Goal: Task Accomplishment & Management: Manage account settings

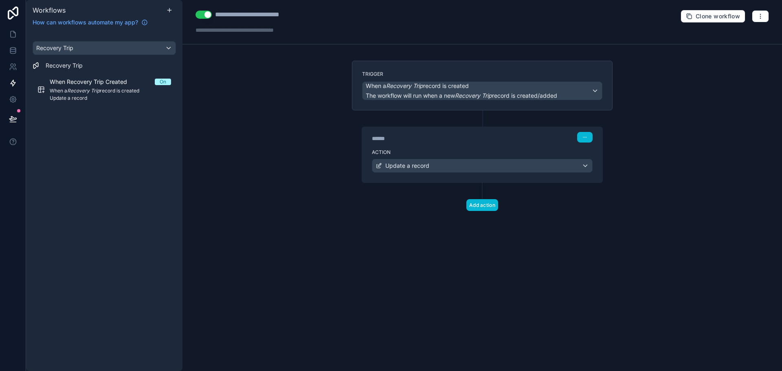
click at [337, 236] on div "**********" at bounding box center [481, 185] width 599 height 371
click at [531, 284] on div "**********" at bounding box center [481, 185] width 599 height 371
drag, startPoint x: 272, startPoint y: 198, endPoint x: 288, endPoint y: 215, distance: 23.7
click at [272, 198] on div "**********" at bounding box center [481, 185] width 599 height 371
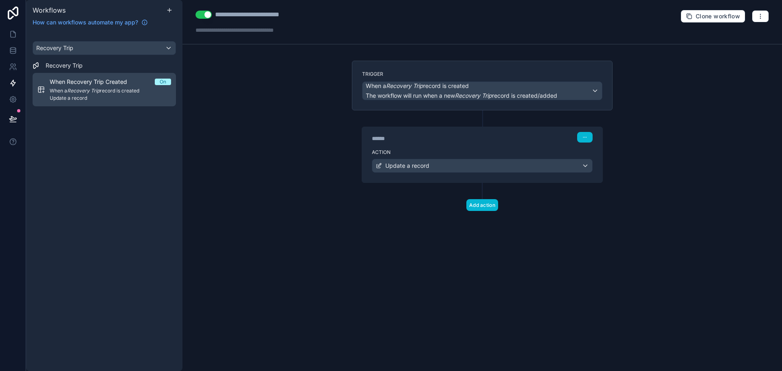
click at [76, 75] on link "When Recovery Trip Created On When a Recovery Trip record is created Update a r…" at bounding box center [104, 89] width 143 height 33
click at [90, 89] on em "Recovery Trip" at bounding box center [83, 91] width 33 height 6
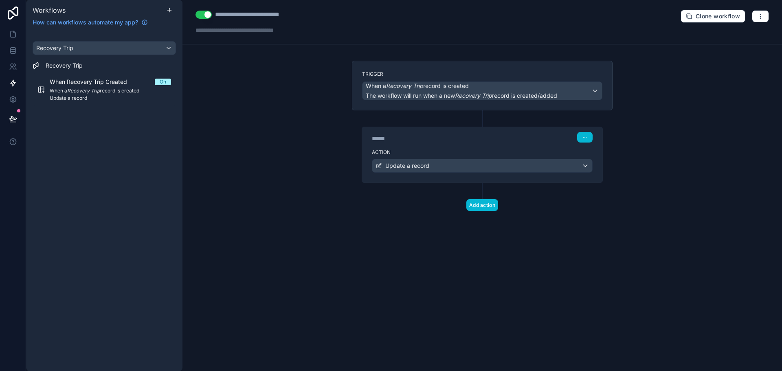
click at [490, 139] on div "******" at bounding box center [433, 138] width 122 height 8
click at [563, 160] on div "Update a record" at bounding box center [482, 165] width 220 height 13
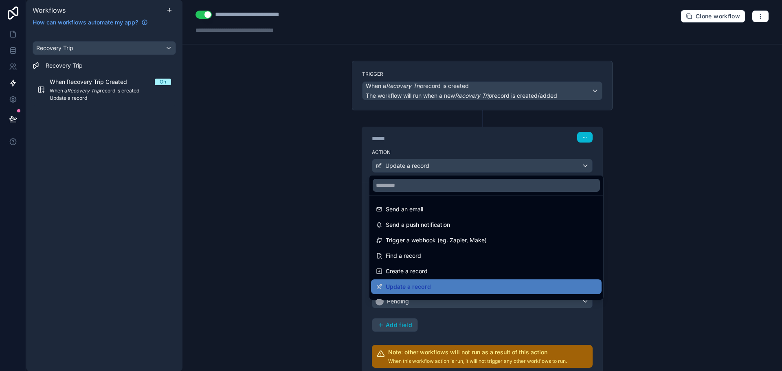
click at [694, 207] on div at bounding box center [391, 185] width 782 height 371
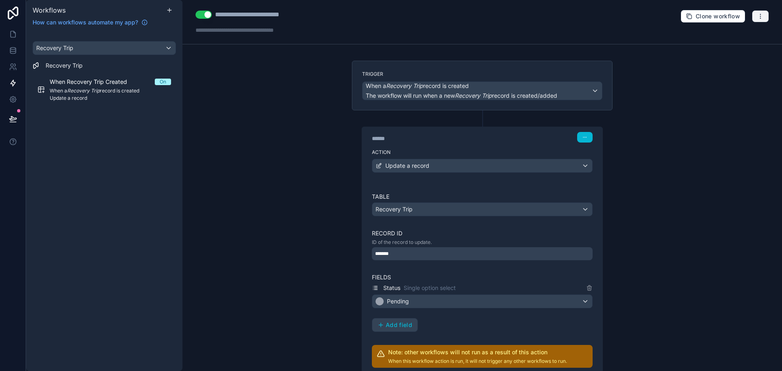
click at [757, 16] on icon "button" at bounding box center [760, 16] width 7 height 7
click at [735, 45] on span "Run history" at bounding box center [732, 48] width 39 height 7
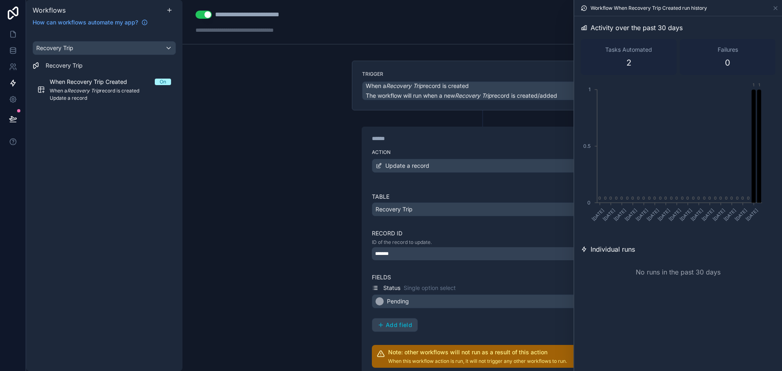
click at [428, 135] on div "******" at bounding box center [433, 138] width 122 height 8
click at [438, 55] on div "**********" at bounding box center [481, 185] width 599 height 371
click at [433, 69] on div "Trigger When a Recovery Trip record is created The workflow will run when a new…" at bounding box center [482, 86] width 261 height 50
click at [443, 81] on button "When a Recovery Trip record is created The workflow will run when a new Recover…" at bounding box center [482, 90] width 240 height 19
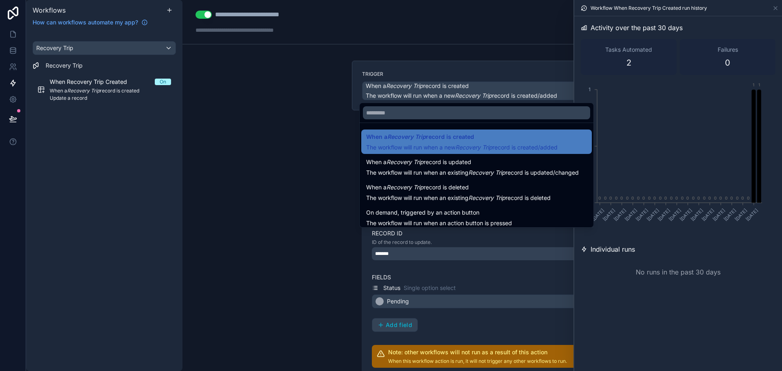
click at [287, 191] on div at bounding box center [391, 185] width 782 height 371
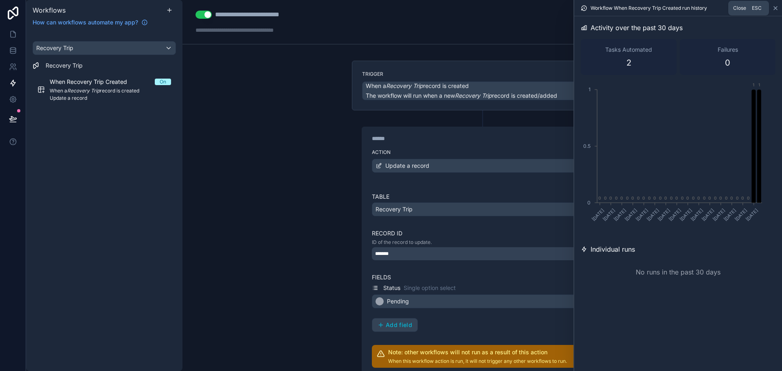
click at [773, 7] on icon at bounding box center [775, 8] width 7 height 7
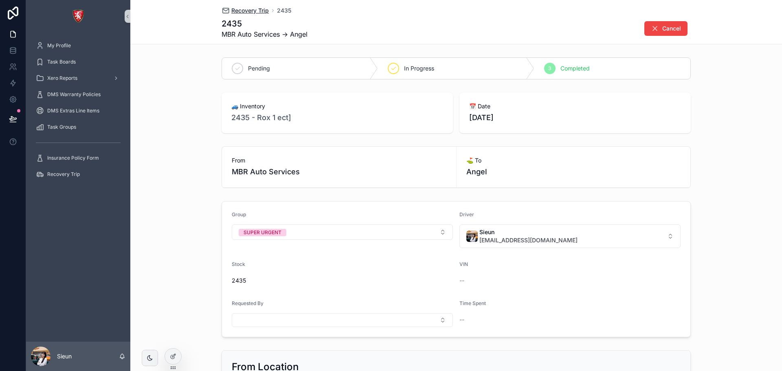
click at [255, 10] on span "Recovery Trip" at bounding box center [249, 11] width 37 height 8
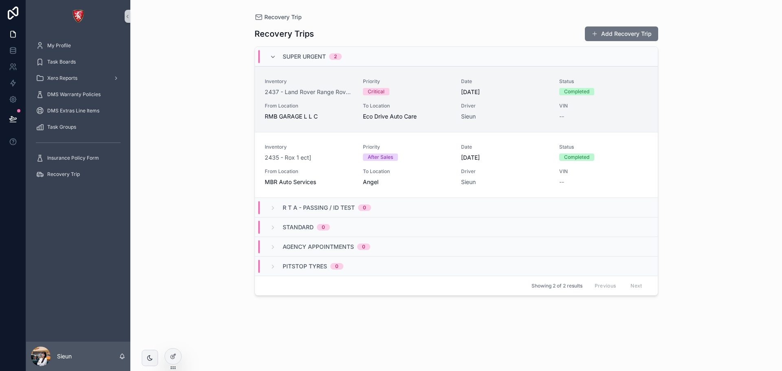
click at [741, 236] on div "Recovery Trip Recovery Trips Add Recovery Trip SUPER URGENT 2 Inventory 2437 - …" at bounding box center [456, 185] width 652 height 371
click at [61, 168] on div "Recovery Trip" at bounding box center [78, 174] width 85 height 13
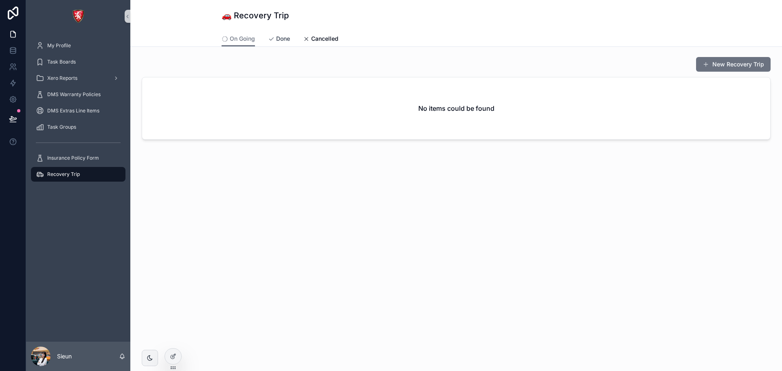
click at [272, 35] on span "scrollable content" at bounding box center [271, 38] width 7 height 7
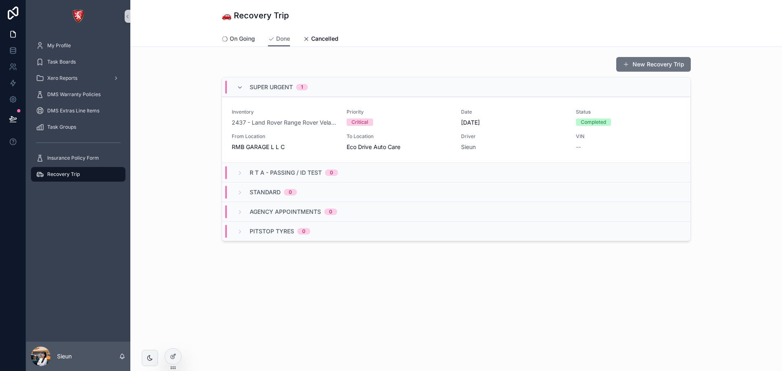
click at [244, 37] on span "On Going" at bounding box center [242, 39] width 25 height 8
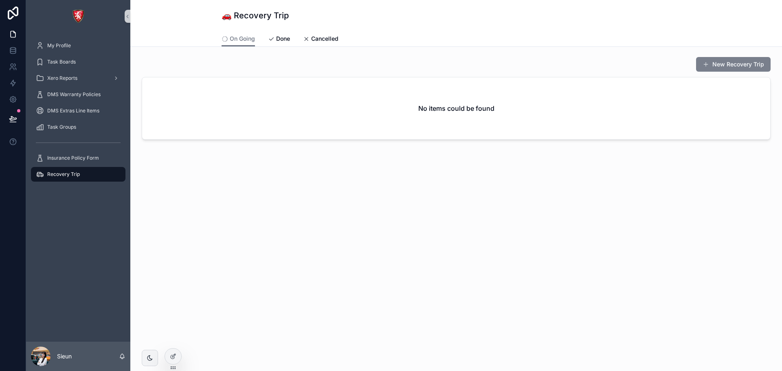
click at [747, 62] on button "New Recovery Trip" at bounding box center [733, 64] width 75 height 15
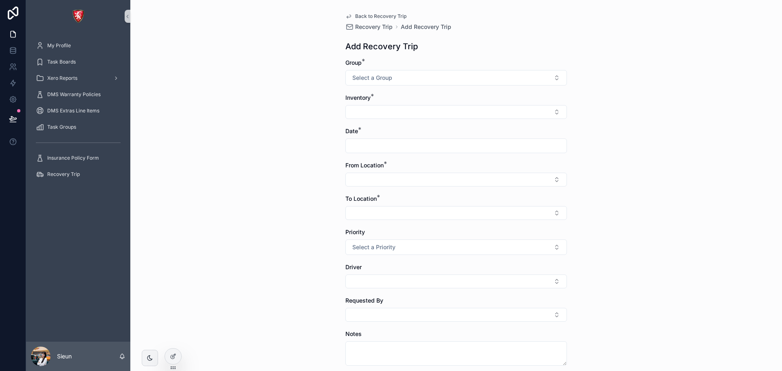
drag, startPoint x: 461, startPoint y: 81, endPoint x: 454, endPoint y: 92, distance: 13.8
click at [454, 92] on form "Group * Select a Group Inventory * Date * From Location * To Location * Priorit…" at bounding box center [456, 252] width 222 height 387
click at [448, 73] on button "Select a Group" at bounding box center [456, 77] width 222 height 15
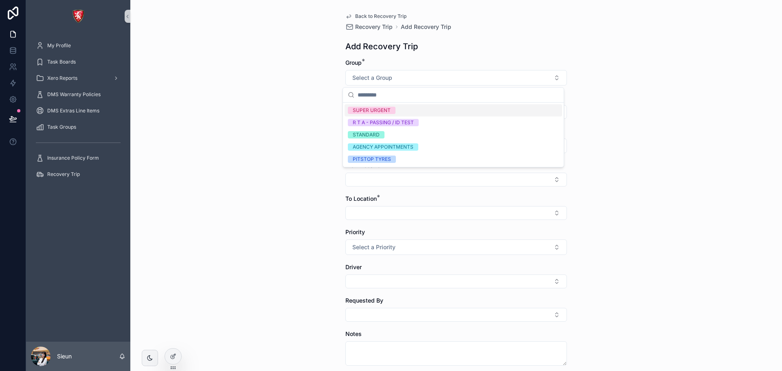
click at [367, 106] on div "SUPER URGENT" at bounding box center [453, 110] width 217 height 12
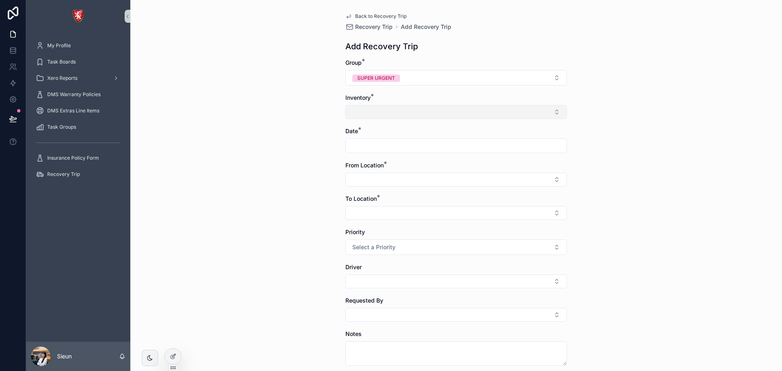
click at [456, 108] on button "Select Button" at bounding box center [456, 112] width 222 height 14
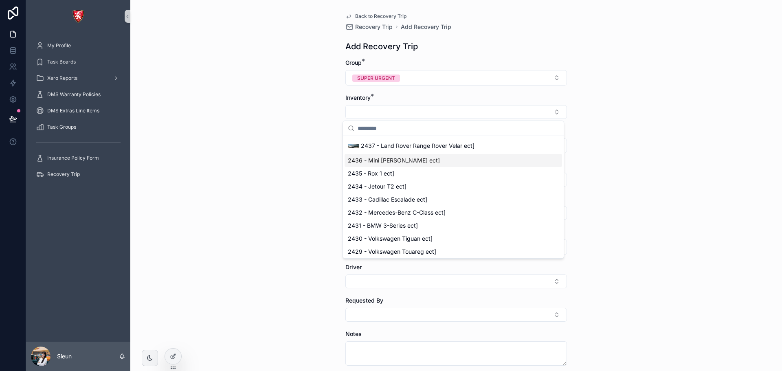
click at [383, 161] on span "2436 - Mini [PERSON_NAME] ect]" at bounding box center [394, 160] width 92 height 8
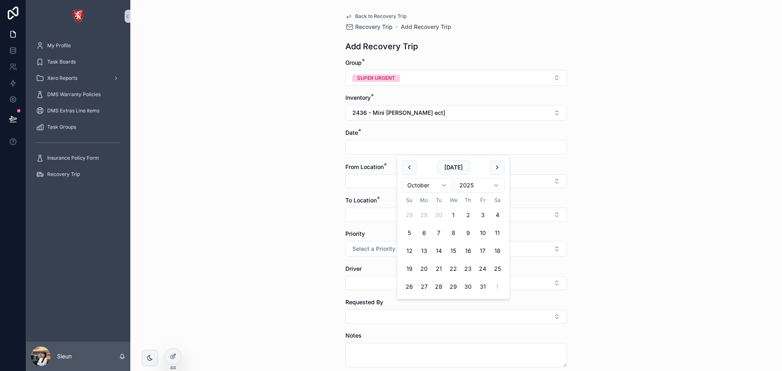
click at [383, 143] on input "scrollable content" at bounding box center [456, 147] width 221 height 11
click at [481, 213] on button "3" at bounding box center [482, 215] width 15 height 15
type input "*********"
click at [369, 181] on button "Select Button" at bounding box center [456, 181] width 222 height 14
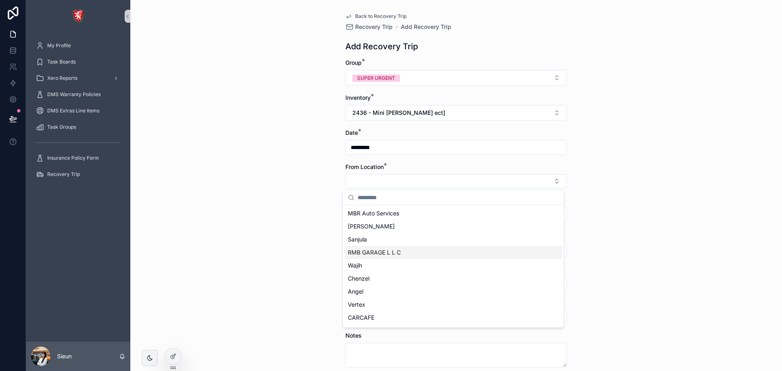
click at [369, 252] on span "RMB GARAGE L L C" at bounding box center [374, 252] width 53 height 8
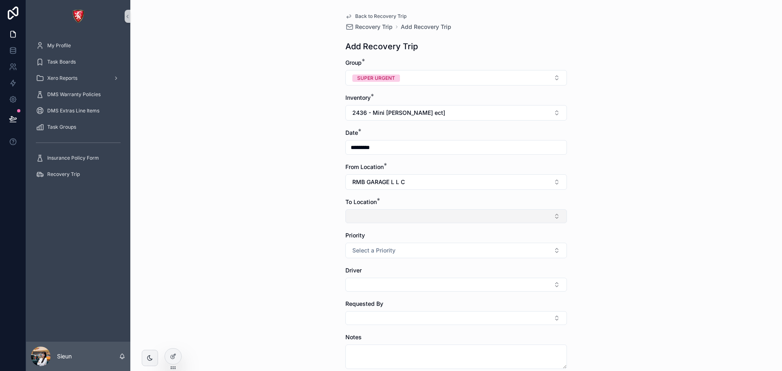
click at [419, 219] on button "Select Button" at bounding box center [456, 216] width 222 height 14
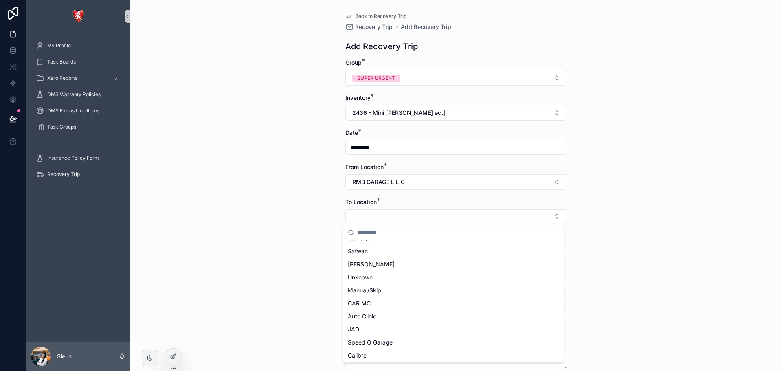
scroll to position [407, 0]
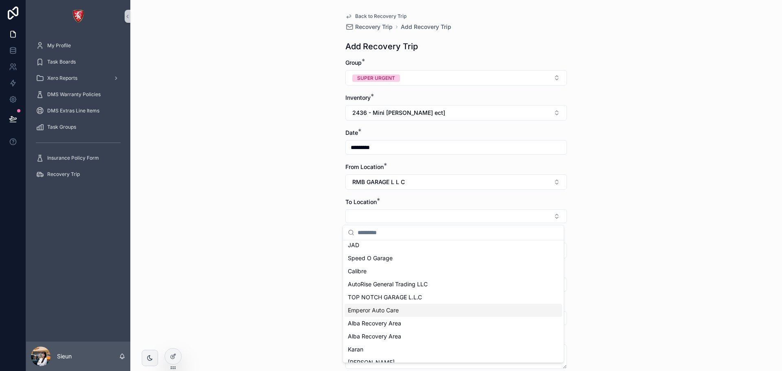
click at [388, 312] on span "Emperor Auto Care" at bounding box center [373, 310] width 51 height 8
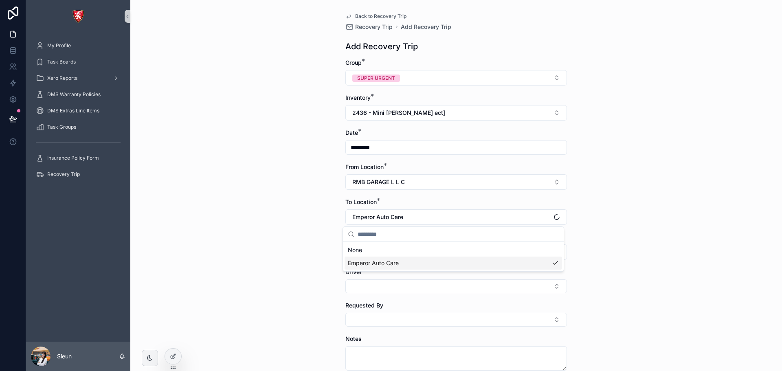
scroll to position [0, 0]
click at [289, 284] on div "Back to Recovery Trip Recovery Trip Add Recovery Trip Add Recovery Trip Group *…" at bounding box center [456, 185] width 652 height 371
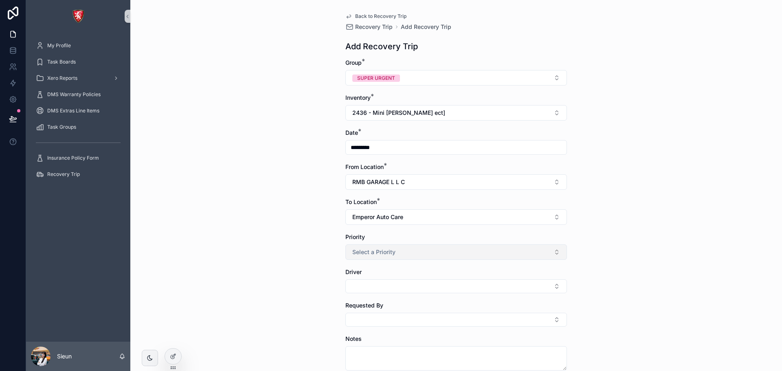
click at [380, 251] on span "Select a Priority" at bounding box center [373, 252] width 43 height 8
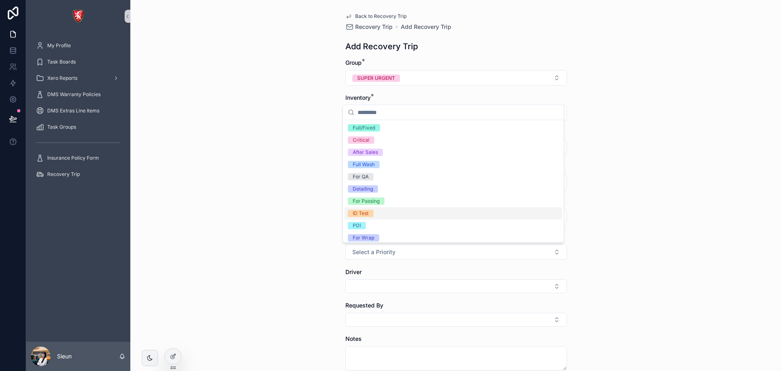
click at [281, 268] on div "Back to Recovery Trip Recovery Trip Add Recovery Trip Add Recovery Trip Group *…" at bounding box center [456, 185] width 652 height 371
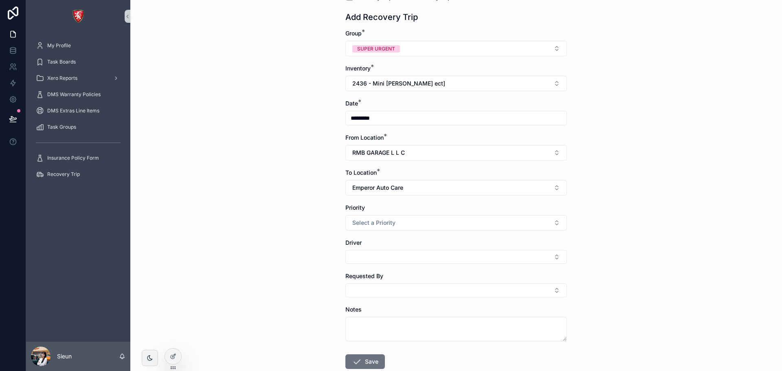
scroll to position [79, 0]
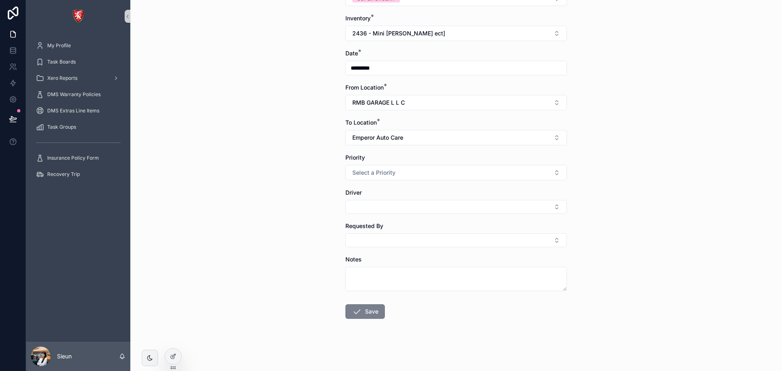
click at [365, 309] on button "Save" at bounding box center [365, 311] width 40 height 15
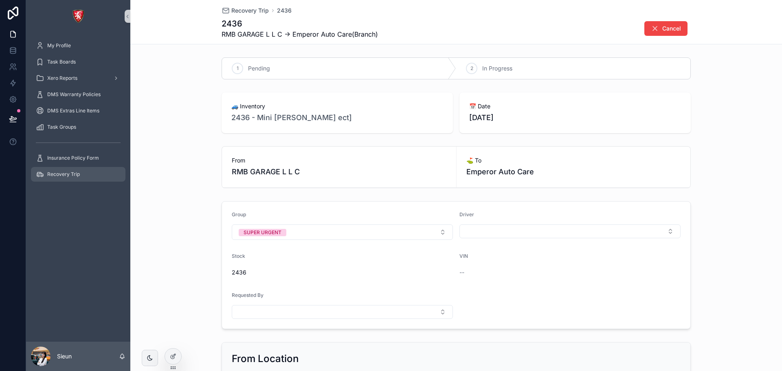
click at [72, 175] on span "Recovery Trip" at bounding box center [63, 174] width 33 height 7
drag, startPoint x: 243, startPoint y: 68, endPoint x: 280, endPoint y: 70, distance: 37.1
click at [280, 70] on div "1 Pending" at bounding box center [339, 68] width 234 height 21
click at [304, 74] on div "1 Pending" at bounding box center [339, 68] width 234 height 21
click at [245, 13] on span "Recovery Trip" at bounding box center [249, 11] width 37 height 8
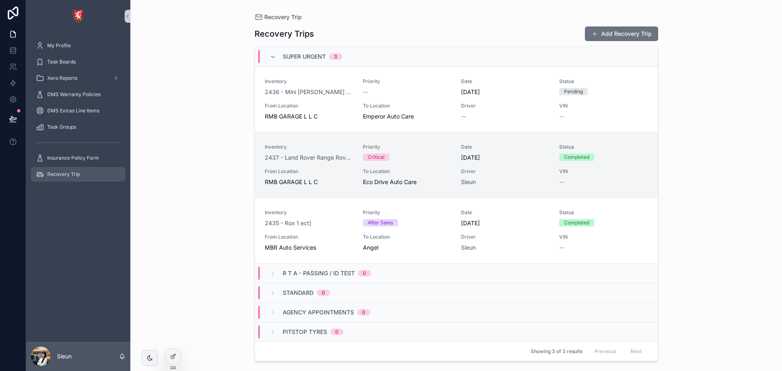
click at [58, 175] on span "Recovery Trip" at bounding box center [63, 174] width 33 height 7
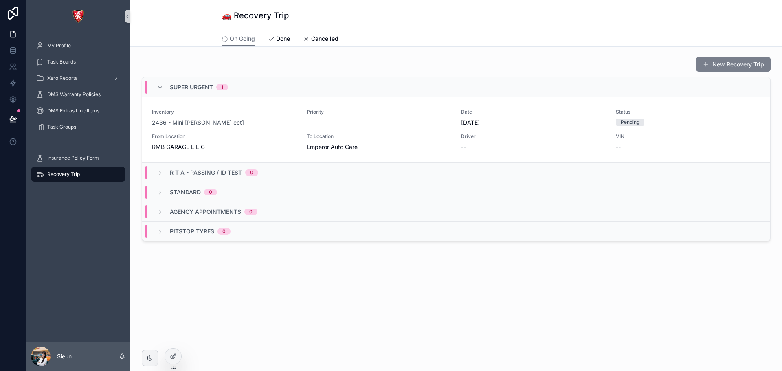
click at [749, 65] on button "New Recovery Trip" at bounding box center [733, 64] width 75 height 15
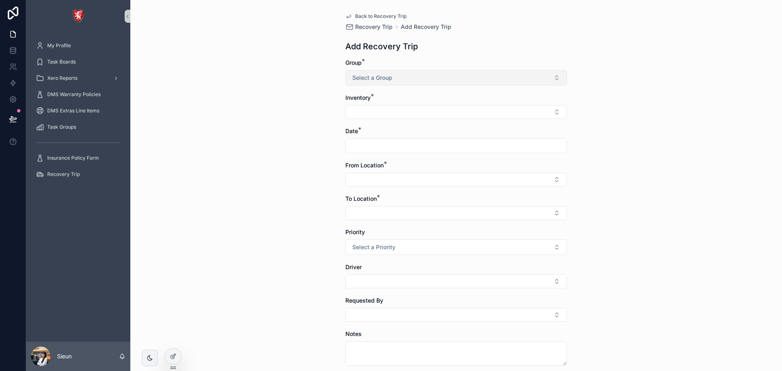
click at [386, 80] on span "Select a Group" at bounding box center [372, 78] width 40 height 8
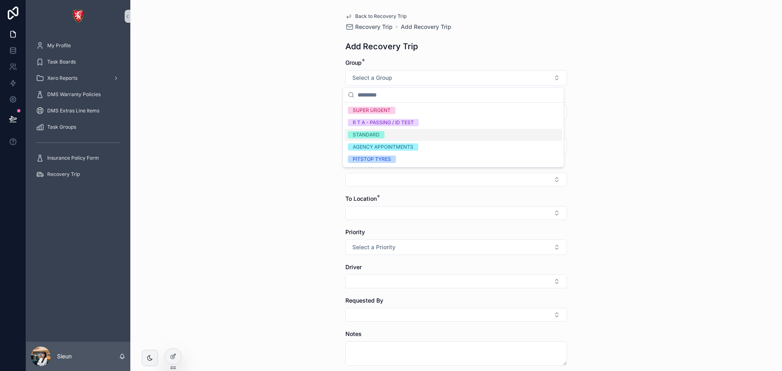
click at [369, 19] on span "Back to Recovery Trip" at bounding box center [380, 16] width 51 height 7
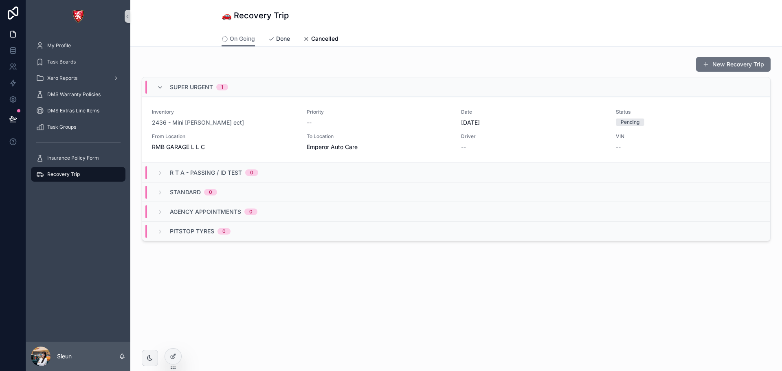
click at [285, 39] on span "Done" at bounding box center [283, 39] width 14 height 8
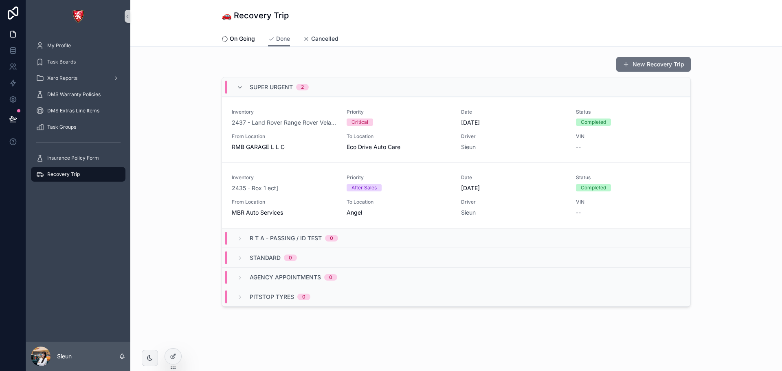
click at [334, 34] on link "Cancelled" at bounding box center [320, 39] width 35 height 16
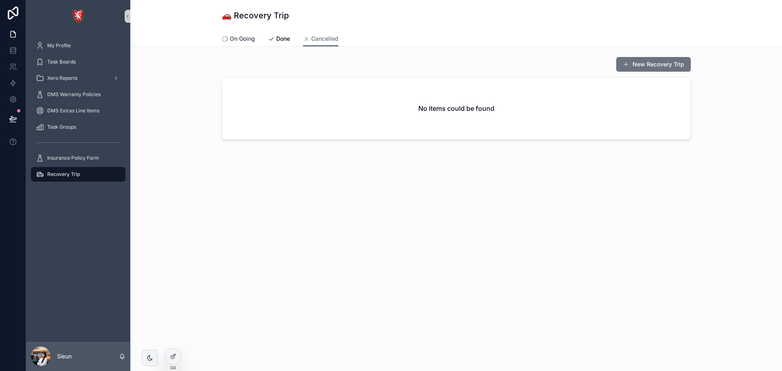
click at [244, 37] on span "On Going" at bounding box center [242, 39] width 25 height 8
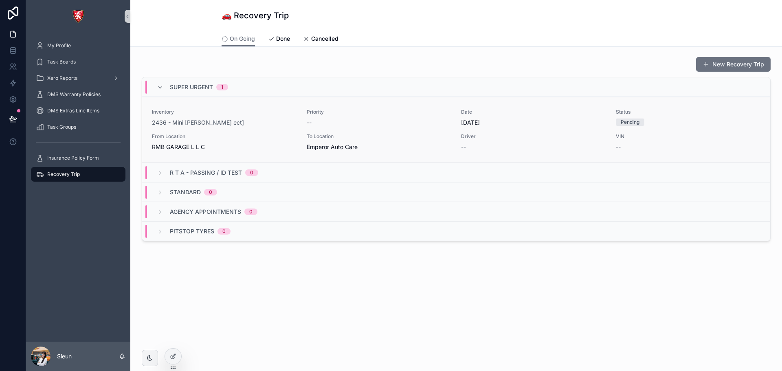
click at [393, 117] on div "Priority --" at bounding box center [379, 118] width 145 height 18
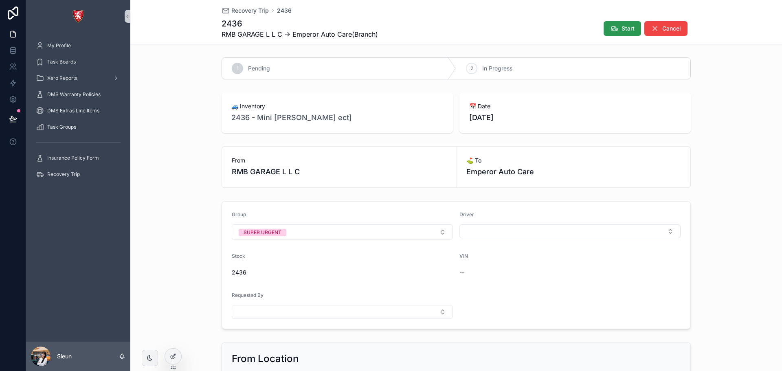
click at [615, 27] on button "Start" at bounding box center [622, 28] width 37 height 15
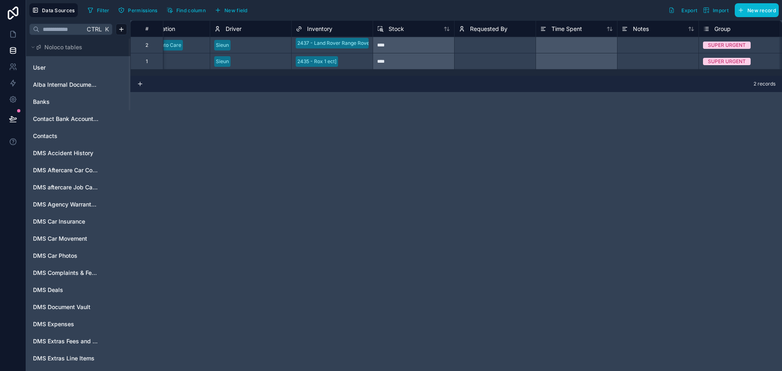
scroll to position [0, 527]
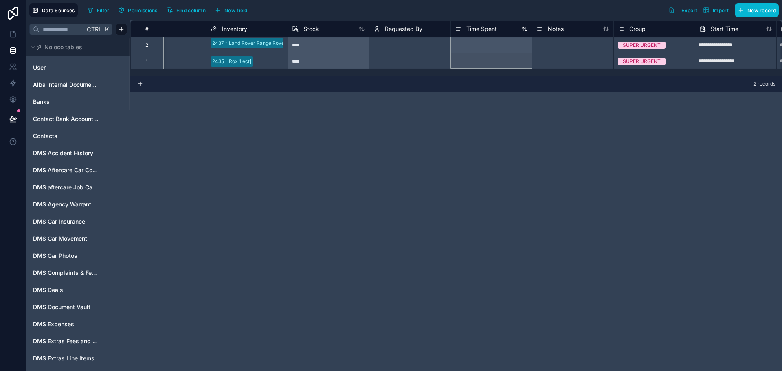
click at [496, 25] on span "Time Spent" at bounding box center [481, 29] width 31 height 8
click at [495, 26] on span "Time Spent" at bounding box center [481, 29] width 31 height 8
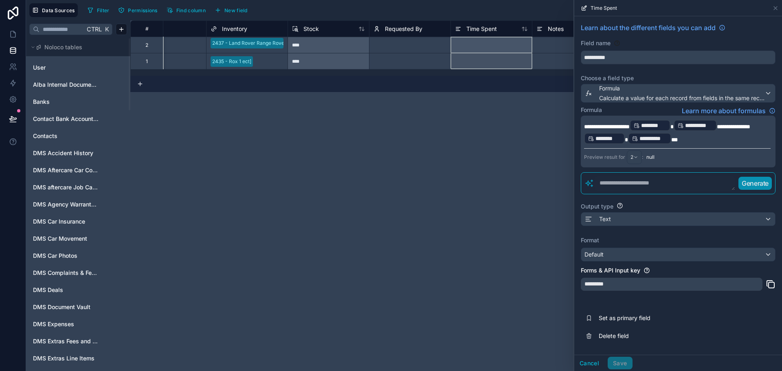
click at [499, 325] on div "**********" at bounding box center [456, 195] width 652 height 351
drag, startPoint x: 628, startPoint y: 126, endPoint x: 562, endPoint y: 127, distance: 66.4
click at [562, 127] on div "Data Sources Filter Permissions Find column New field Export Import New record …" at bounding box center [404, 185] width 756 height 371
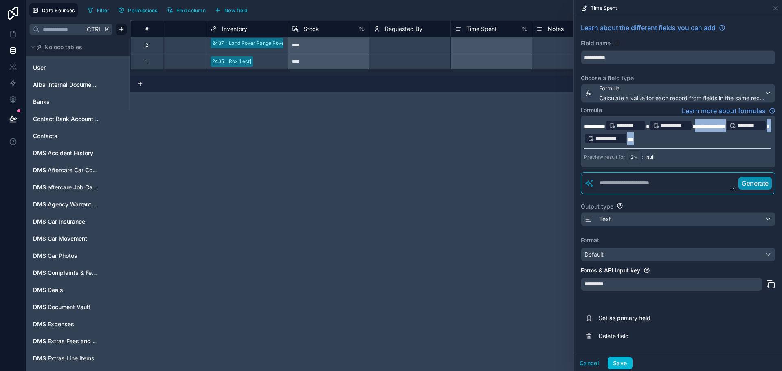
drag, startPoint x: 708, startPoint y: 125, endPoint x: 711, endPoint y: 146, distance: 21.1
click at [711, 146] on div "**********" at bounding box center [678, 142] width 195 height 52
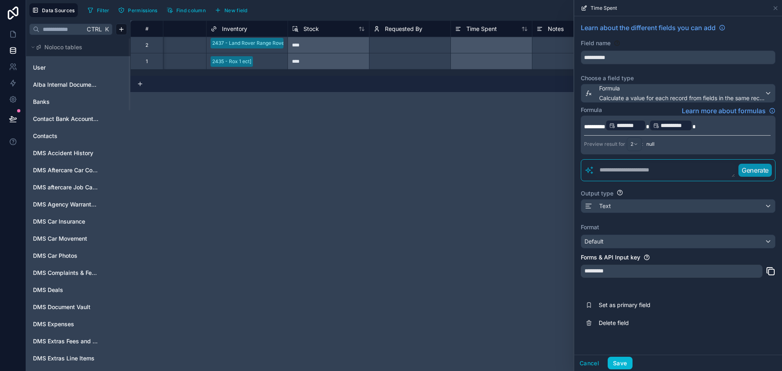
click at [736, 125] on p "**********" at bounding box center [677, 125] width 187 height 13
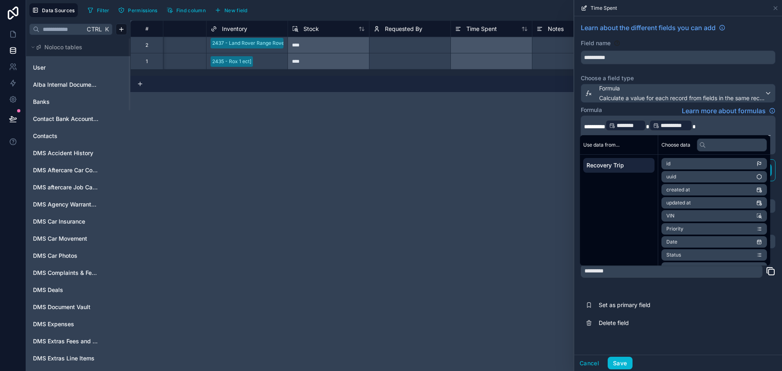
click at [656, 113] on div "Formula Learn more about formulas" at bounding box center [678, 111] width 195 height 10
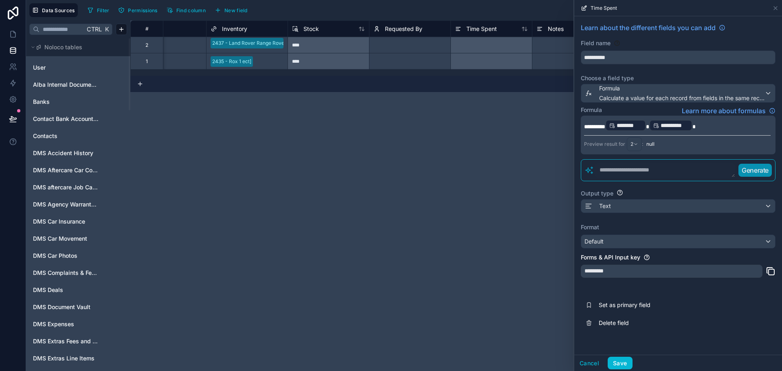
click at [713, 127] on p "**********" at bounding box center [677, 125] width 187 height 13
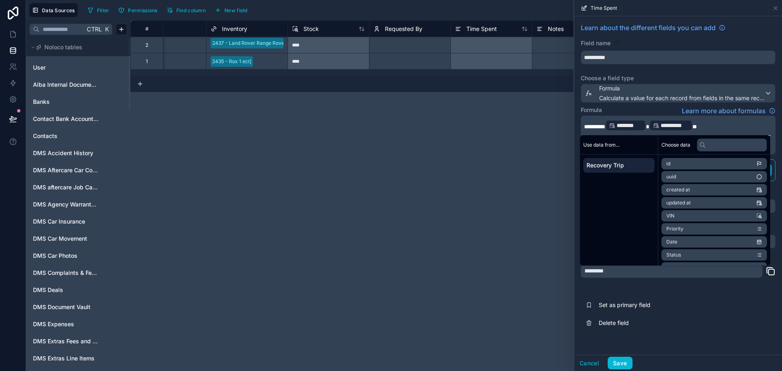
click at [600, 105] on div "**********" at bounding box center [678, 177] width 208 height 322
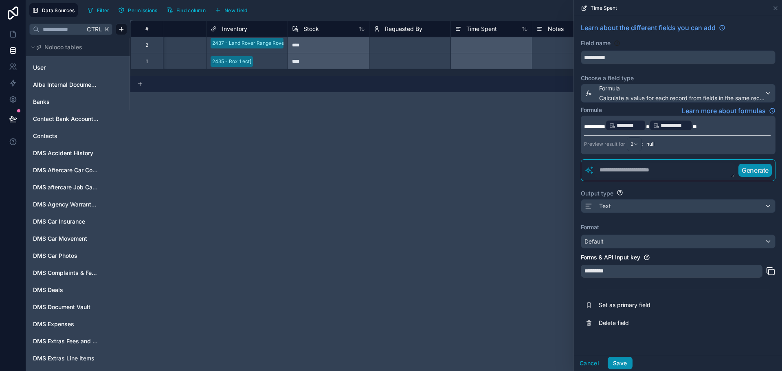
click at [621, 367] on button "Save" at bounding box center [620, 363] width 24 height 13
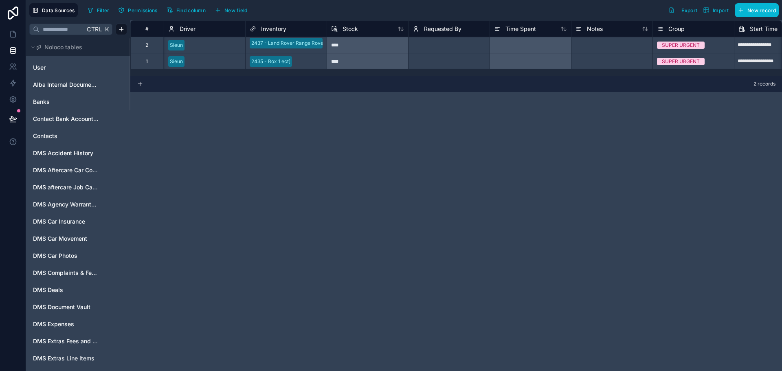
scroll to position [0, 489]
click at [530, 29] on span "Time Spent" at bounding box center [520, 29] width 31 height 8
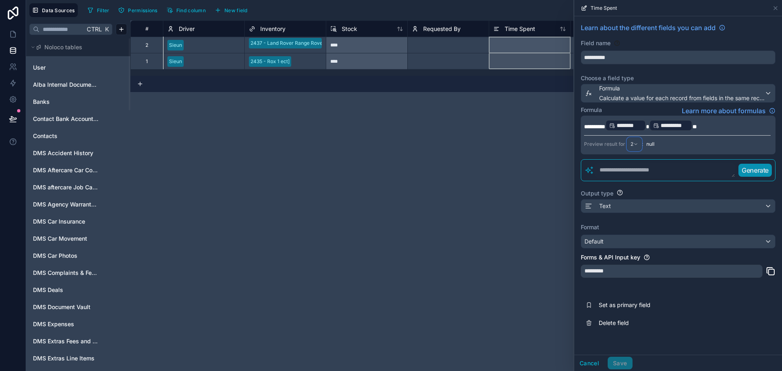
click at [634, 140] on div "2" at bounding box center [634, 144] width 14 height 13
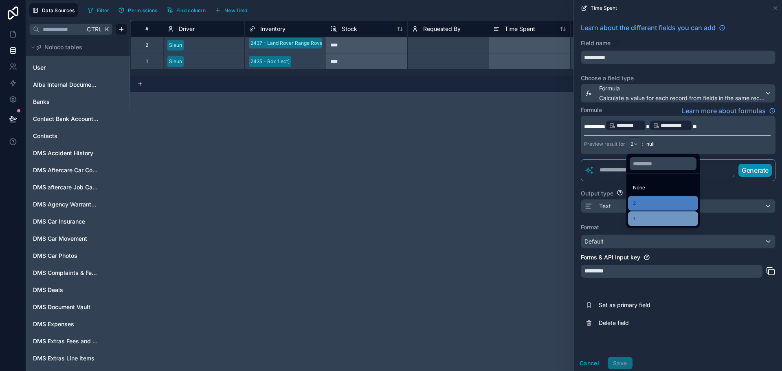
click at [643, 215] on div "1" at bounding box center [663, 219] width 60 height 10
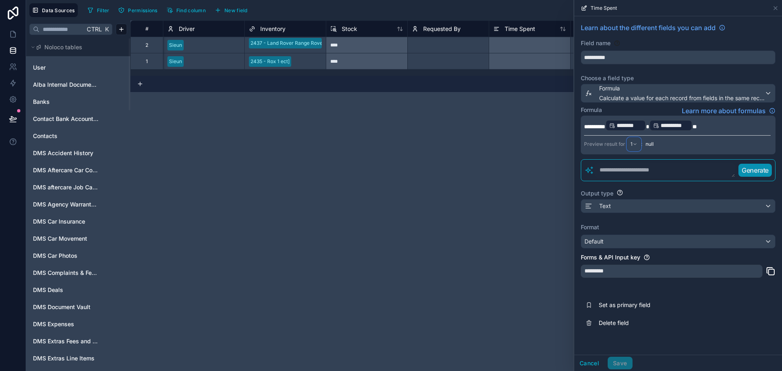
click at [636, 149] on div "1" at bounding box center [633, 144] width 13 height 13
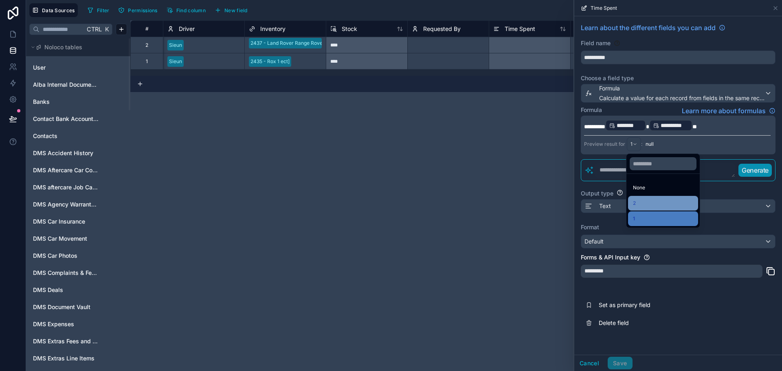
click at [640, 198] on div "2" at bounding box center [663, 203] width 70 height 15
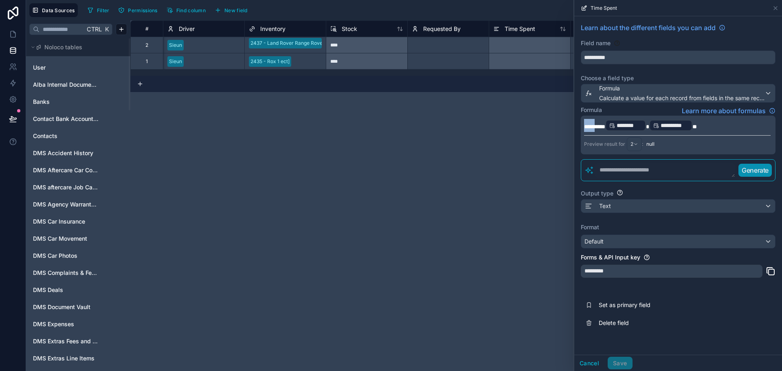
drag, startPoint x: 602, startPoint y: 125, endPoint x: 563, endPoint y: 125, distance: 39.1
click at [563, 125] on div "Data Sources Filter Permissions Find column New field Export Import New record …" at bounding box center [404, 185] width 756 height 371
click at [718, 121] on p "**********" at bounding box center [677, 125] width 187 height 13
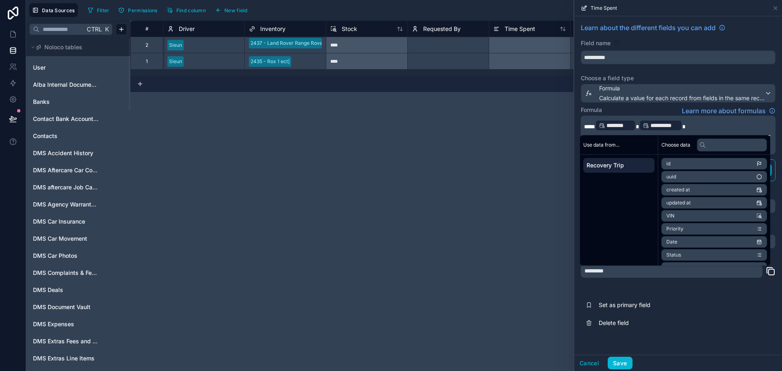
click at [634, 108] on div "Formula Learn more about formulas" at bounding box center [678, 111] width 195 height 10
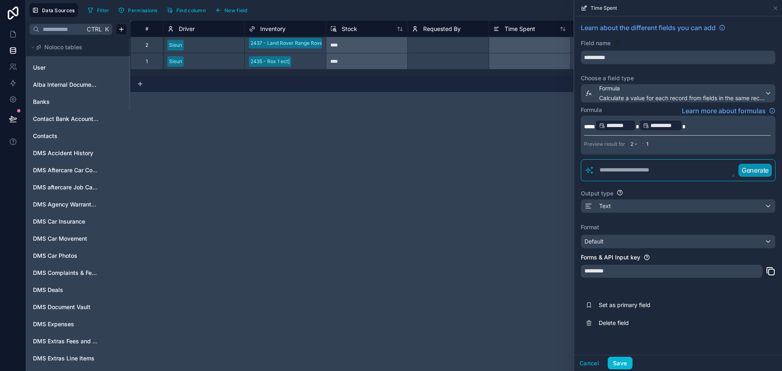
click at [595, 126] on span "*****" at bounding box center [589, 127] width 11 height 6
click at [653, 109] on div "Formula Learn more about formulas" at bounding box center [678, 111] width 195 height 10
click at [700, 123] on p "**********" at bounding box center [677, 125] width 187 height 13
click at [639, 109] on div "Formula Learn more about formulas" at bounding box center [678, 111] width 195 height 10
click at [678, 191] on div "Output type" at bounding box center [678, 193] width 195 height 8
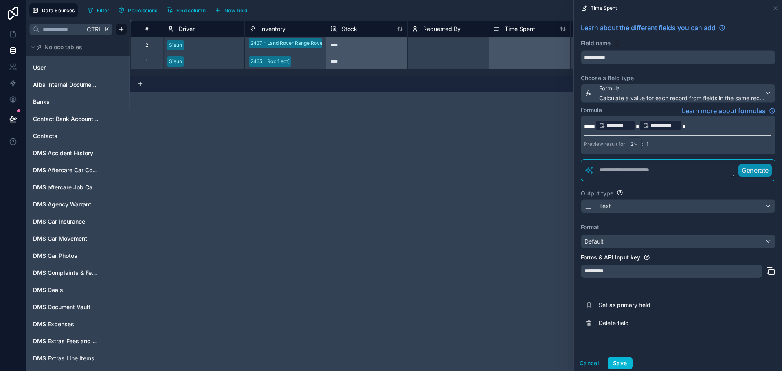
click at [340, 156] on div "**********" at bounding box center [456, 195] width 652 height 351
click at [529, 242] on div "**********" at bounding box center [456, 195] width 652 height 351
click at [512, 316] on div "**********" at bounding box center [456, 195] width 652 height 351
click at [370, 331] on div "**********" at bounding box center [456, 195] width 652 height 351
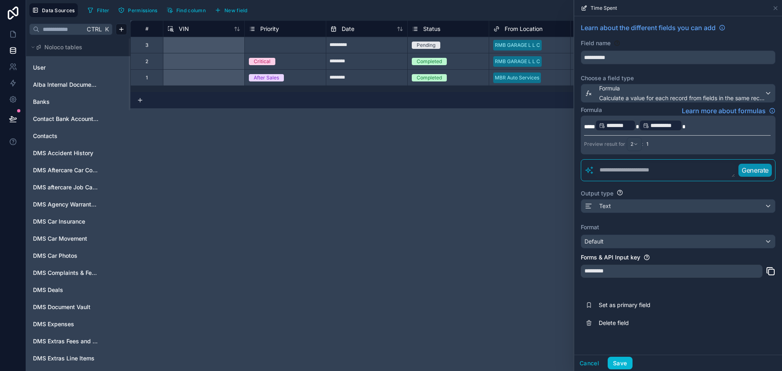
click at [702, 123] on p "**********" at bounding box center [677, 125] width 187 height 13
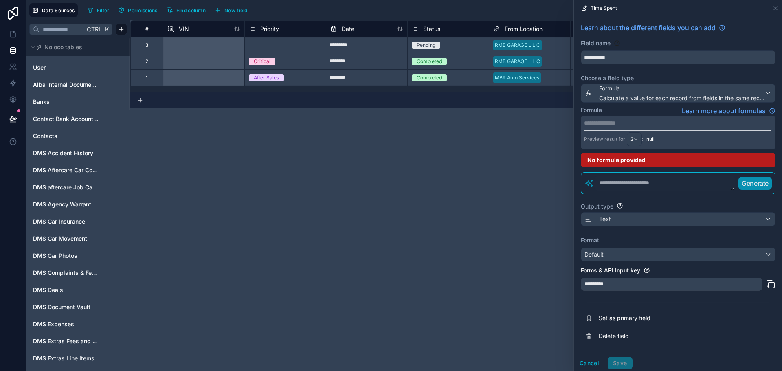
click at [503, 224] on div "# VIN Priority Date Status From Location To Location Driver Inventory Stock 3 S…" at bounding box center [456, 195] width 652 height 351
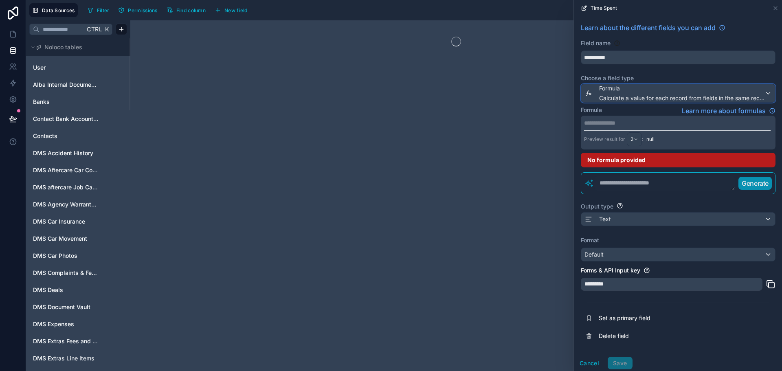
click at [611, 86] on span "Formula" at bounding box center [681, 88] width 165 height 8
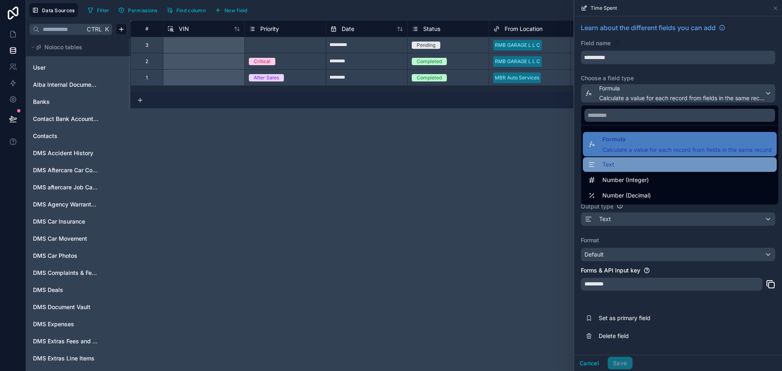
click at [620, 162] on div "Text" at bounding box center [680, 165] width 184 height 10
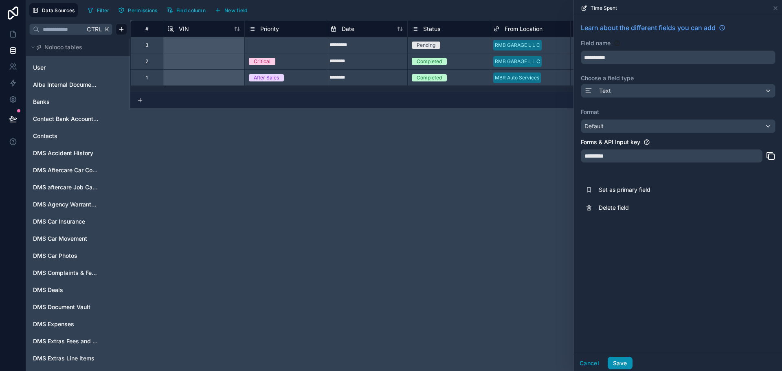
click at [624, 361] on button "Save" at bounding box center [620, 363] width 24 height 13
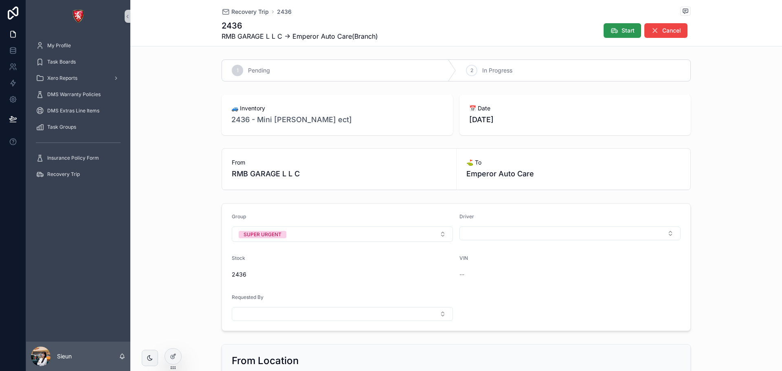
click at [610, 32] on icon "scrollable content" at bounding box center [614, 30] width 8 height 8
click at [667, 27] on span "Complete" at bounding box center [668, 30] width 26 height 8
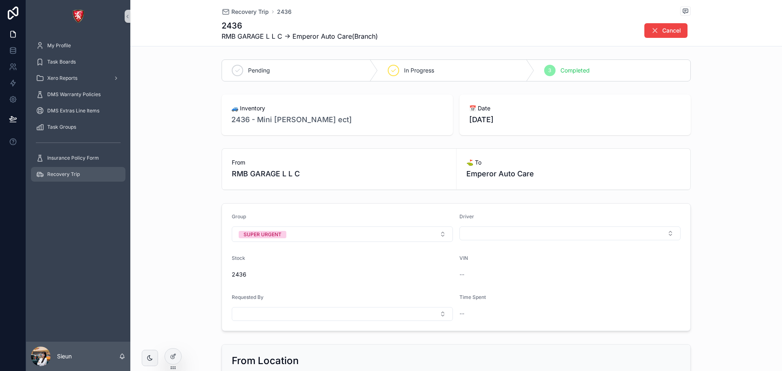
click at [62, 170] on div "Recovery Trip" at bounding box center [78, 174] width 85 height 13
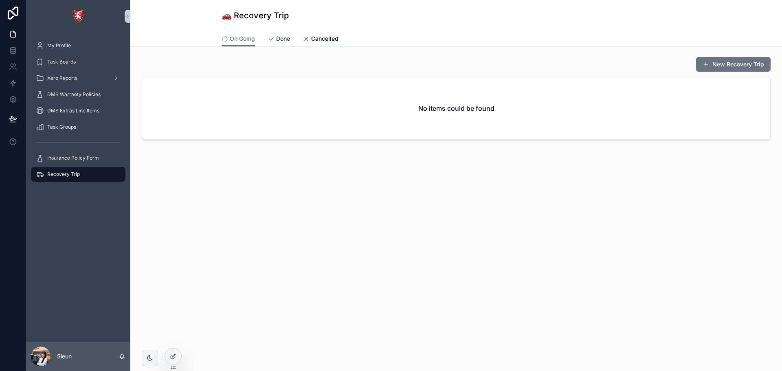
click at [288, 35] on span "Done" at bounding box center [283, 39] width 14 height 8
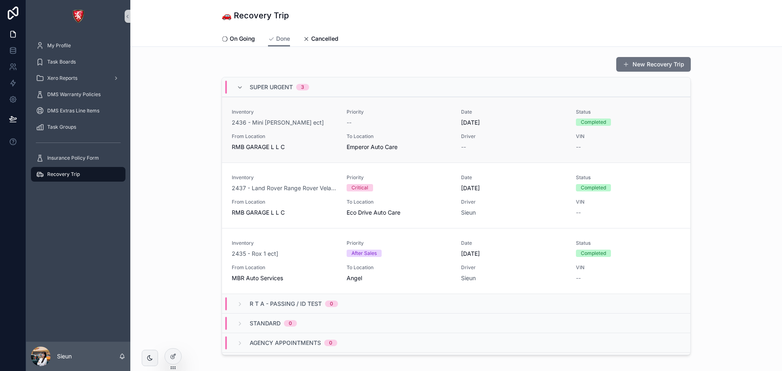
click at [402, 124] on div "--" at bounding box center [399, 123] width 105 height 8
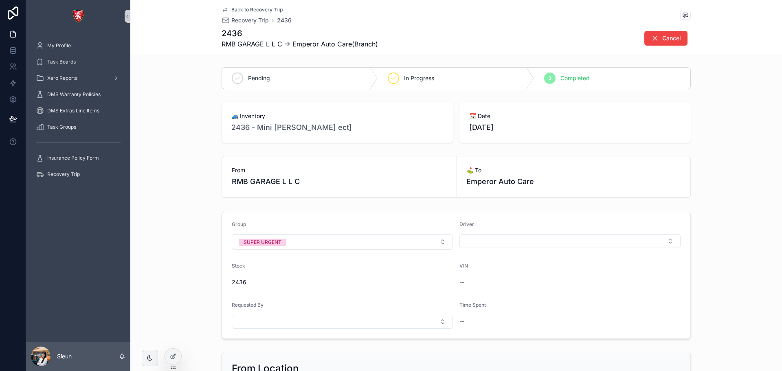
click at [242, 9] on span "Back to Recovery Trip" at bounding box center [256, 10] width 51 height 7
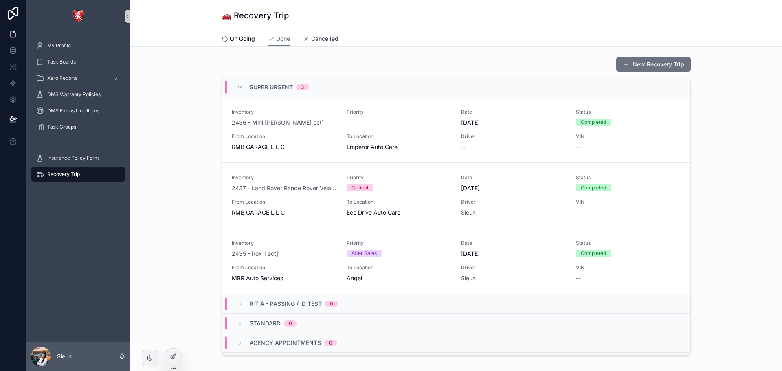
click at [312, 37] on span "Cancelled" at bounding box center [324, 39] width 27 height 8
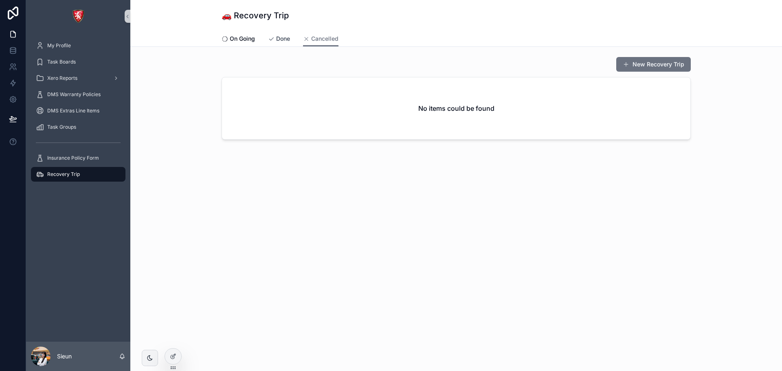
click at [287, 38] on span "Done" at bounding box center [283, 39] width 14 height 8
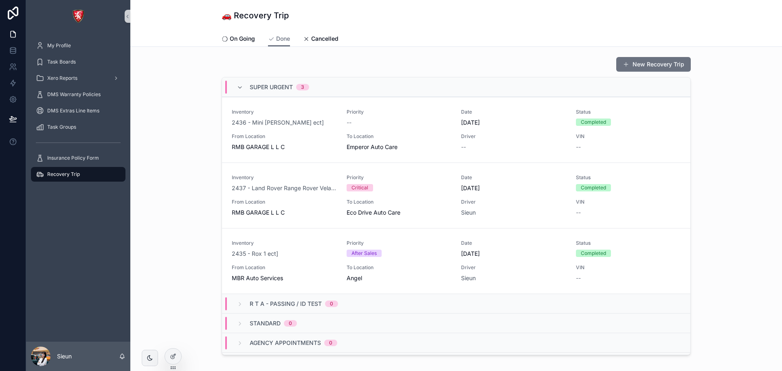
click at [242, 29] on div "🚗 Recovery Trip" at bounding box center [456, 15] width 469 height 31
click at [244, 37] on span "On Going" at bounding box center [242, 39] width 25 height 8
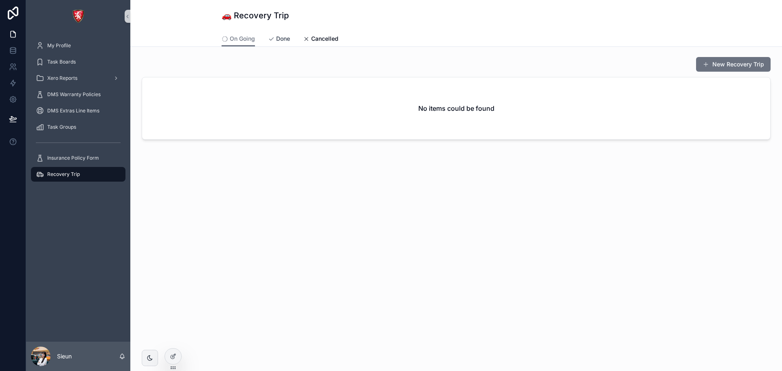
click at [281, 39] on span "Done" at bounding box center [283, 39] width 14 height 8
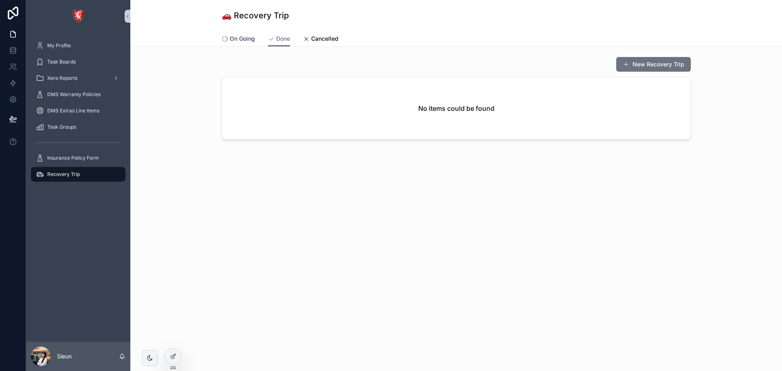
click at [240, 40] on span "On Going" at bounding box center [242, 39] width 25 height 8
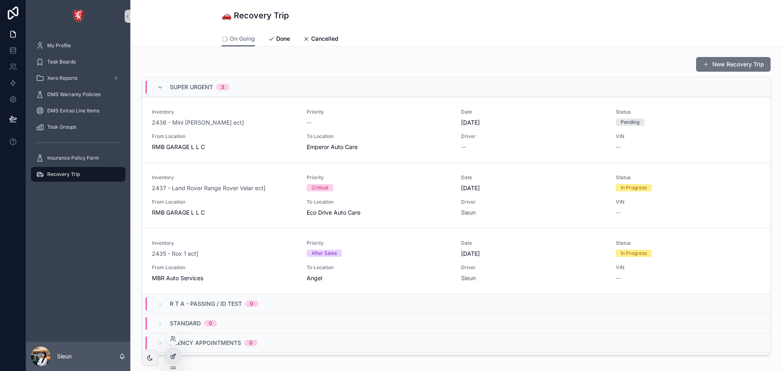
click at [175, 354] on icon at bounding box center [173, 355] width 3 height 3
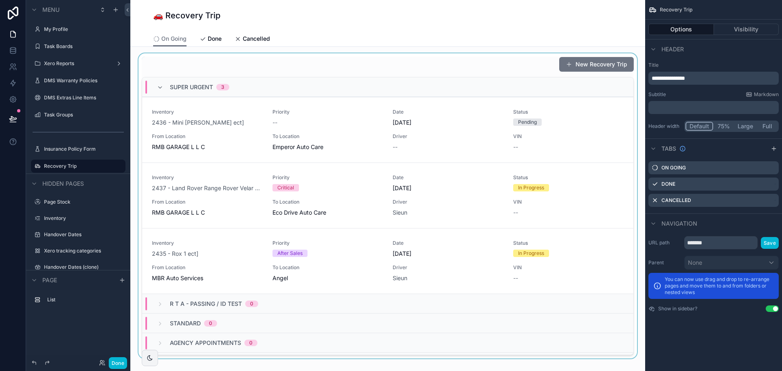
click at [513, 76] on div "scrollable content" at bounding box center [388, 205] width 502 height 305
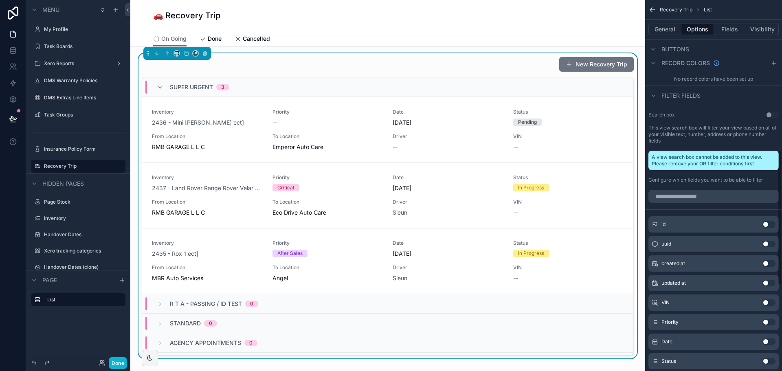
scroll to position [324, 0]
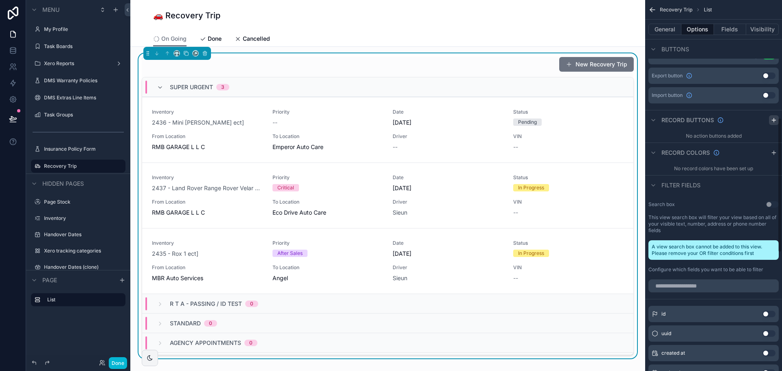
click at [772, 119] on icon "scrollable content" at bounding box center [773, 120] width 7 height 7
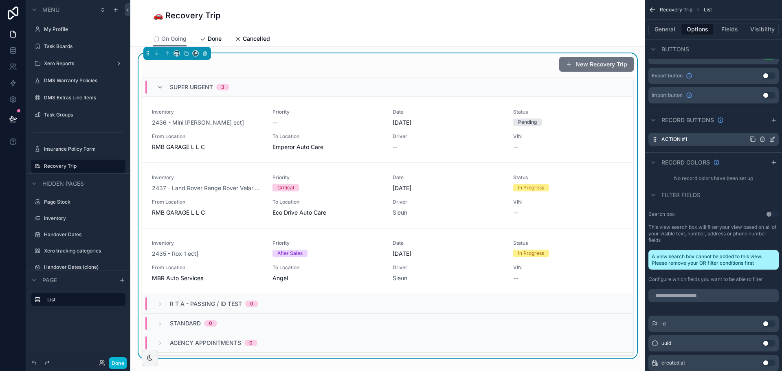
click at [712, 141] on div "Action #1" at bounding box center [713, 139] width 130 height 13
click at [753, 138] on icon "scrollable content" at bounding box center [753, 140] width 4 height 4
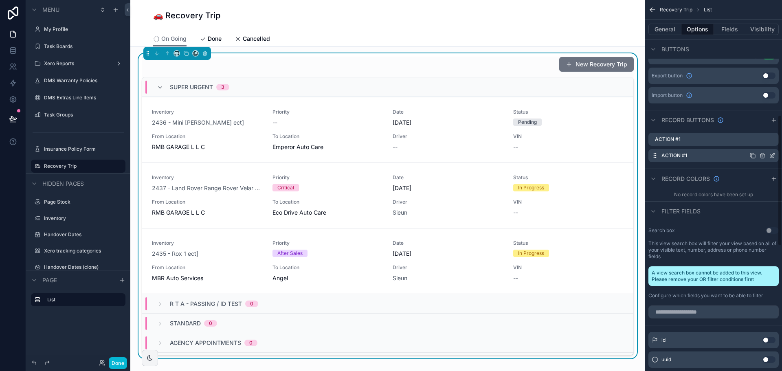
click at [762, 155] on icon "scrollable content" at bounding box center [762, 155] width 7 height 7
click at [757, 144] on icon at bounding box center [759, 142] width 7 height 7
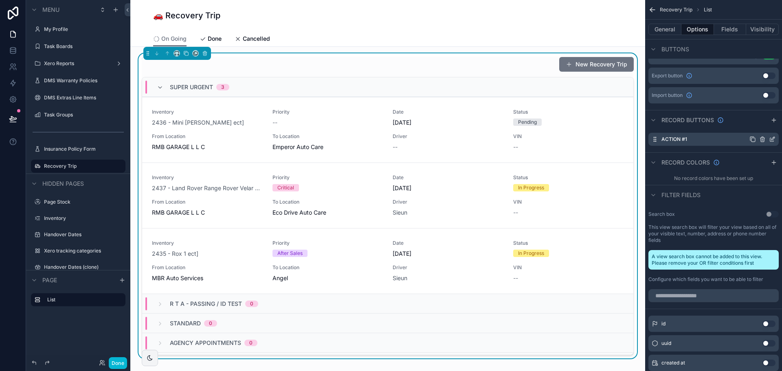
click at [770, 138] on icon "scrollable content" at bounding box center [772, 140] width 4 height 4
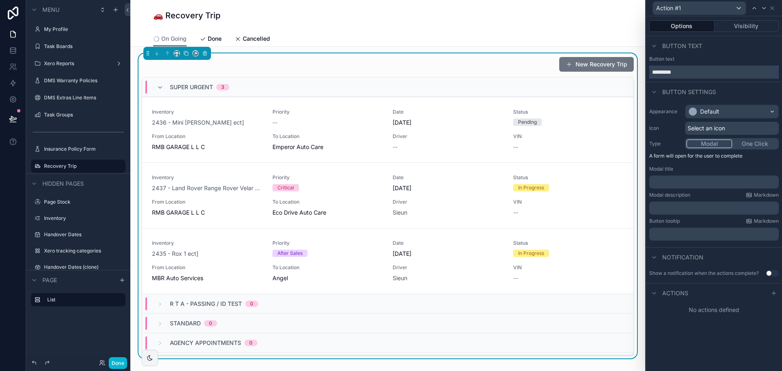
click at [693, 71] on input "*********" at bounding box center [713, 72] width 129 height 13
type input "*****"
click at [712, 127] on span "Select an icon" at bounding box center [705, 128] width 37 height 8
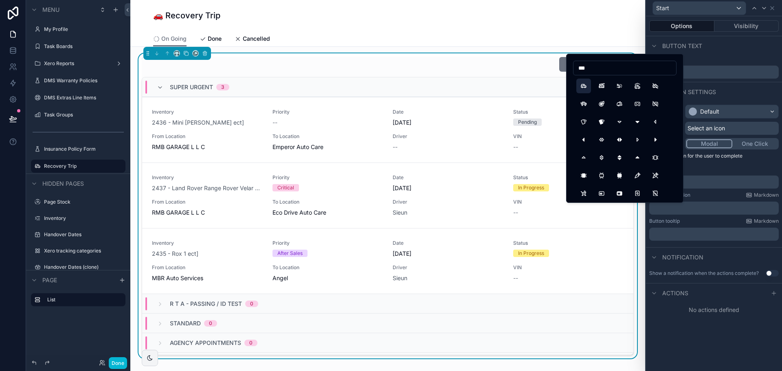
type input "***"
click at [588, 88] on button "Car" at bounding box center [583, 86] width 15 height 15
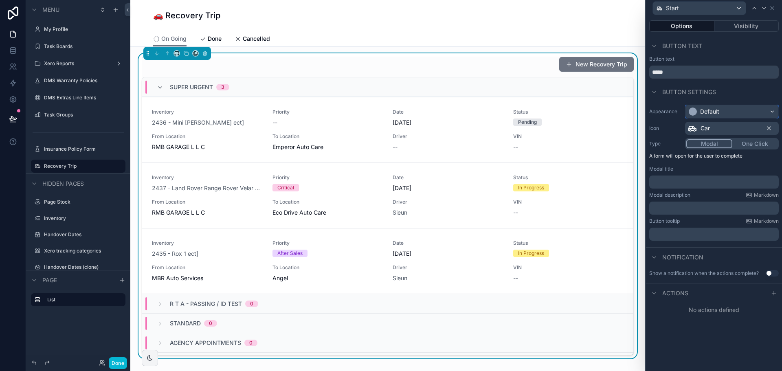
click at [724, 113] on div "Default" at bounding box center [731, 111] width 93 height 13
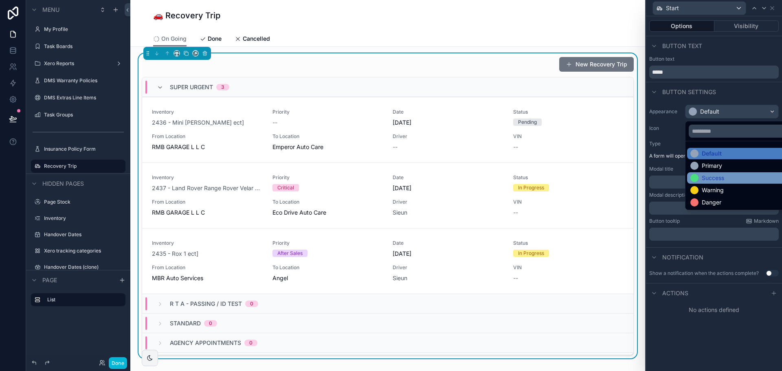
click at [709, 176] on div "Success" at bounding box center [713, 178] width 22 height 8
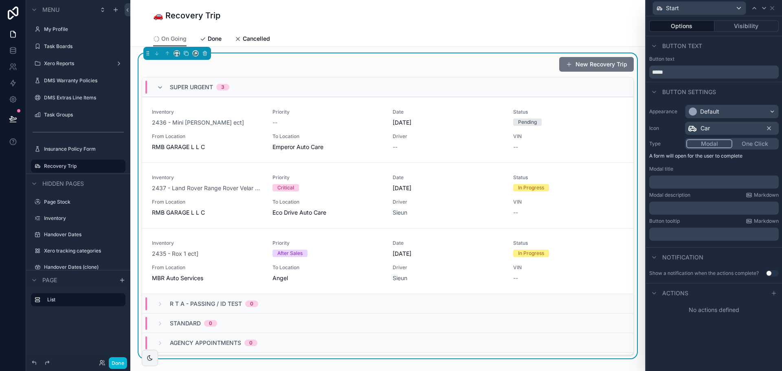
click at [673, 164] on div "Appearance Default Icon Car Type Modal One Click A form will open for the user …" at bounding box center [714, 172] width 136 height 143
click at [773, 295] on icon at bounding box center [773, 293] width 7 height 7
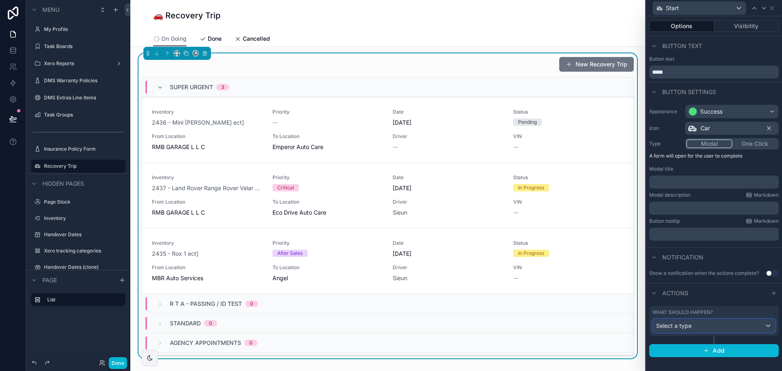
click at [726, 321] on div "Select a type" at bounding box center [714, 325] width 122 height 13
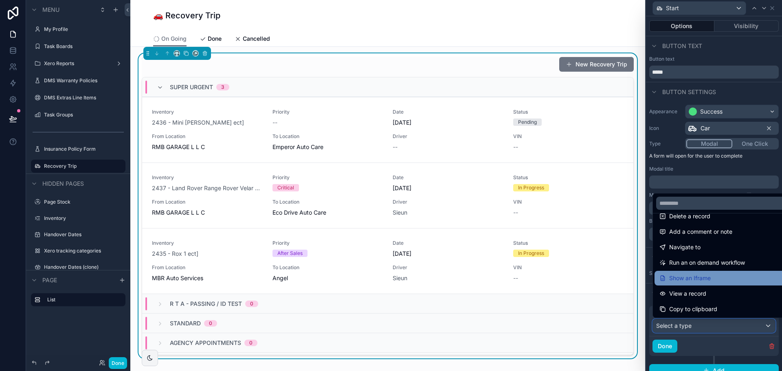
scroll to position [0, 0]
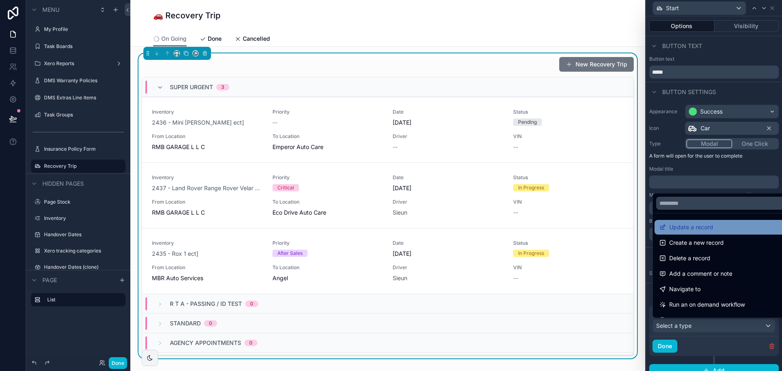
click at [697, 232] on div "Update a record" at bounding box center [723, 227] width 138 height 15
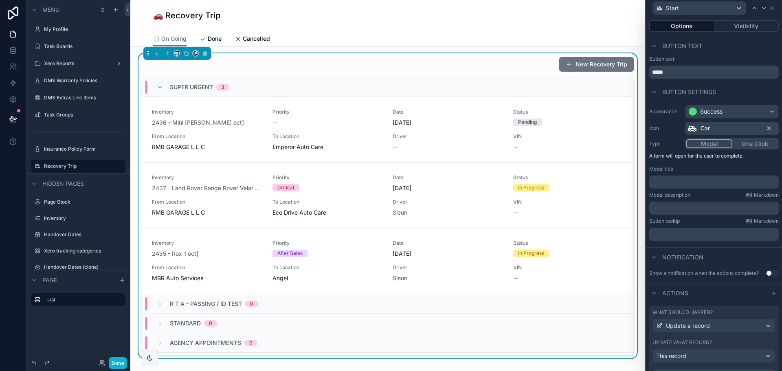
scroll to position [122, 0]
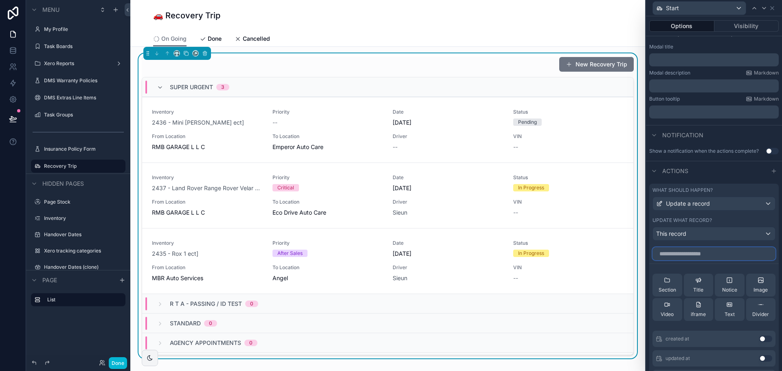
click at [686, 255] on input "text" at bounding box center [713, 253] width 123 height 13
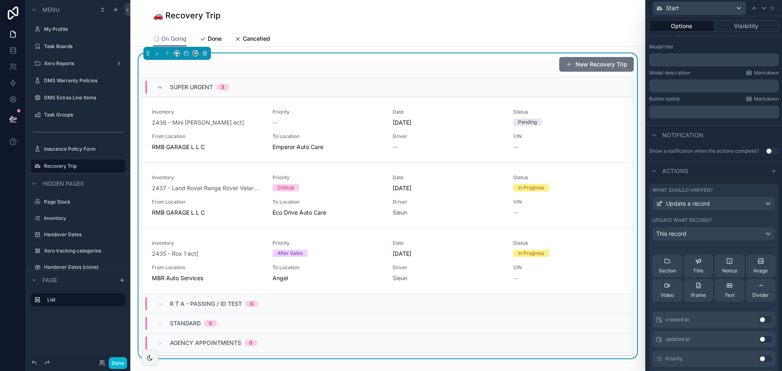
scroll to position [0, 0]
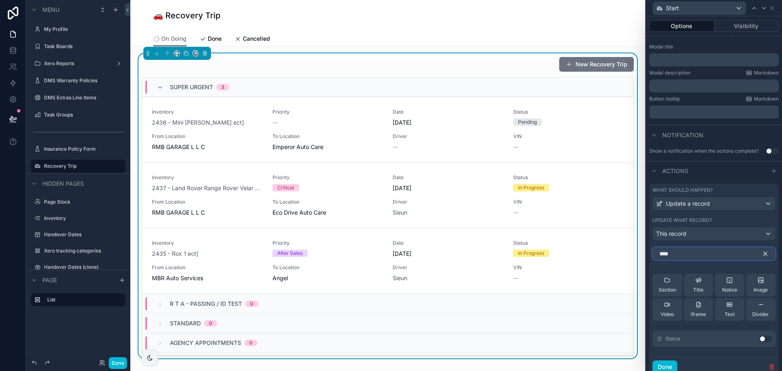
type input "****"
click at [759, 338] on button "Use setting" at bounding box center [765, 339] width 13 height 7
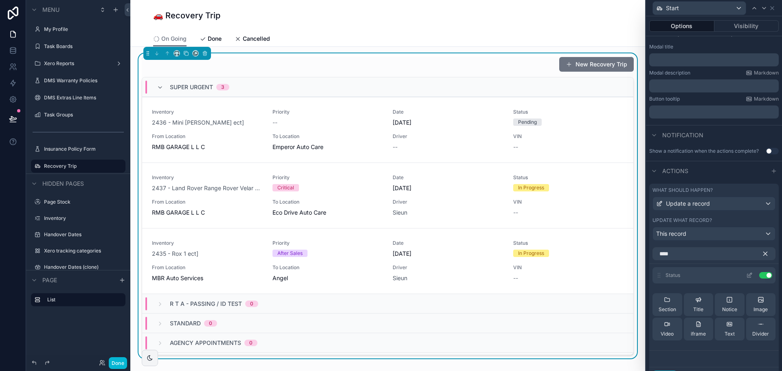
click at [746, 275] on icon at bounding box center [749, 275] width 7 height 7
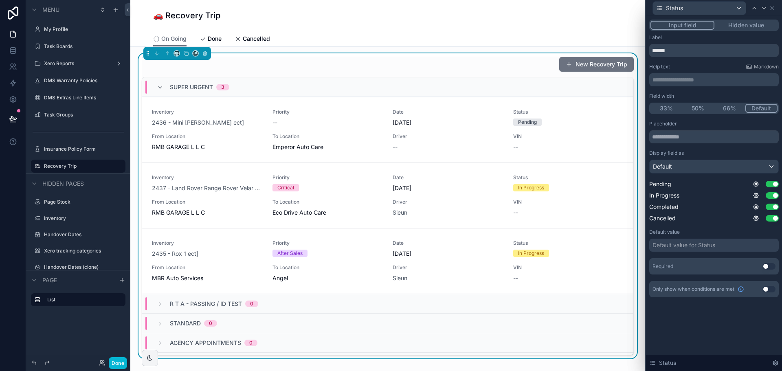
click at [741, 24] on button "Hidden value" at bounding box center [745, 25] width 63 height 9
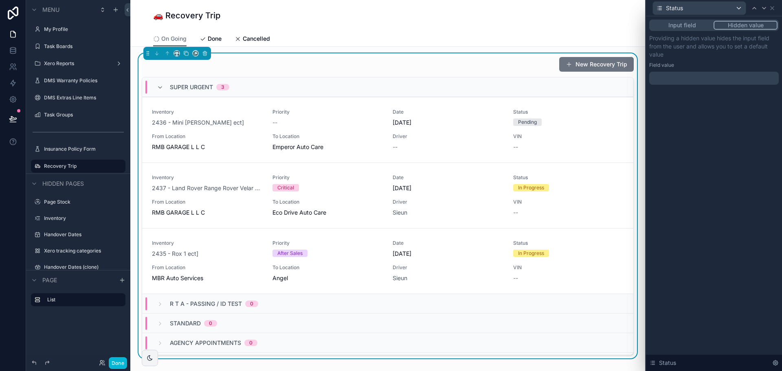
click at [689, 74] on div at bounding box center [713, 78] width 129 height 13
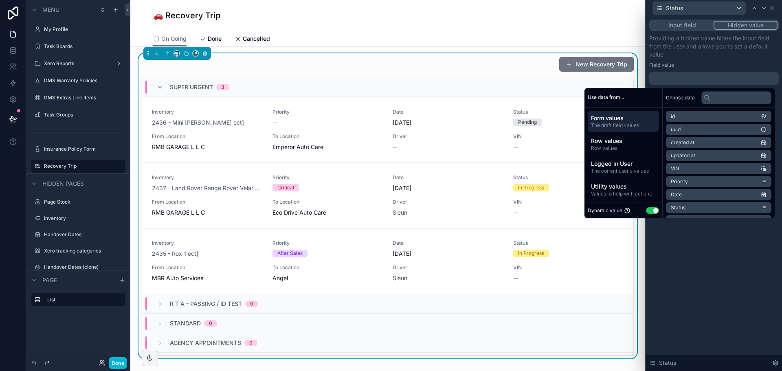
click at [649, 211] on button "Use setting" at bounding box center [652, 210] width 13 height 7
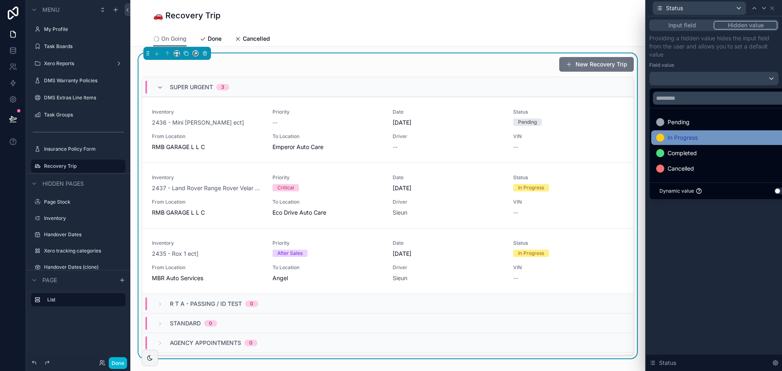
click at [689, 132] on div "In Progress" at bounding box center [723, 137] width 144 height 15
click at [732, 260] on div "Input field Hidden value Providing a hidden value hides the input field from th…" at bounding box center [714, 193] width 136 height 355
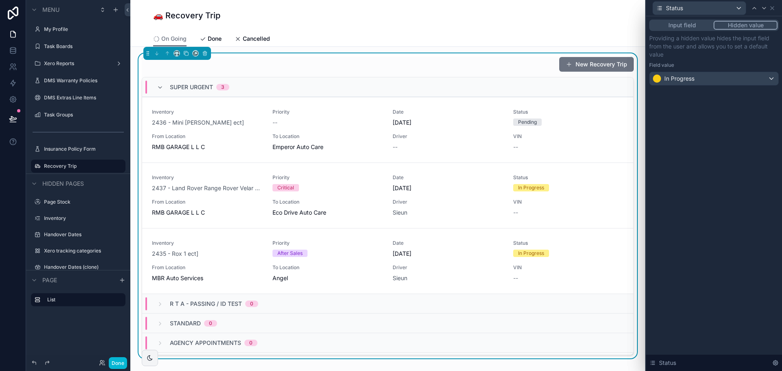
click at [687, 26] on button "Input field" at bounding box center [681, 25] width 63 height 9
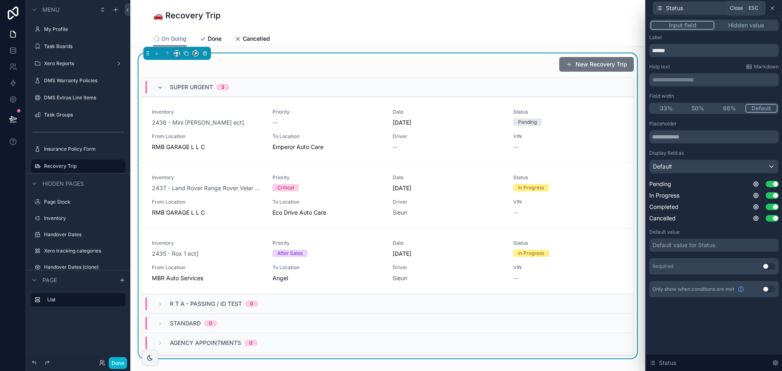
click at [774, 7] on icon at bounding box center [772, 8] width 7 height 7
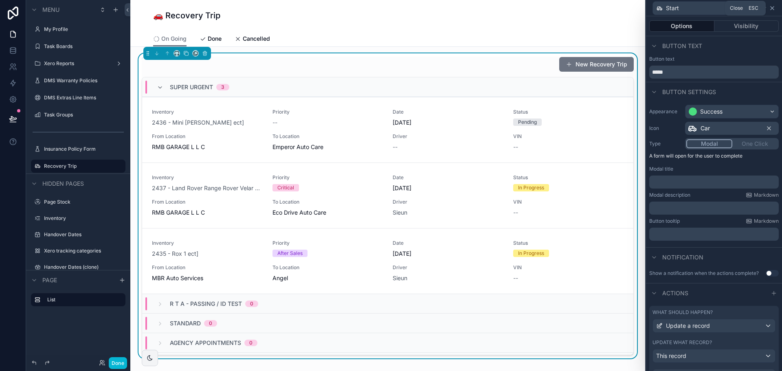
click at [773, 6] on icon at bounding box center [772, 8] width 7 height 7
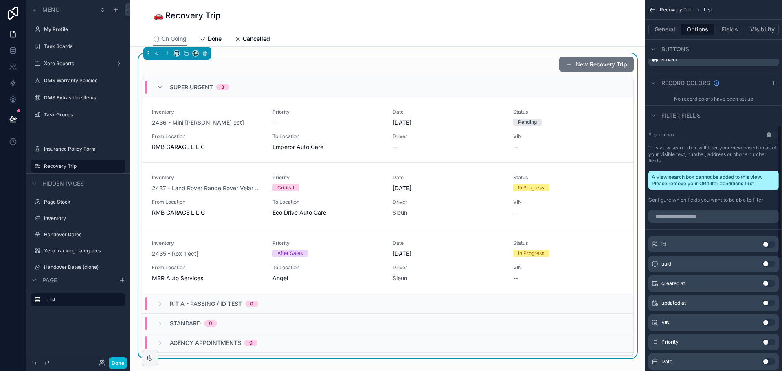
scroll to position [324, 0]
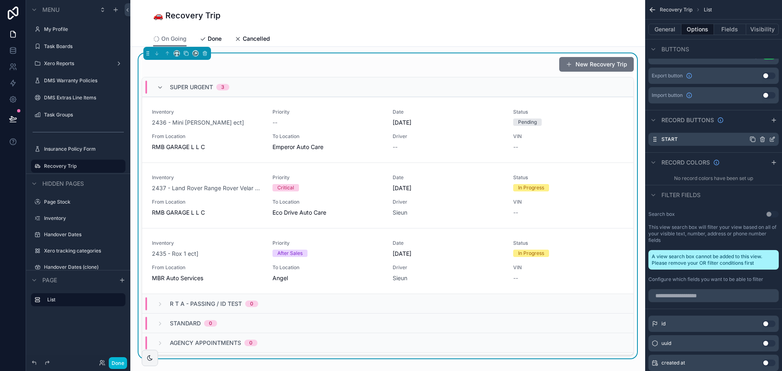
click at [751, 137] on icon "scrollable content" at bounding box center [752, 139] width 7 height 7
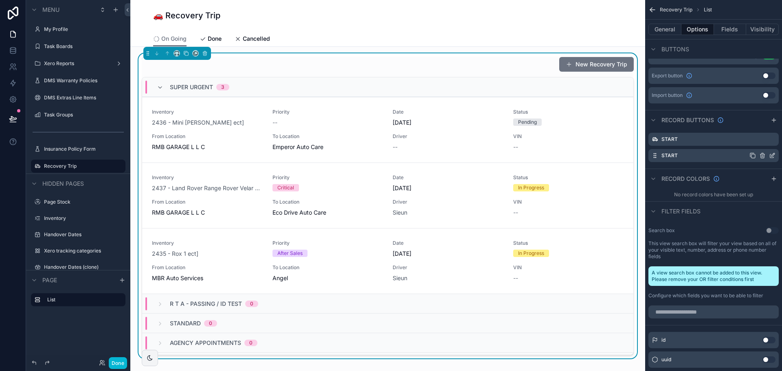
click at [775, 155] on icon "scrollable content" at bounding box center [772, 155] width 7 height 7
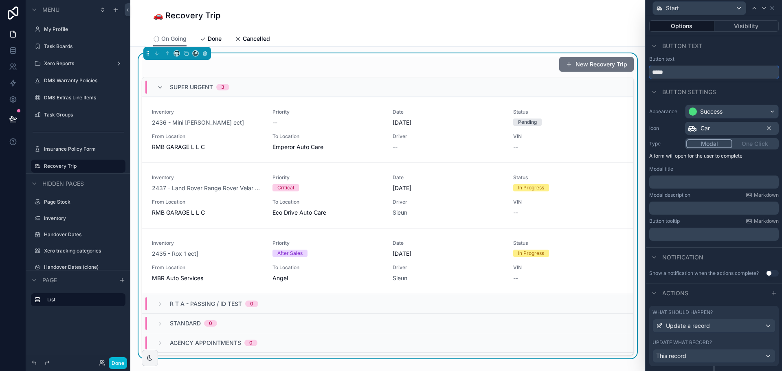
drag, startPoint x: 669, startPoint y: 72, endPoint x: 640, endPoint y: 75, distance: 29.0
click at [640, 75] on div "Start Options Visibility Button text Button text ***** Button settings Appearan…" at bounding box center [391, 185] width 782 height 371
click at [671, 71] on input "*********" at bounding box center [713, 72] width 129 height 13
type input "********"
click at [717, 115] on div "Success" at bounding box center [711, 112] width 22 height 8
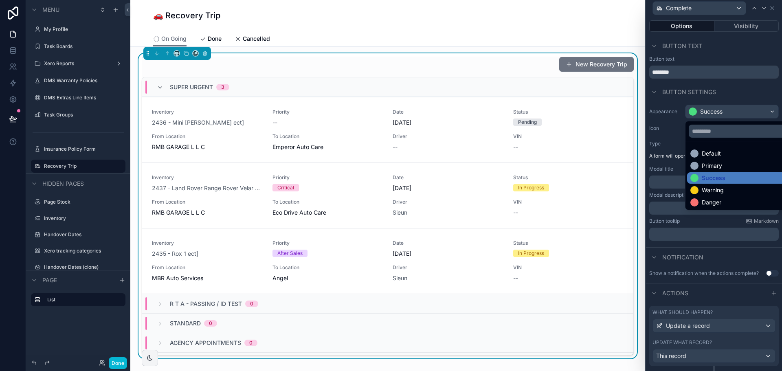
click at [740, 91] on div at bounding box center [714, 185] width 136 height 371
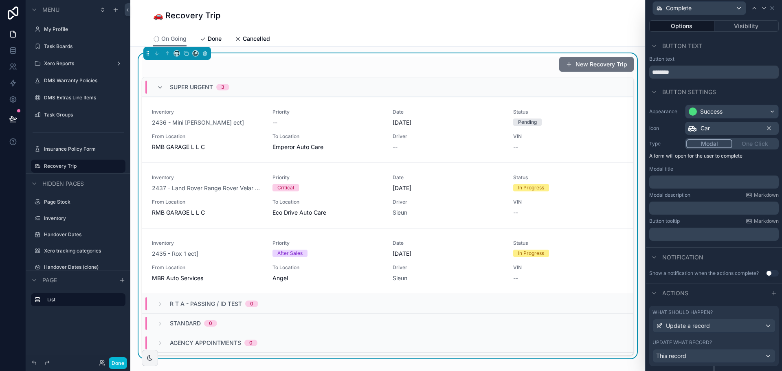
click at [713, 126] on div "Car" at bounding box center [732, 128] width 94 height 13
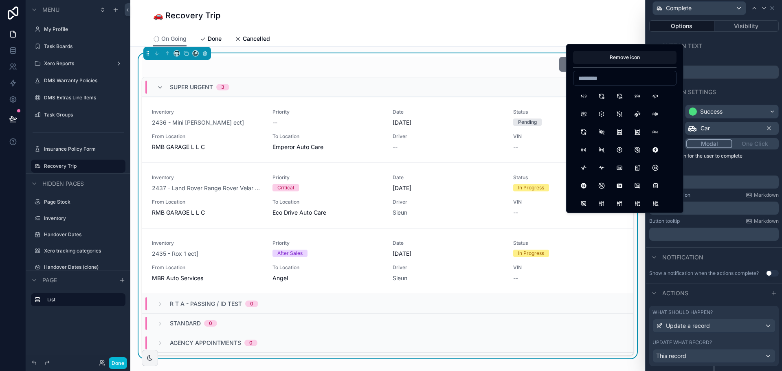
click at [735, 92] on div "Button settings" at bounding box center [714, 92] width 136 height 20
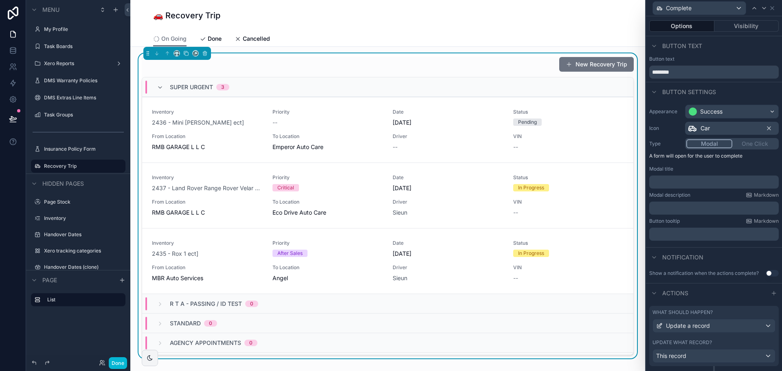
click at [718, 126] on div "Car" at bounding box center [732, 128] width 94 height 13
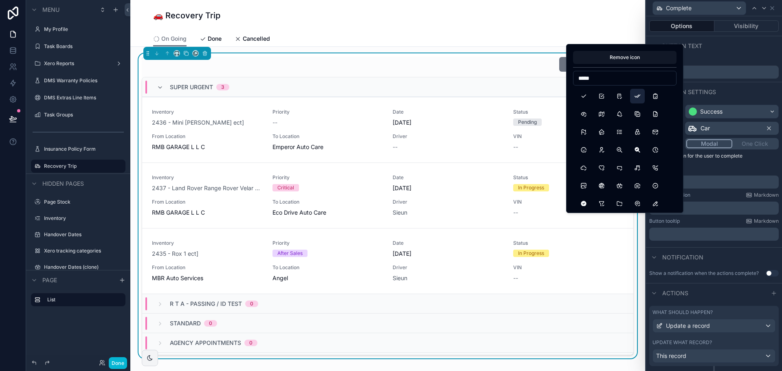
type input "*****"
click at [633, 97] on button "Checks" at bounding box center [637, 96] width 15 height 15
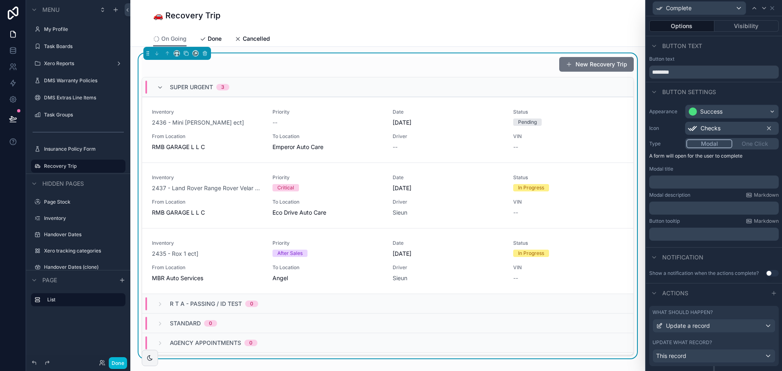
click at [752, 146] on div "Modal One Click" at bounding box center [732, 143] width 94 height 11
click at [758, 147] on div "Modal One Click" at bounding box center [732, 143] width 94 height 11
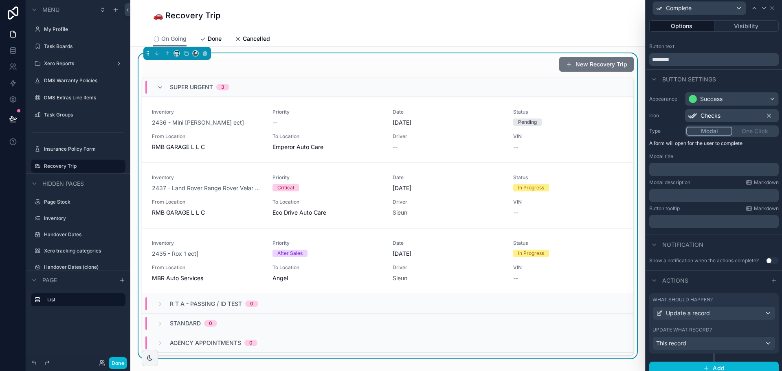
scroll to position [20, 0]
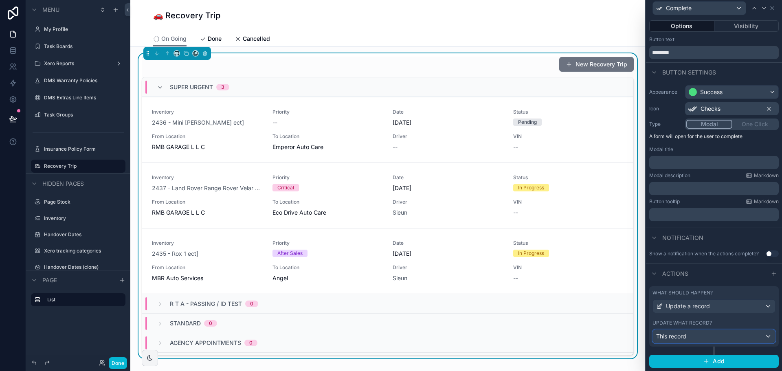
click at [729, 337] on div "This record" at bounding box center [714, 336] width 122 height 13
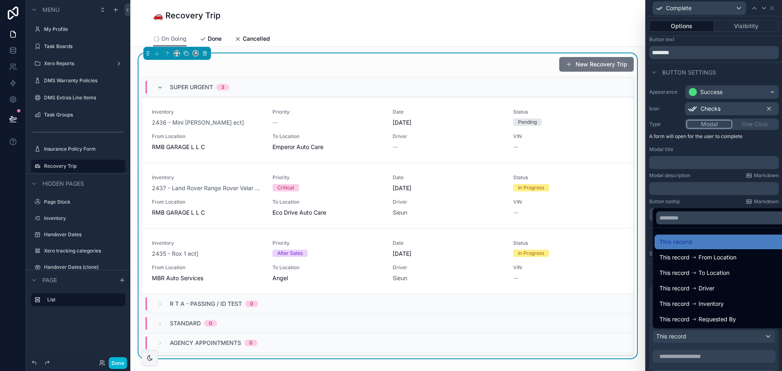
click at [720, 354] on div at bounding box center [714, 185] width 136 height 371
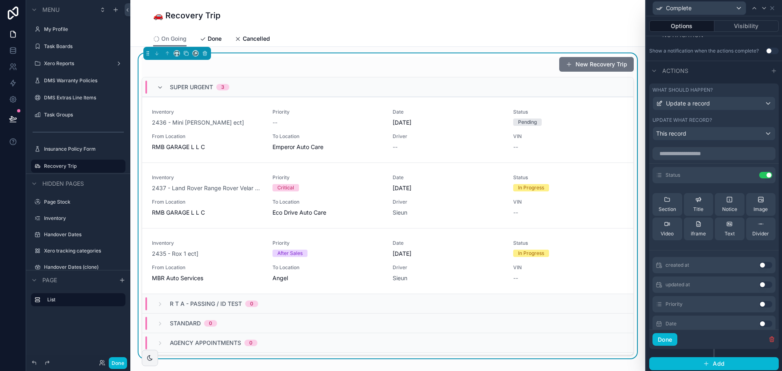
scroll to position [223, 0]
click at [746, 173] on icon at bounding box center [749, 174] width 7 height 7
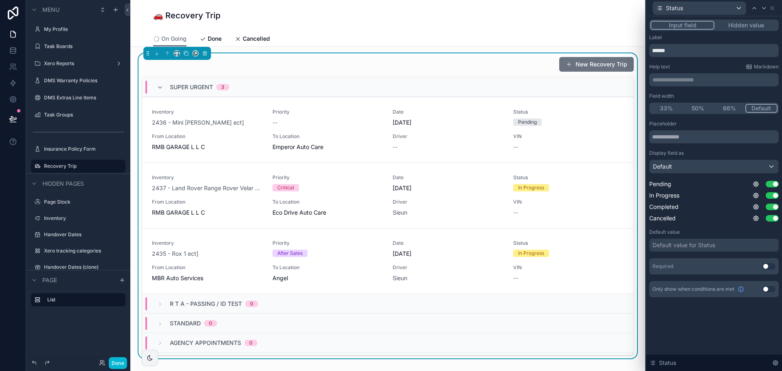
click at [743, 20] on div "Input field Hidden value" at bounding box center [713, 25] width 129 height 11
click at [743, 24] on button "Hidden value" at bounding box center [745, 25] width 63 height 9
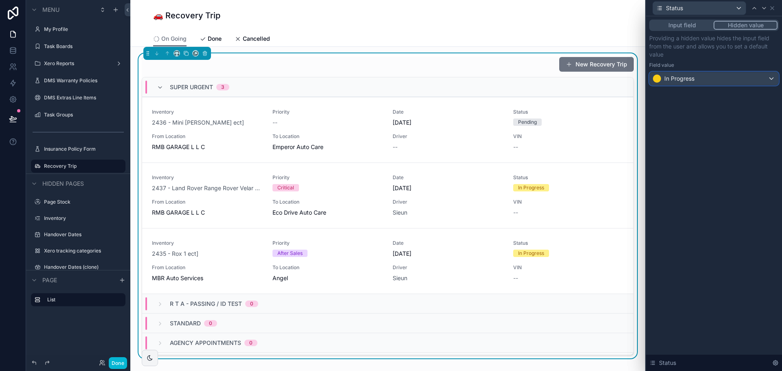
click at [680, 81] on span "In Progress" at bounding box center [679, 79] width 30 height 8
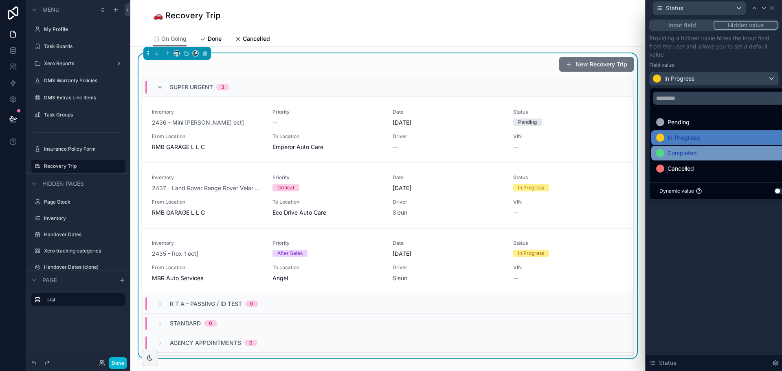
click at [685, 156] on span "Completed" at bounding box center [681, 153] width 29 height 10
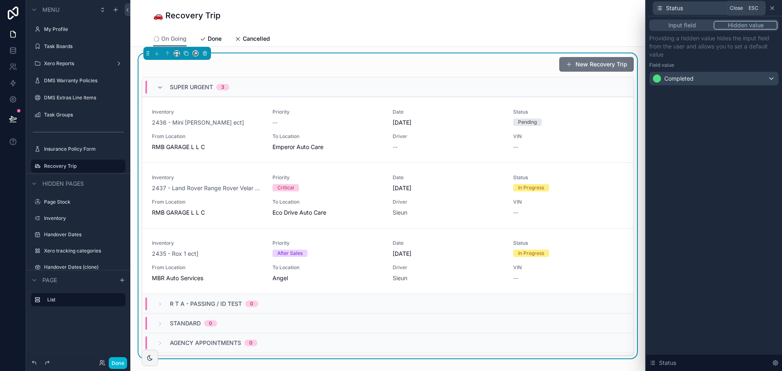
click at [772, 6] on icon at bounding box center [772, 8] width 7 height 7
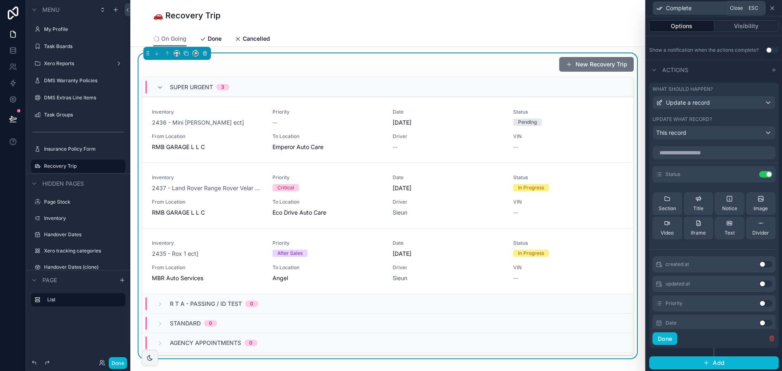
click at [772, 10] on icon at bounding box center [772, 8] width 7 height 7
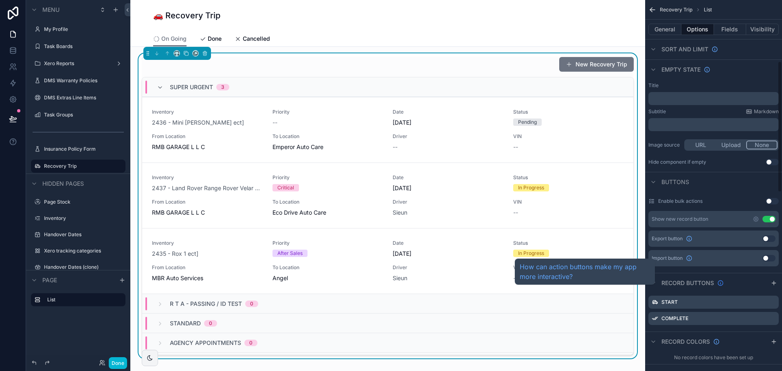
scroll to position [242, 0]
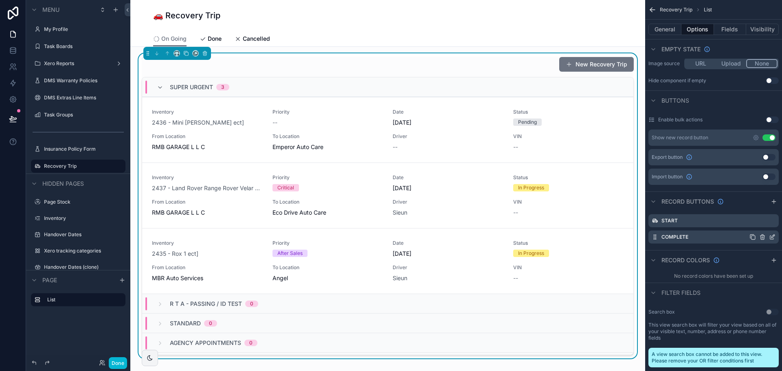
click at [772, 237] on icon "scrollable content" at bounding box center [772, 237] width 7 height 7
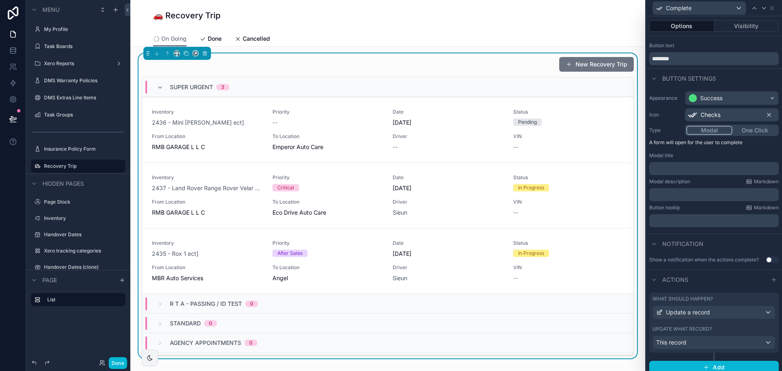
scroll to position [20, 0]
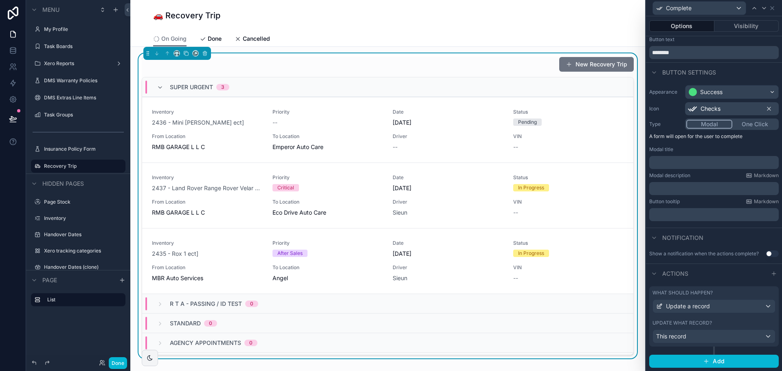
click at [751, 126] on button "One Click" at bounding box center [754, 124] width 45 height 9
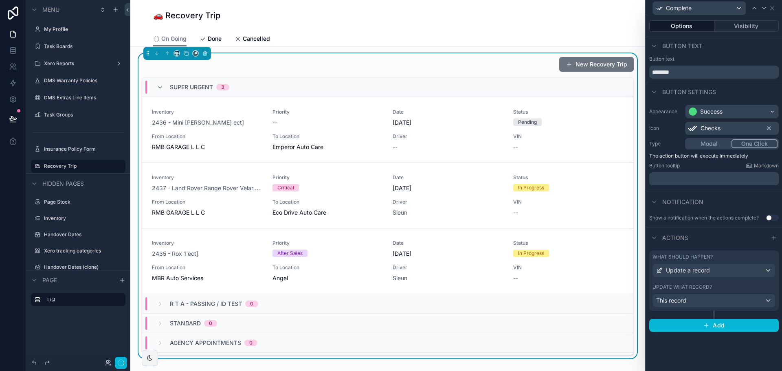
scroll to position [0, 0]
drag, startPoint x: 654, startPoint y: 156, endPoint x: 720, endPoint y: 157, distance: 65.2
click at [720, 157] on p "The action button will execute immediately" at bounding box center [713, 156] width 129 height 7
click at [721, 162] on div "Button tooltip Markdown" at bounding box center [713, 165] width 129 height 7
click at [761, 26] on button "Visibility" at bounding box center [746, 25] width 65 height 11
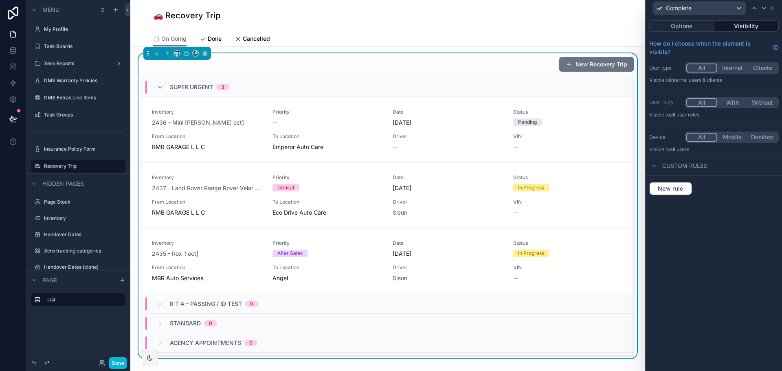
click at [674, 196] on div "New rule" at bounding box center [714, 189] width 136 height 26
click at [676, 189] on span "New rule" at bounding box center [670, 188] width 32 height 7
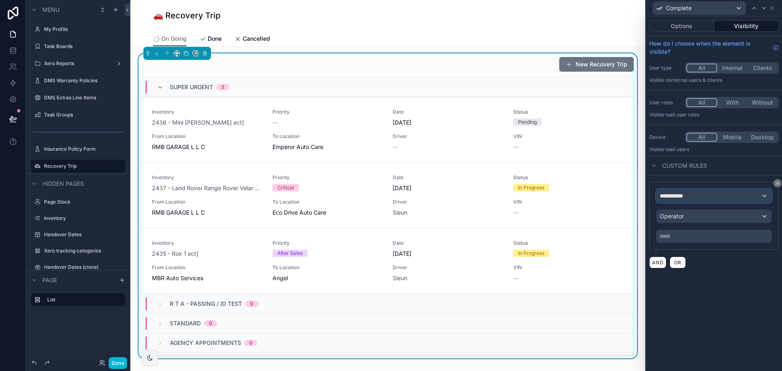
click at [698, 194] on div "**********" at bounding box center [713, 195] width 115 height 13
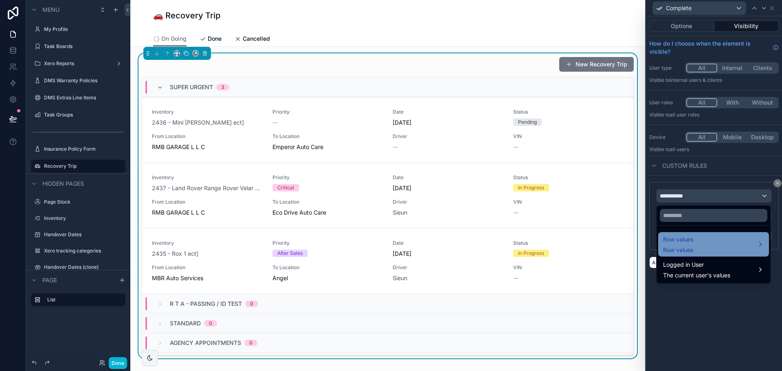
click at [708, 250] on div "Row values Row values" at bounding box center [713, 245] width 101 height 20
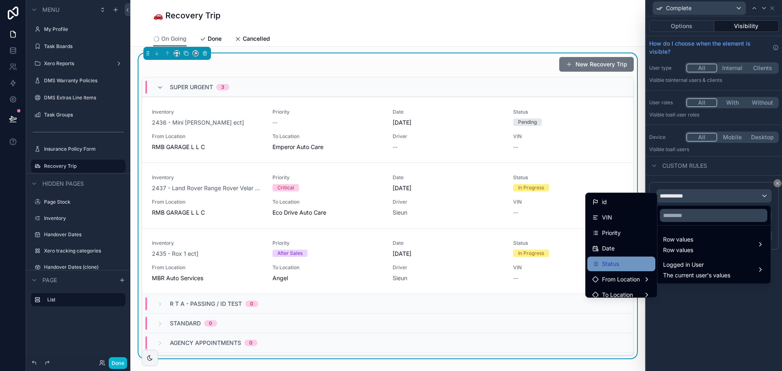
click at [612, 259] on span "Status" at bounding box center [610, 264] width 17 height 10
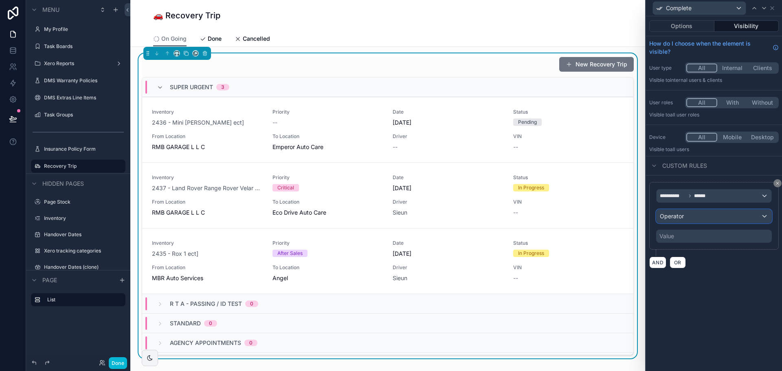
click at [706, 218] on div "Operator" at bounding box center [713, 216] width 115 height 13
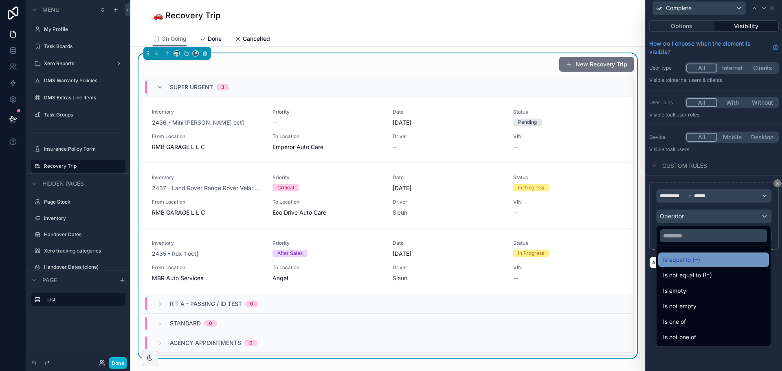
click at [703, 260] on div "Is equal to (=)" at bounding box center [713, 260] width 101 height 10
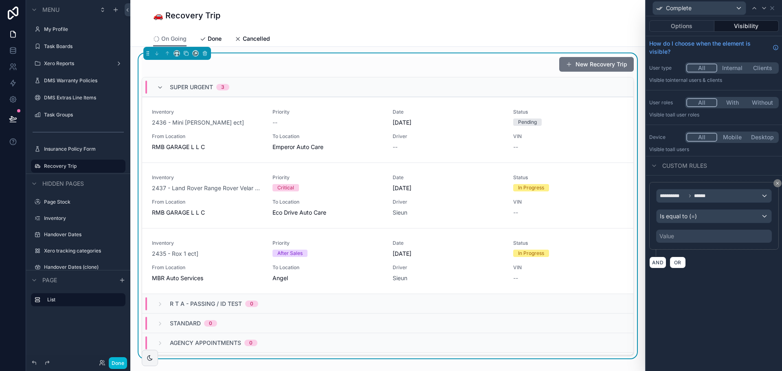
click at [703, 233] on div "Value" at bounding box center [714, 236] width 116 height 13
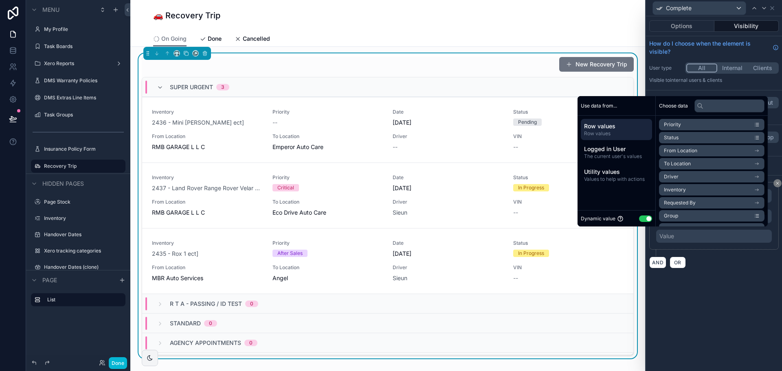
click at [641, 220] on button "Use setting" at bounding box center [645, 218] width 13 height 7
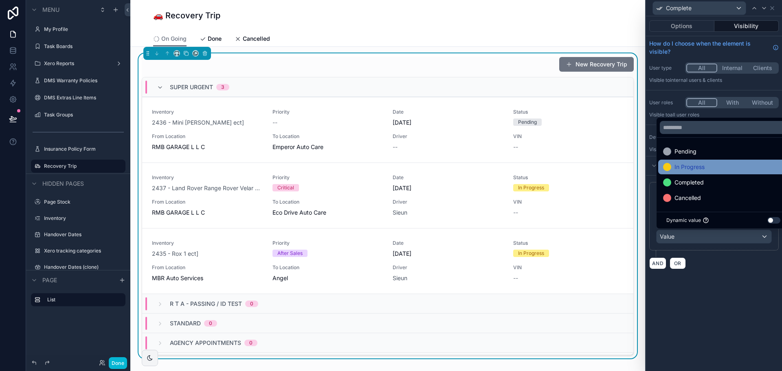
click at [688, 165] on span "In Progress" at bounding box center [689, 167] width 30 height 10
click at [708, 284] on div "**********" at bounding box center [714, 193] width 136 height 355
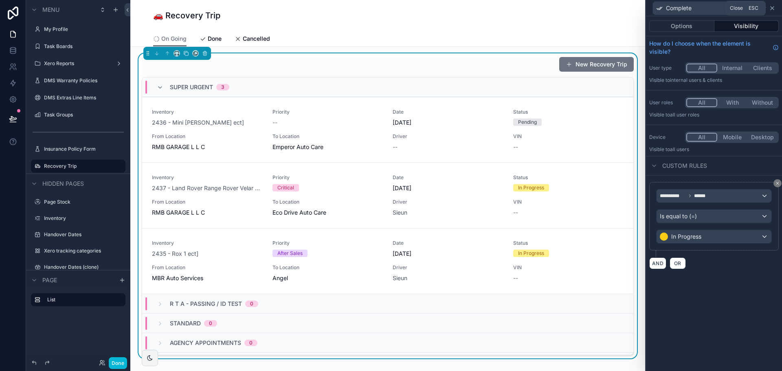
click at [771, 7] on icon at bounding box center [771, 8] width 3 height 3
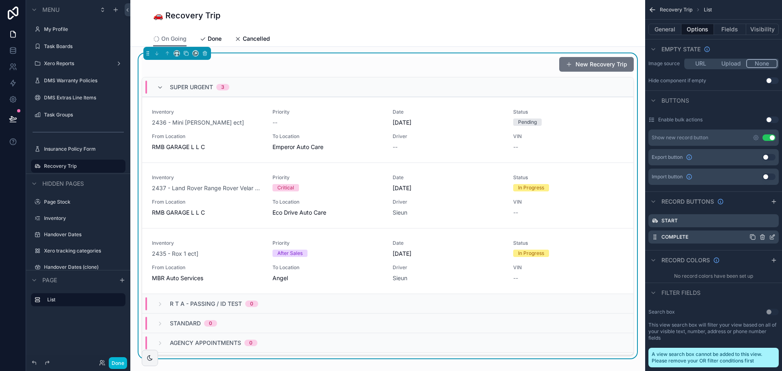
click at [775, 236] on icon "scrollable content" at bounding box center [772, 237] width 7 height 7
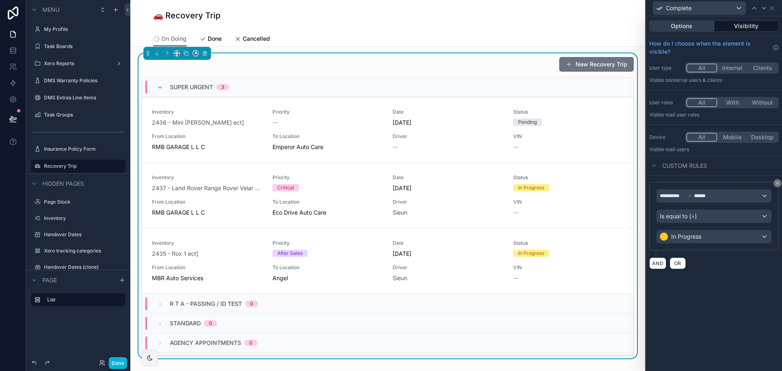
click at [680, 29] on button "Options" at bounding box center [681, 25] width 65 height 11
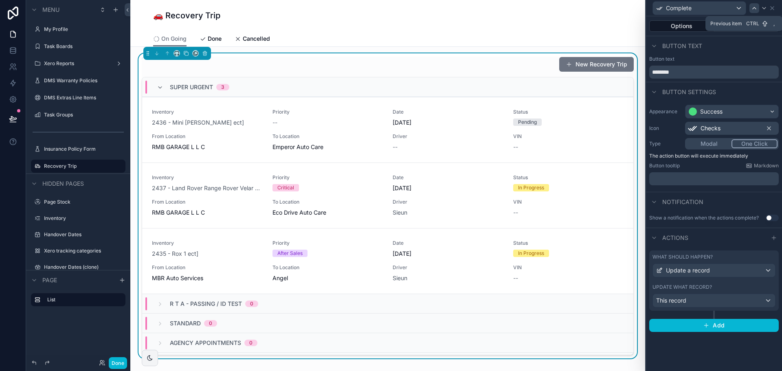
click at [751, 6] on icon at bounding box center [754, 8] width 7 height 7
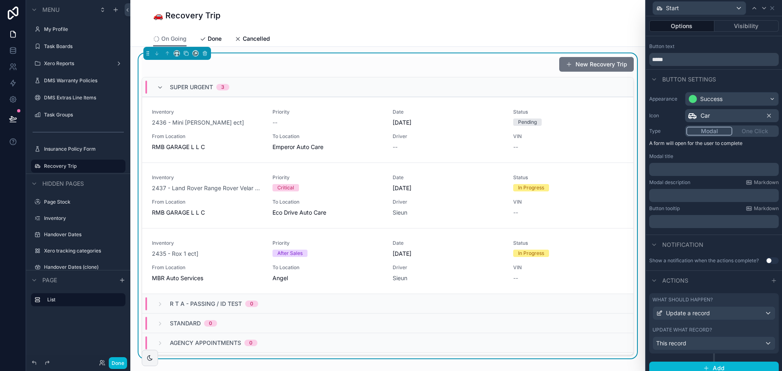
scroll to position [20, 0]
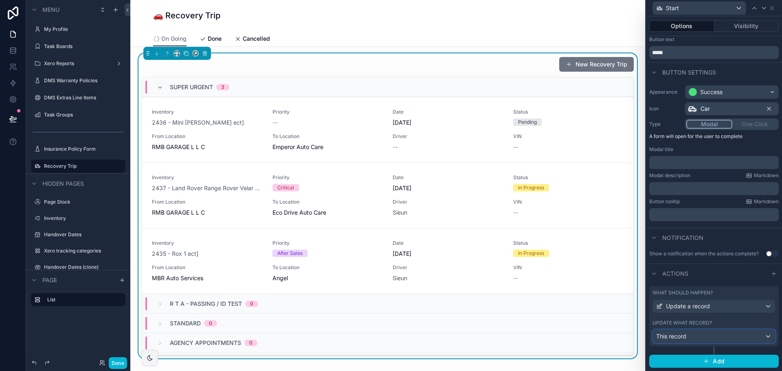
click at [761, 336] on div "This record" at bounding box center [714, 336] width 122 height 13
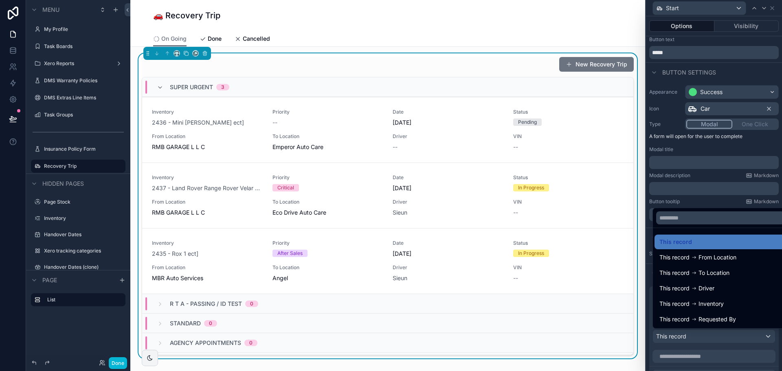
click at [761, 336] on div at bounding box center [714, 185] width 136 height 371
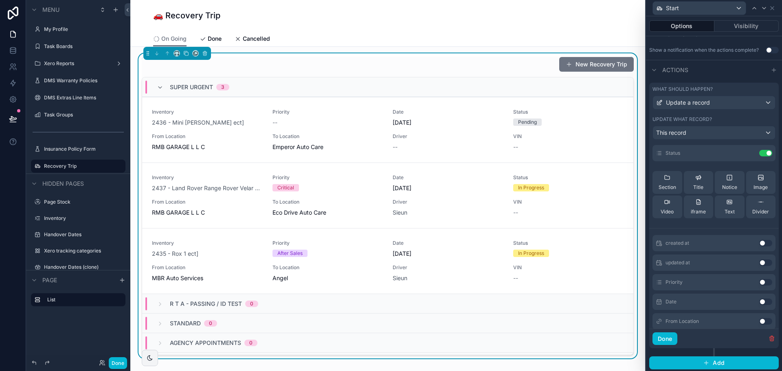
scroll to position [0, 0]
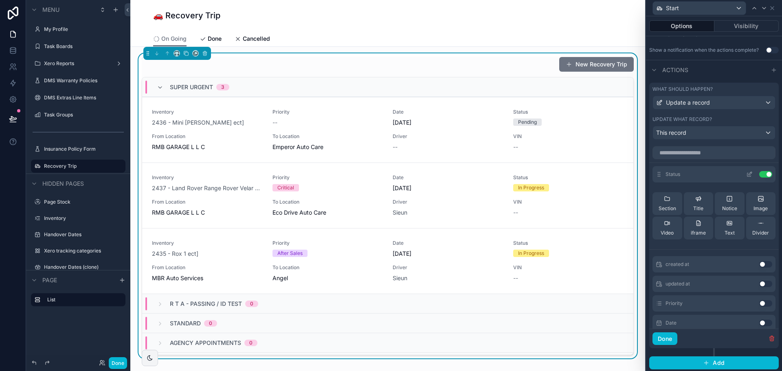
click at [746, 173] on icon at bounding box center [749, 174] width 7 height 7
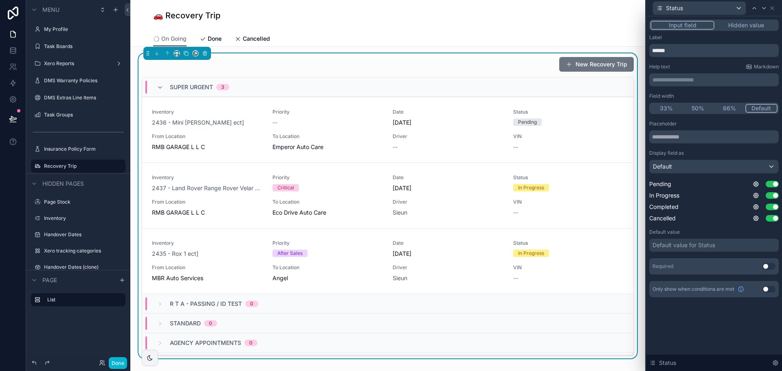
click at [753, 29] on button "Hidden value" at bounding box center [745, 25] width 63 height 9
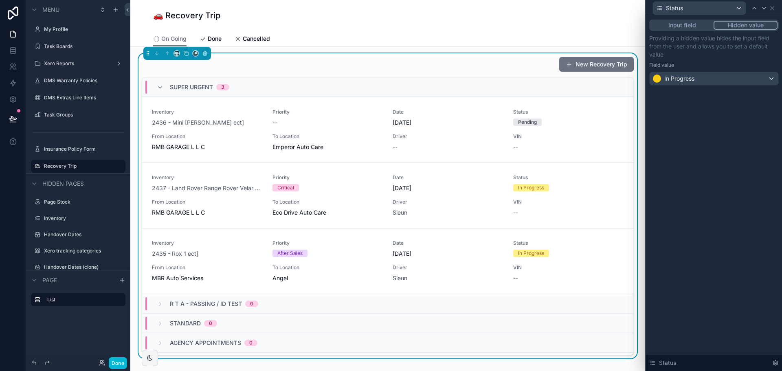
click at [776, 6] on div "Status" at bounding box center [713, 8] width 129 height 16
click at [773, 6] on icon at bounding box center [772, 8] width 7 height 7
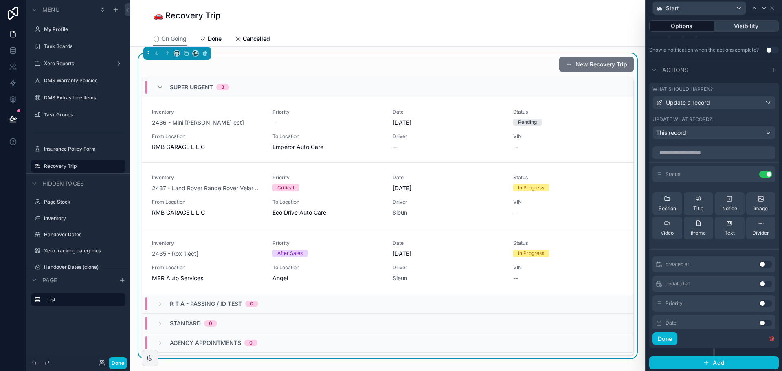
click at [758, 24] on button "Visibility" at bounding box center [746, 25] width 65 height 11
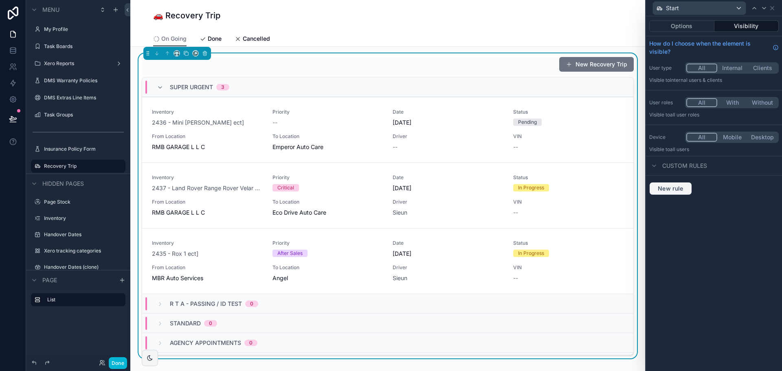
click at [674, 186] on span "New rule" at bounding box center [670, 188] width 32 height 7
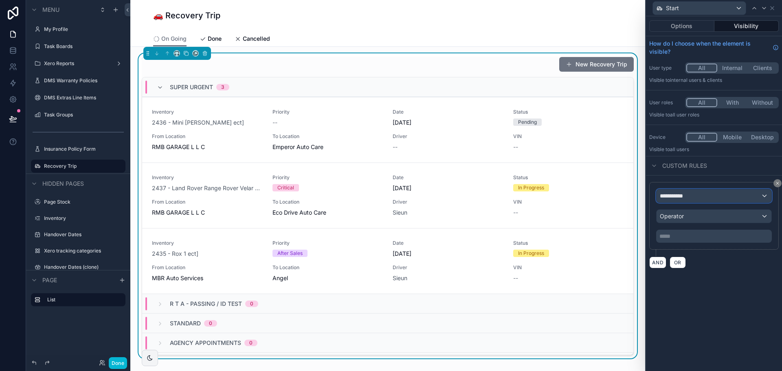
click at [702, 198] on div "**********" at bounding box center [713, 195] width 115 height 13
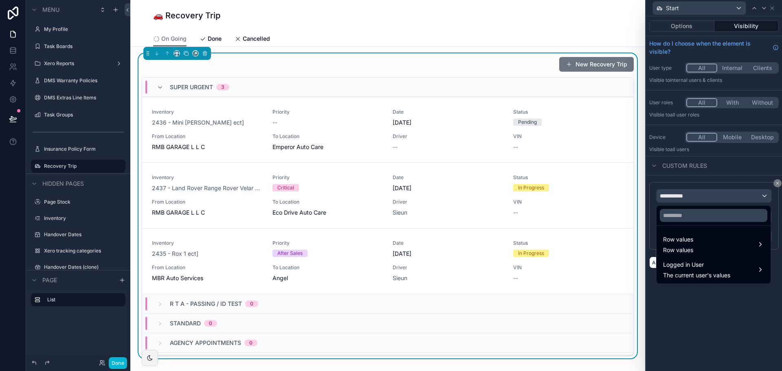
click at [680, 222] on div at bounding box center [713, 216] width 114 height 20
click at [681, 233] on div "Row values Row values" at bounding box center [713, 244] width 111 height 24
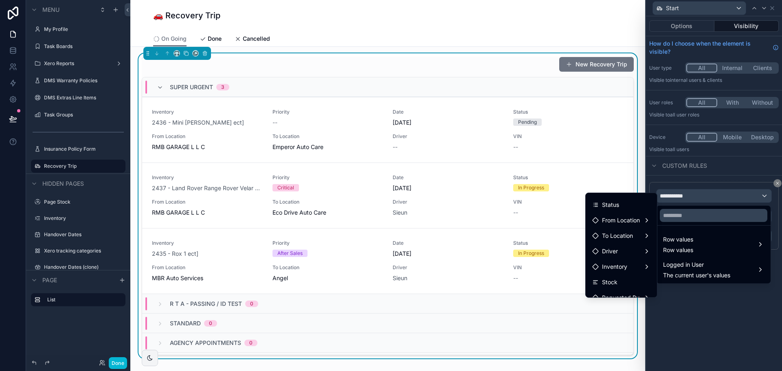
scroll to position [45, 0]
click at [612, 215] on span "Status" at bounding box center [610, 219] width 17 height 10
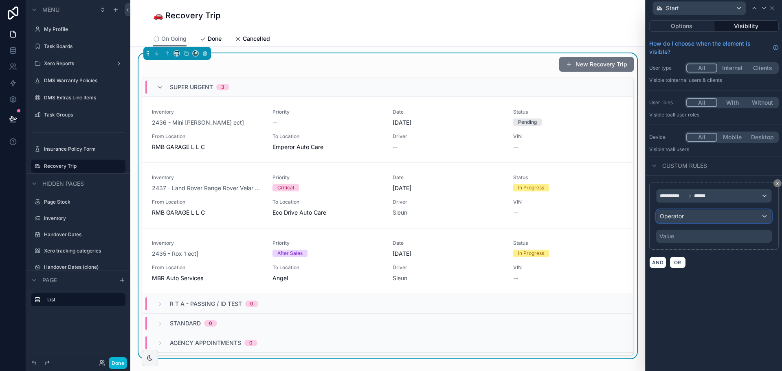
click at [685, 216] on div "Operator" at bounding box center [713, 216] width 115 height 13
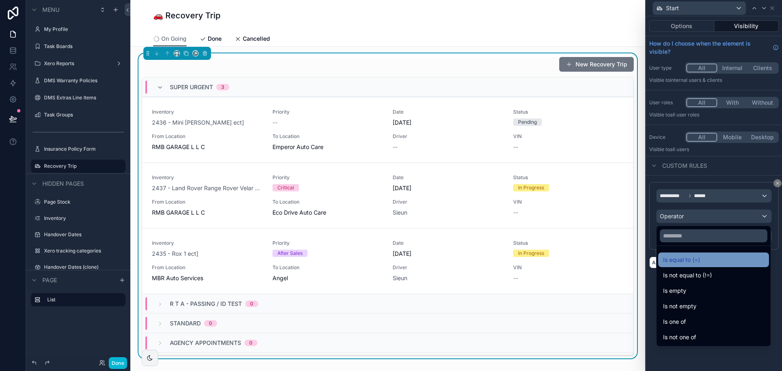
click at [688, 261] on span "Is equal to (=)" at bounding box center [681, 260] width 37 height 10
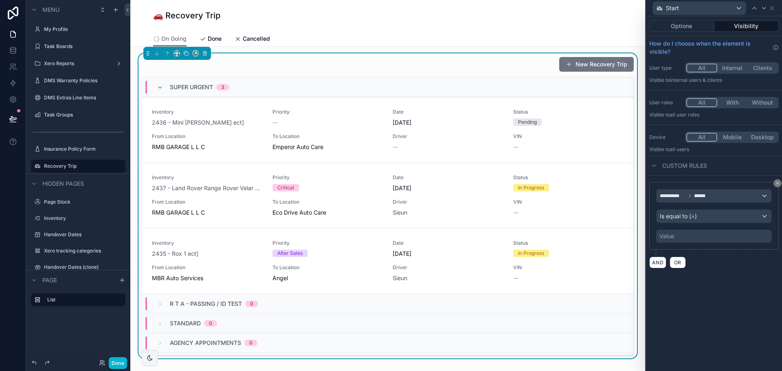
click at [689, 235] on div "Value" at bounding box center [714, 236] width 116 height 13
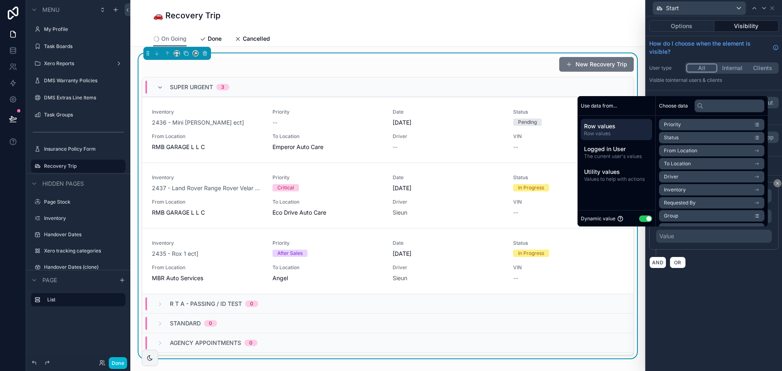
click at [640, 219] on button "Use setting" at bounding box center [645, 218] width 13 height 7
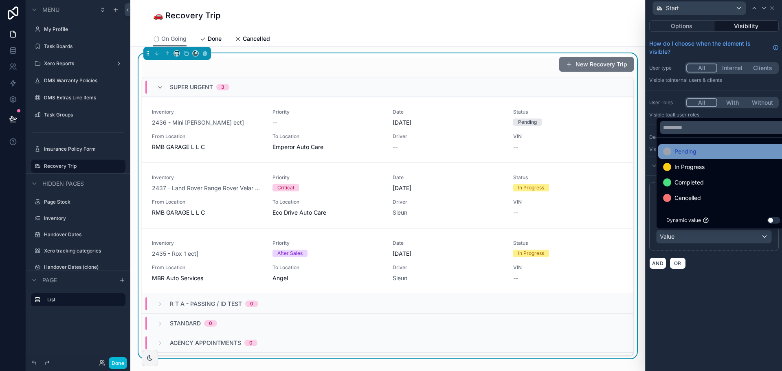
click at [688, 148] on span "Pending" at bounding box center [685, 152] width 22 height 10
click at [722, 277] on div "**********" at bounding box center [714, 193] width 136 height 355
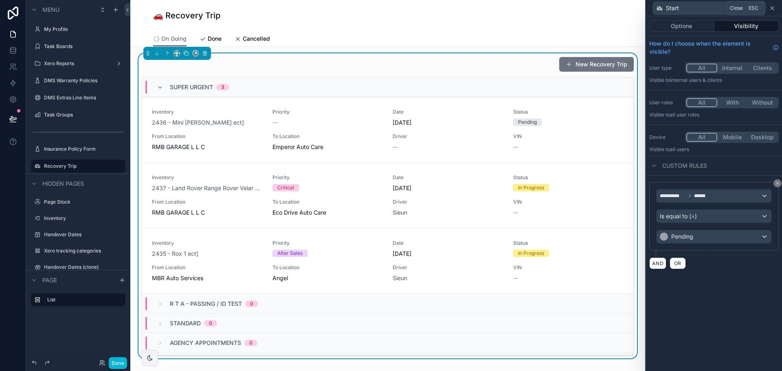
click at [774, 9] on icon at bounding box center [772, 8] width 7 height 7
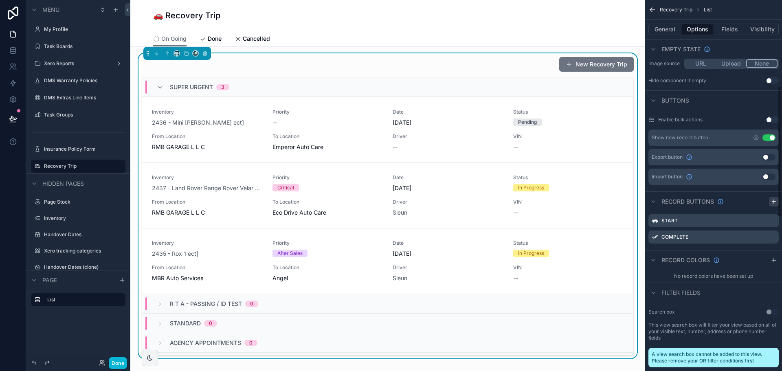
click at [770, 202] on icon "scrollable content" at bounding box center [773, 201] width 7 height 7
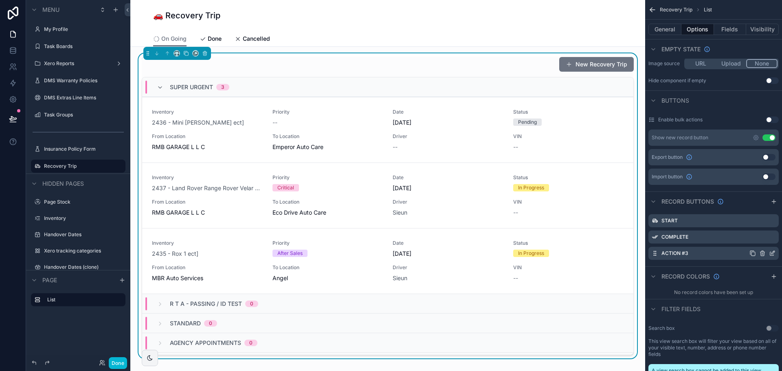
click at [771, 250] on icon "scrollable content" at bounding box center [772, 253] width 7 height 7
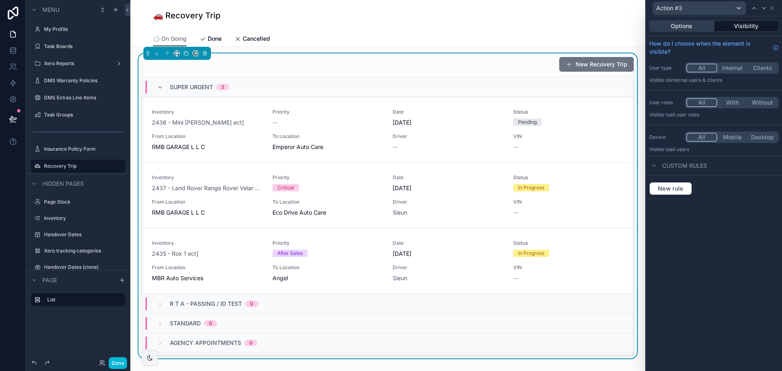
click at [692, 27] on button "Options" at bounding box center [681, 25] width 65 height 11
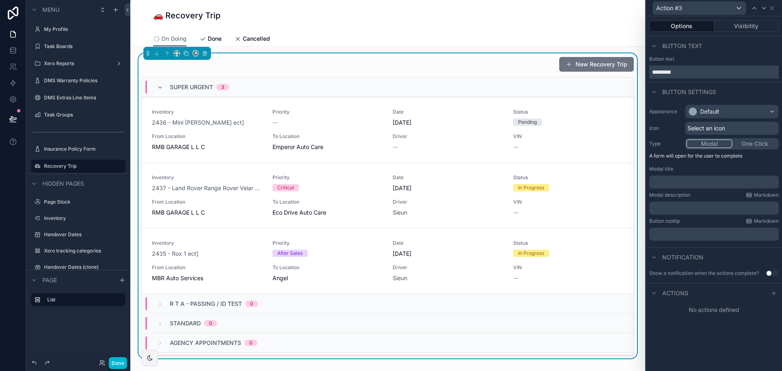
click at [699, 71] on input "*********" at bounding box center [713, 72] width 129 height 13
type input "******"
click at [716, 110] on div "Default" at bounding box center [709, 112] width 19 height 8
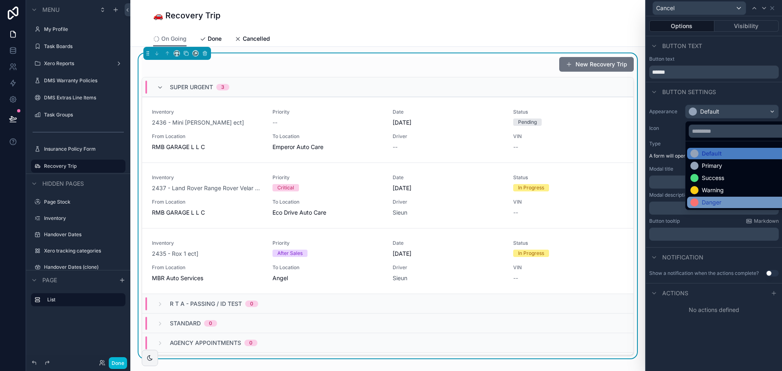
click at [711, 199] on div "Danger" at bounding box center [712, 202] width 20 height 8
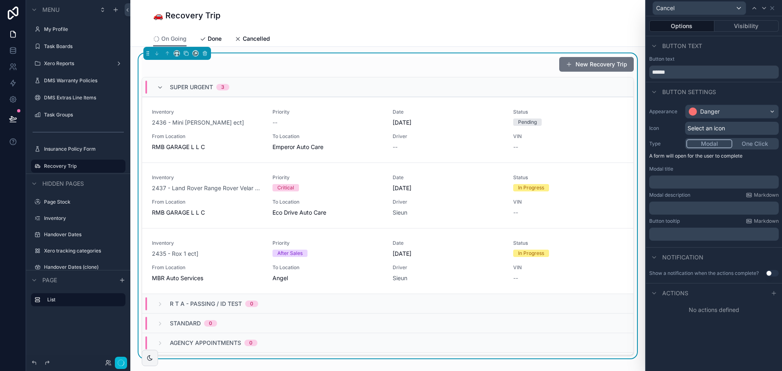
click at [719, 125] on span "Select an icon" at bounding box center [705, 128] width 37 height 8
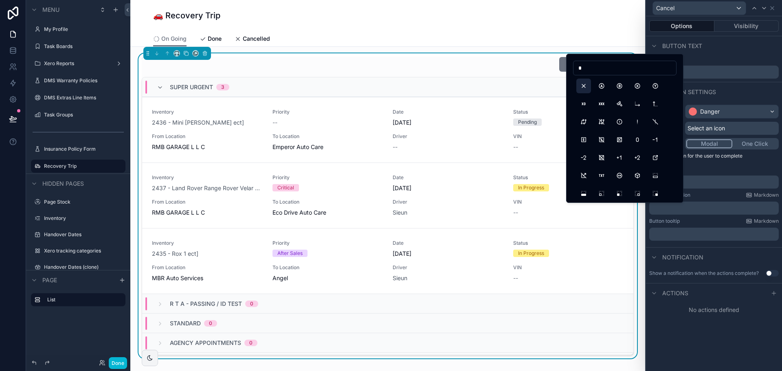
type input "*"
click at [584, 85] on button "X" at bounding box center [583, 86] width 15 height 15
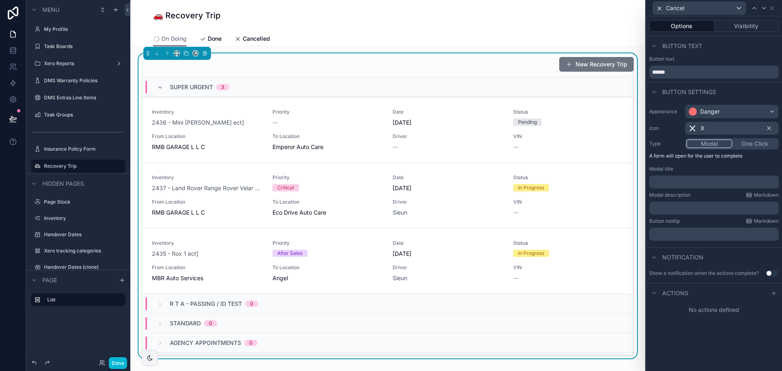
click at [759, 140] on button "One Click" at bounding box center [754, 143] width 45 height 9
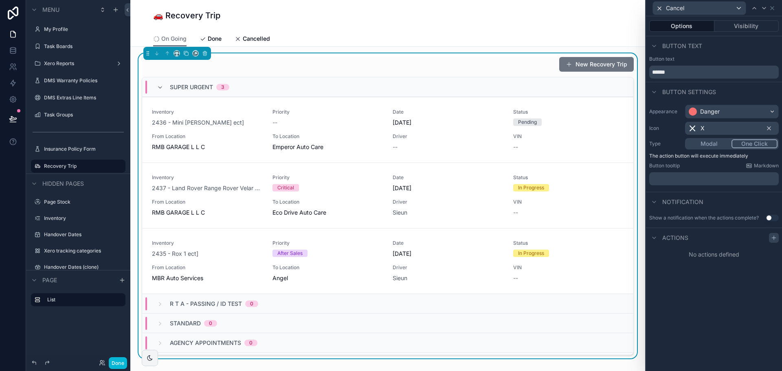
click at [772, 235] on icon at bounding box center [773, 238] width 7 height 7
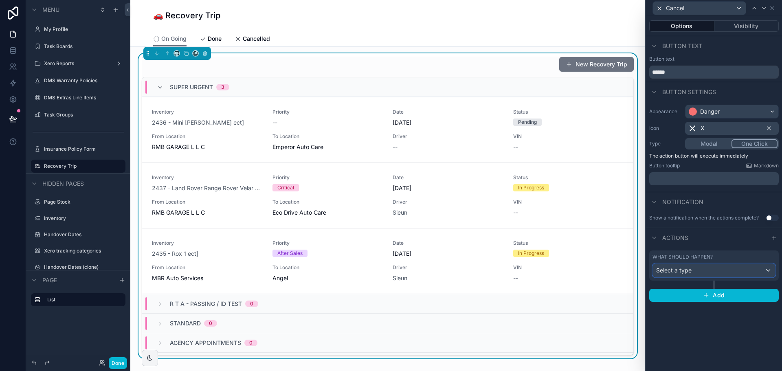
click at [715, 268] on div "Select a type" at bounding box center [714, 270] width 122 height 13
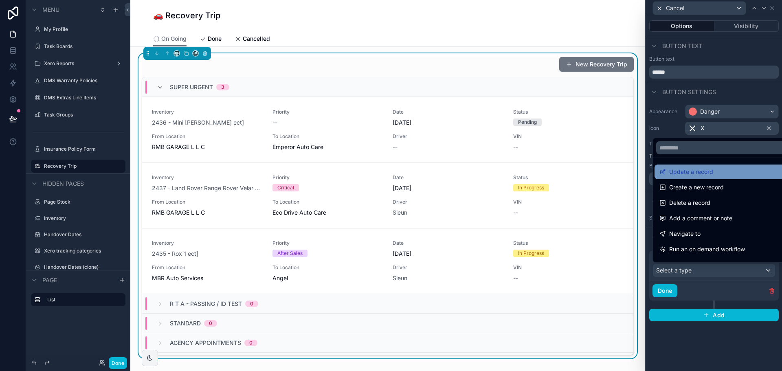
click at [695, 171] on span "Update a record" at bounding box center [691, 172] width 44 height 10
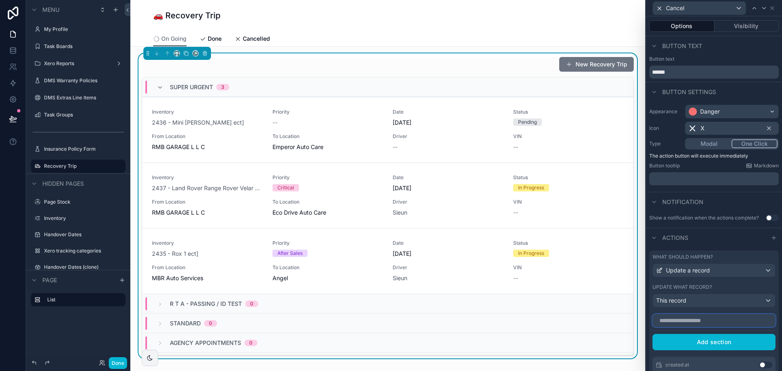
click at [725, 318] on input "text" at bounding box center [713, 320] width 123 height 13
type input "***"
click at [759, 364] on button "Use setting" at bounding box center [765, 365] width 13 height 7
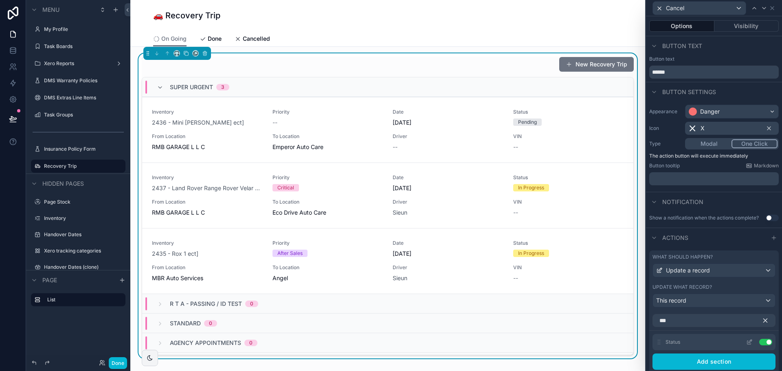
scroll to position [41, 0]
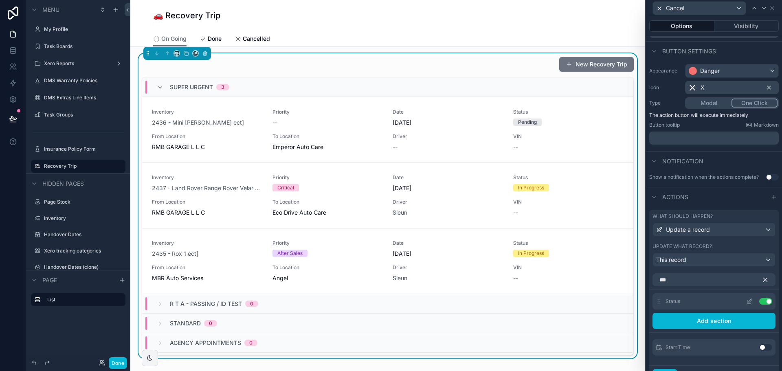
click at [747, 301] on icon at bounding box center [749, 302] width 4 height 4
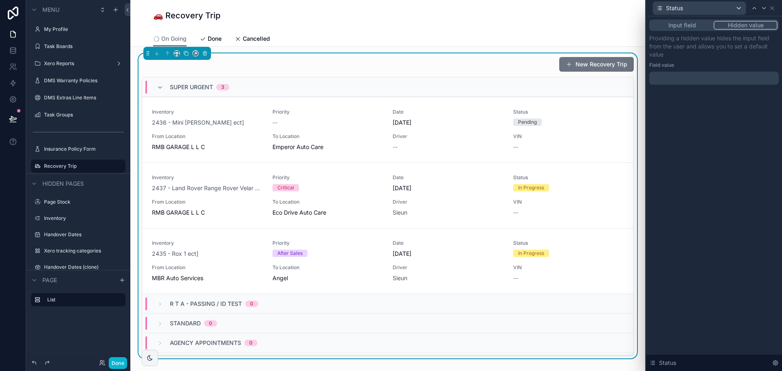
click at [692, 77] on div at bounding box center [713, 78] width 129 height 13
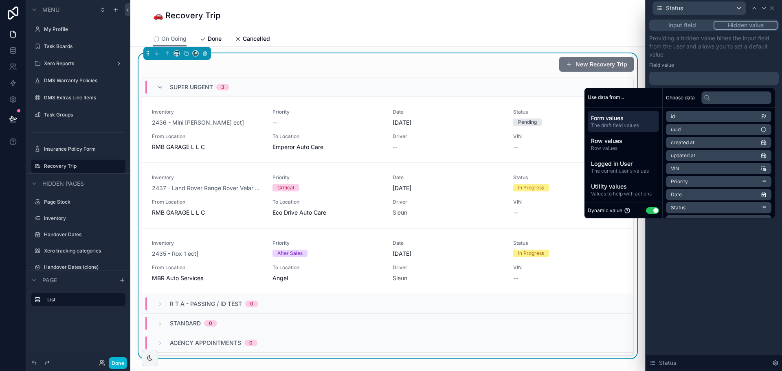
click at [646, 210] on button "Use setting" at bounding box center [652, 210] width 13 height 7
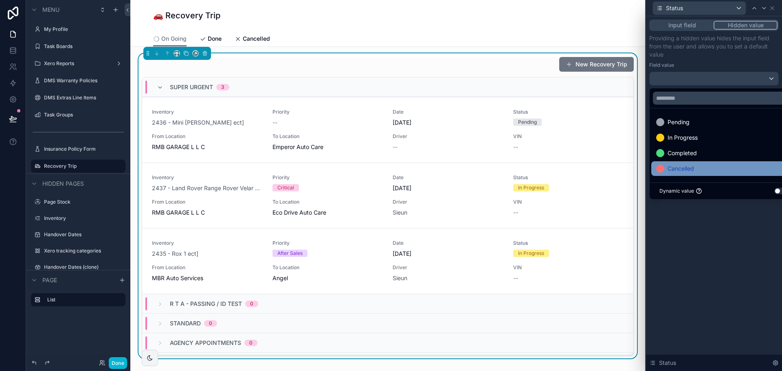
click at [687, 165] on span "Cancelled" at bounding box center [680, 169] width 26 height 10
click at [721, 259] on div "Input field Hidden value Providing a hidden value hides the input field from th…" at bounding box center [714, 193] width 136 height 355
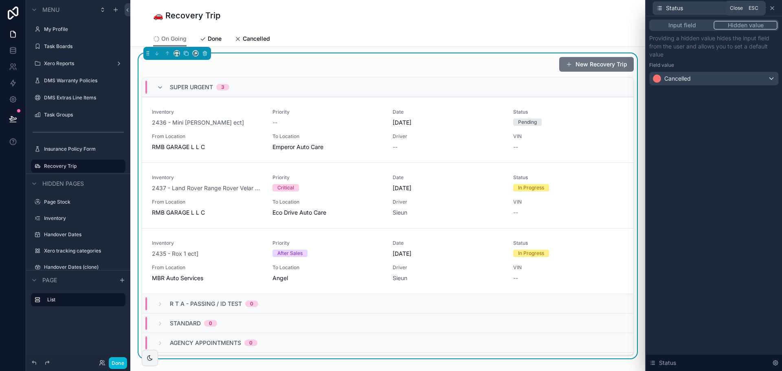
click at [771, 8] on icon at bounding box center [772, 8] width 7 height 7
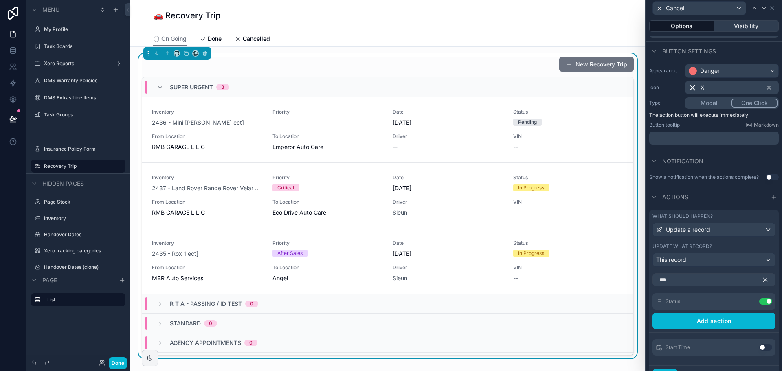
click at [747, 25] on button "Visibility" at bounding box center [746, 25] width 65 height 11
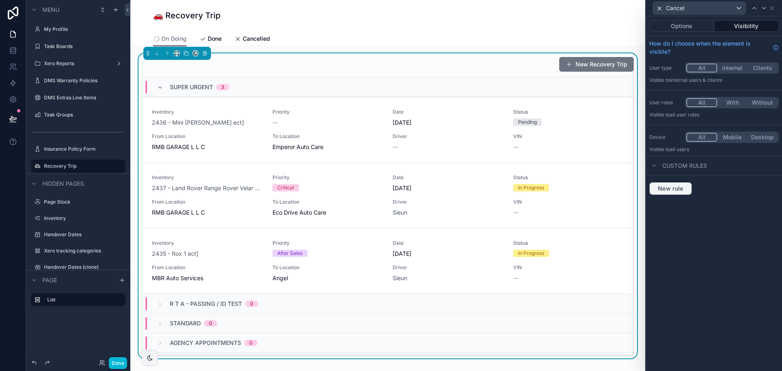
click at [684, 191] on span "New rule" at bounding box center [670, 188] width 32 height 7
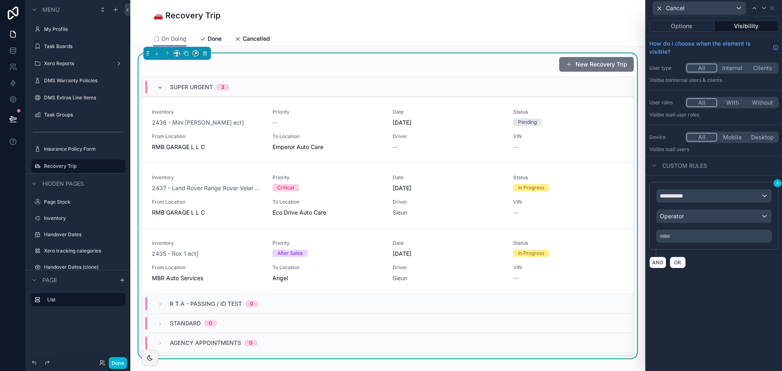
click at [777, 180] on button at bounding box center [777, 183] width 8 height 8
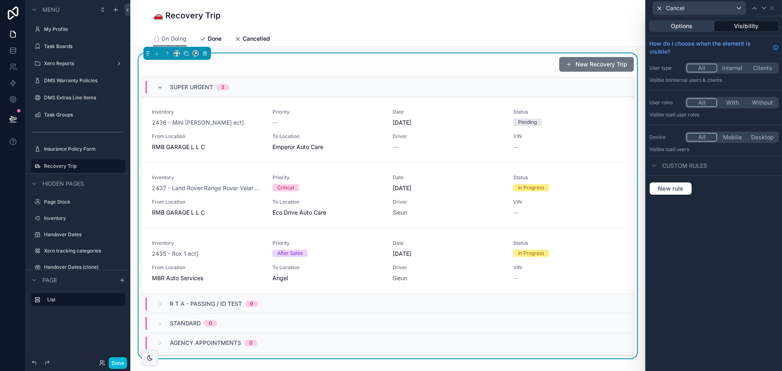
click at [671, 25] on button "Options" at bounding box center [681, 25] width 65 height 11
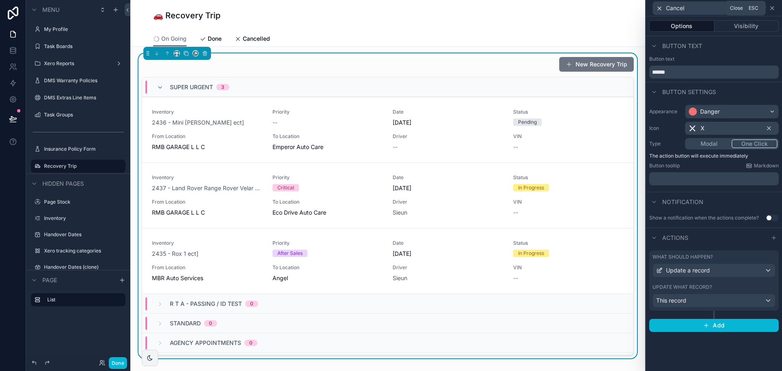
click at [773, 5] on icon at bounding box center [772, 8] width 7 height 7
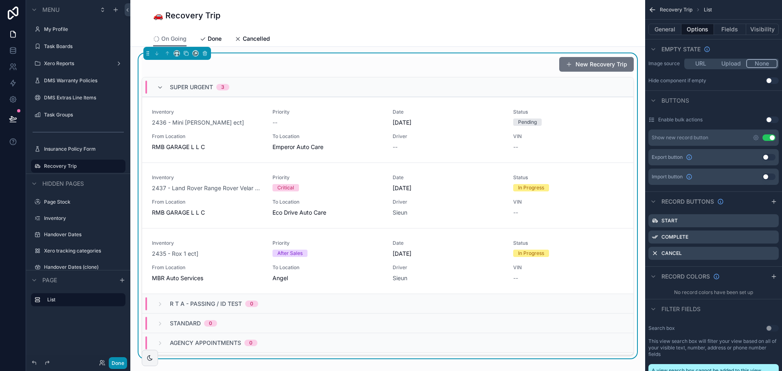
click at [119, 360] on button "Done" at bounding box center [118, 363] width 18 height 12
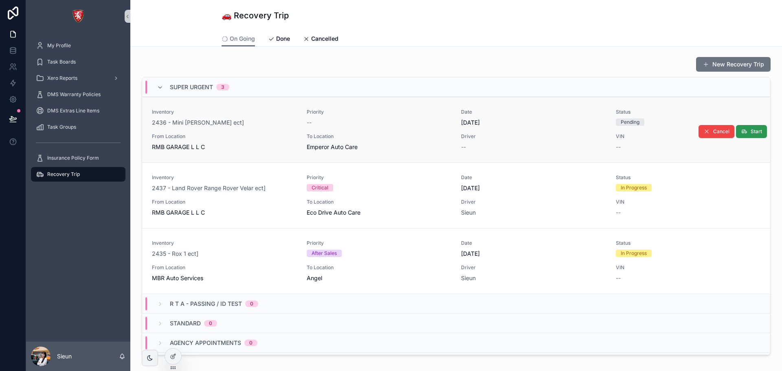
click at [736, 128] on button "Start" at bounding box center [751, 131] width 31 height 13
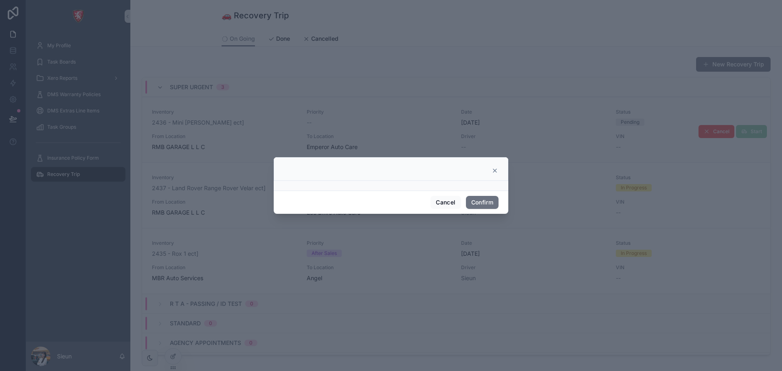
click at [496, 173] on icon at bounding box center [495, 170] width 7 height 7
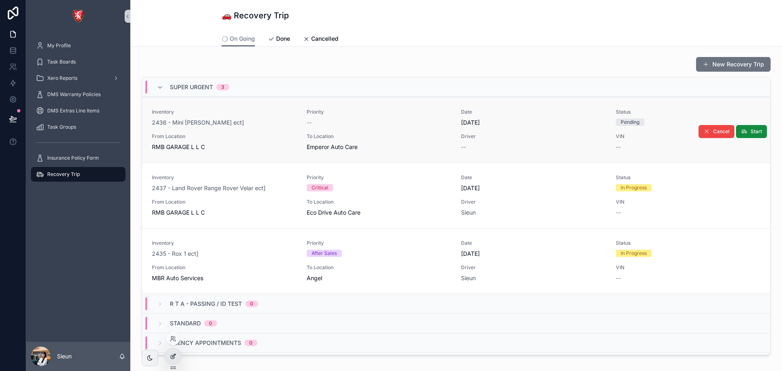
click at [174, 354] on icon at bounding box center [174, 354] width 1 height 1
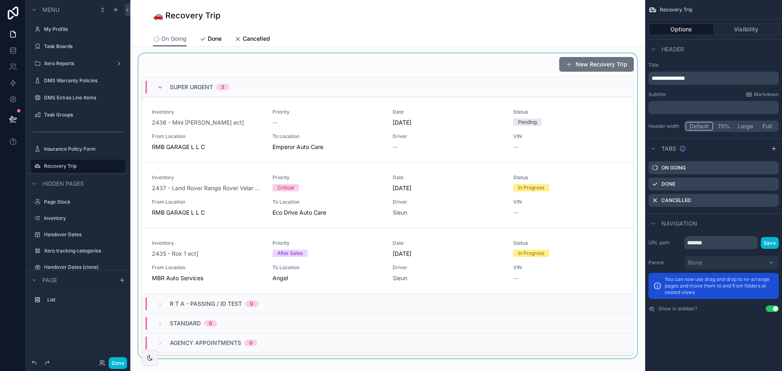
click at [520, 82] on div "SUPER URGENT 3" at bounding box center [387, 87] width 491 height 20
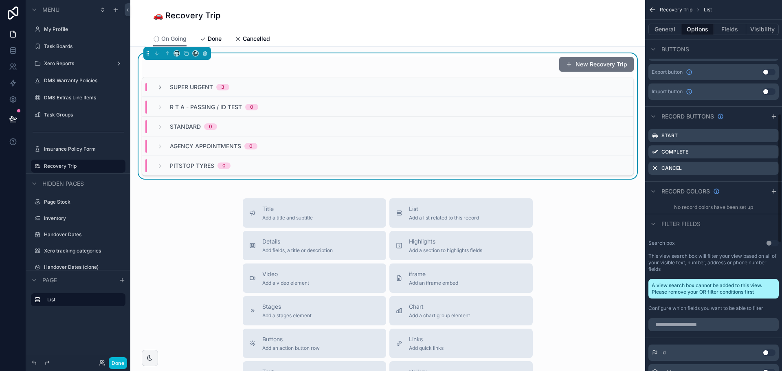
scroll to position [326, 0]
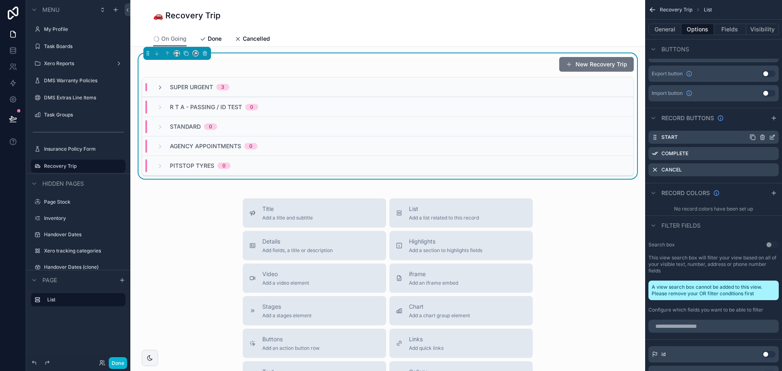
click at [770, 137] on icon "scrollable content" at bounding box center [772, 137] width 7 height 7
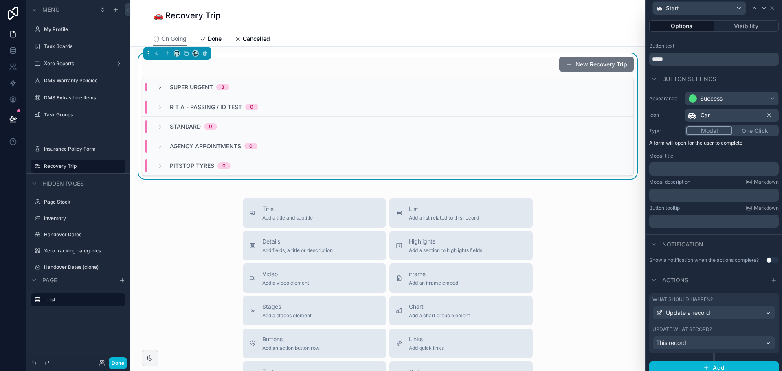
scroll to position [20, 0]
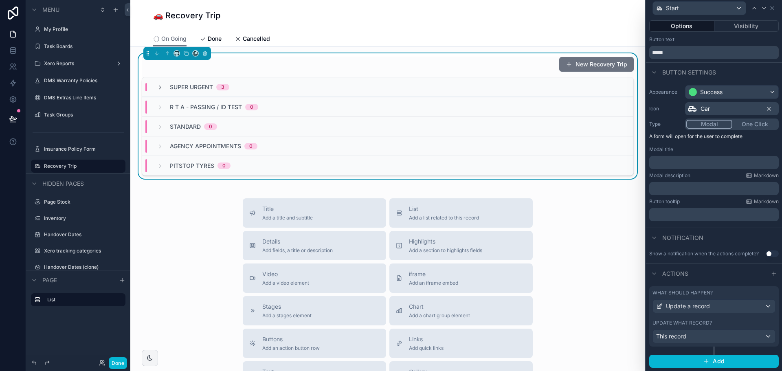
click at [753, 127] on button "One Click" at bounding box center [754, 124] width 45 height 9
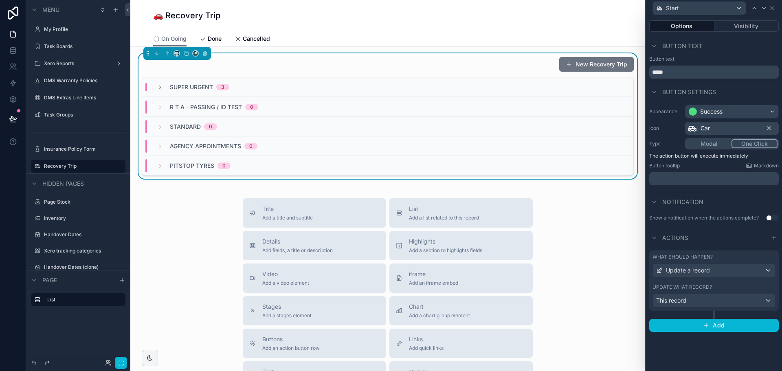
scroll to position [0, 0]
click at [765, 9] on icon at bounding box center [764, 8] width 7 height 7
click at [764, 9] on icon at bounding box center [764, 8] width 7 height 7
click at [774, 7] on icon at bounding box center [772, 8] width 7 height 7
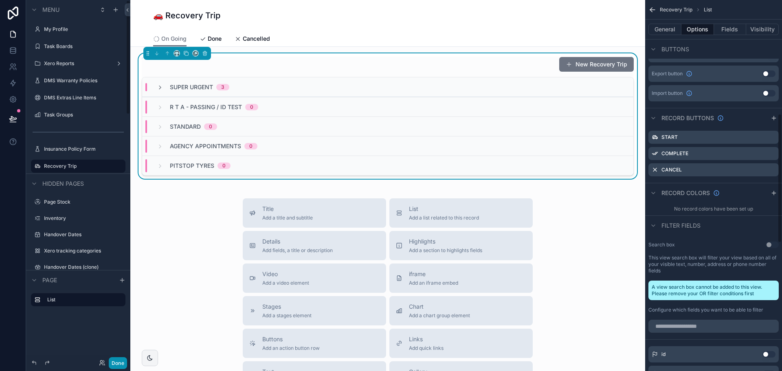
click at [117, 366] on button "Done" at bounding box center [118, 363] width 18 height 12
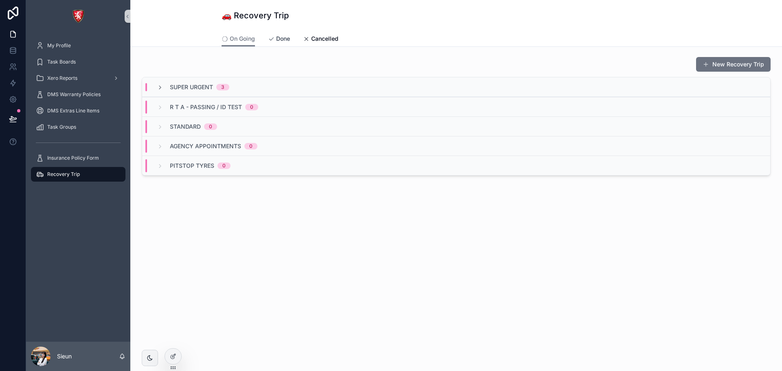
click at [270, 35] on span "scrollable content" at bounding box center [271, 38] width 7 height 7
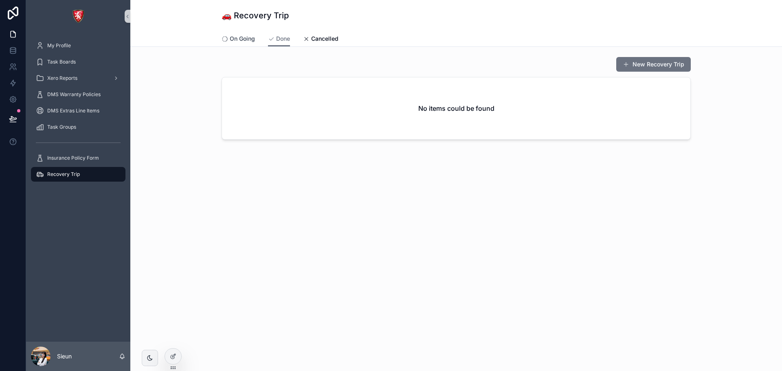
click at [250, 39] on span "On Going" at bounding box center [242, 39] width 25 height 8
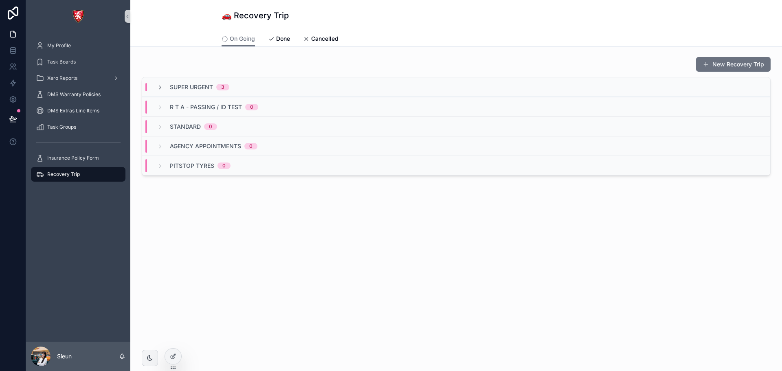
click at [215, 89] on div "SUPER URGENT 3" at bounding box center [199, 87] width 59 height 8
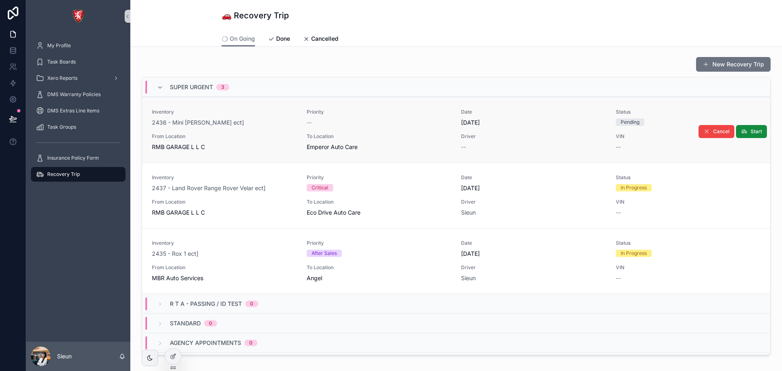
click at [732, 138] on span "VIN" at bounding box center [688, 136] width 145 height 7
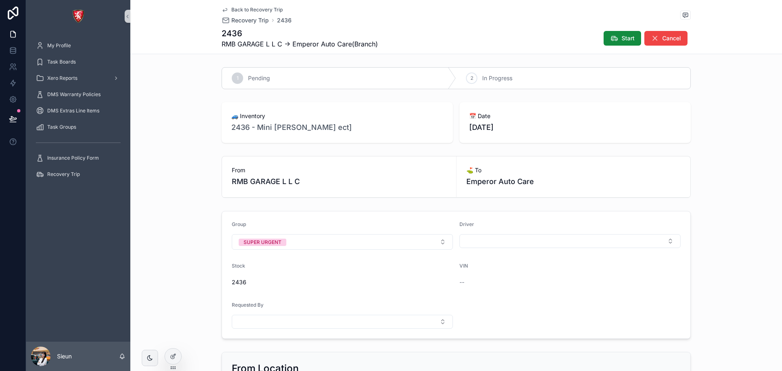
click at [239, 7] on span "Back to Recovery Trip" at bounding box center [256, 10] width 51 height 7
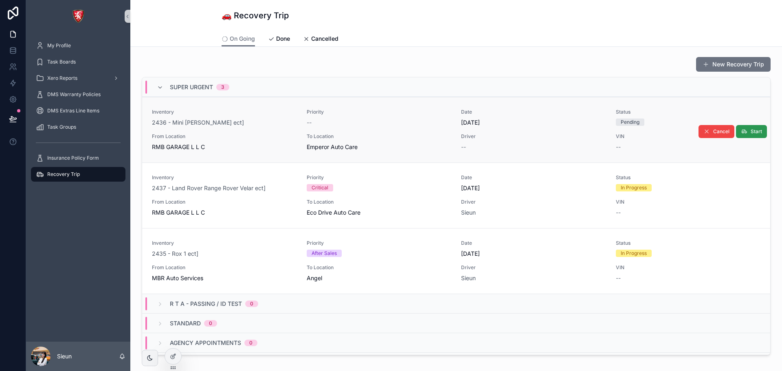
click at [751, 128] on span "Start" at bounding box center [756, 131] width 11 height 7
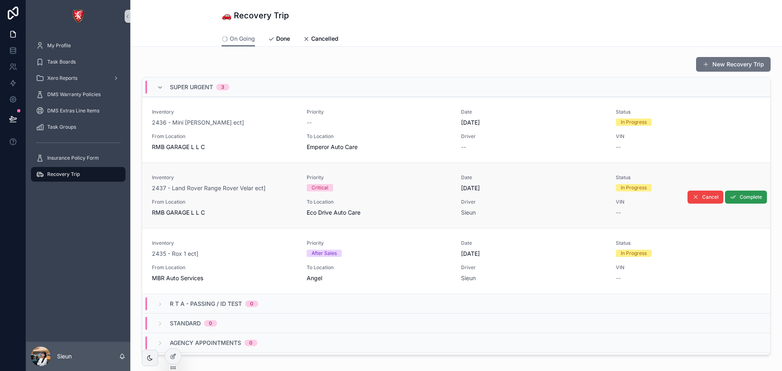
click at [741, 195] on span "Complete" at bounding box center [751, 197] width 22 height 7
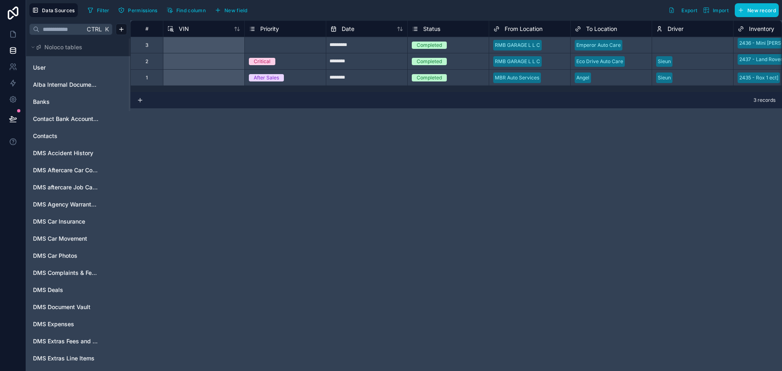
click at [448, 47] on div "Completed" at bounding box center [448, 45] width 81 height 9
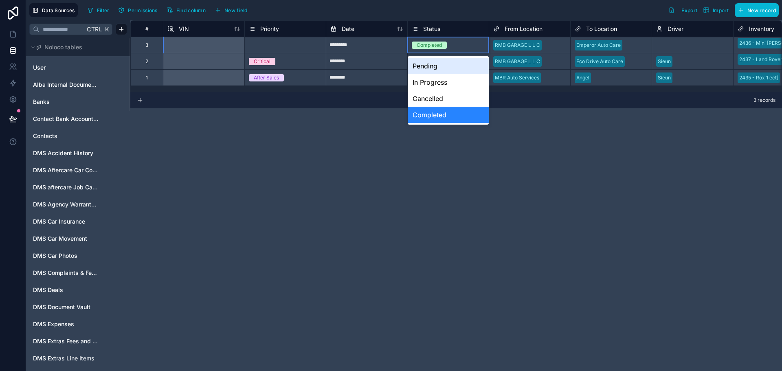
click at [440, 65] on div "Pending" at bounding box center [448, 66] width 81 height 16
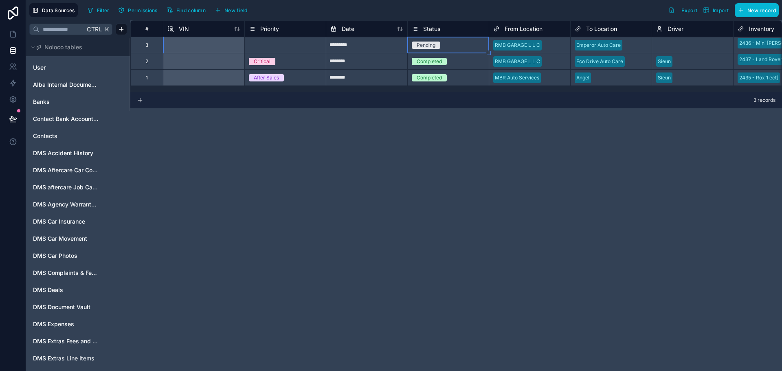
click at [451, 61] on div "Completed" at bounding box center [448, 61] width 81 height 9
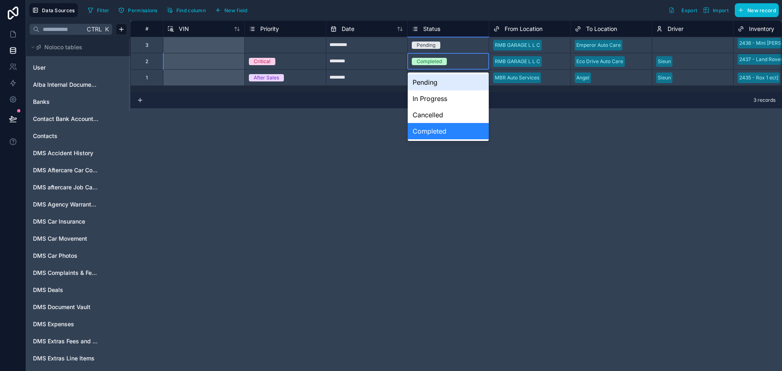
click at [451, 61] on div "Completed" at bounding box center [448, 61] width 81 height 9
click at [446, 99] on div "In Progress" at bounding box center [448, 98] width 81 height 16
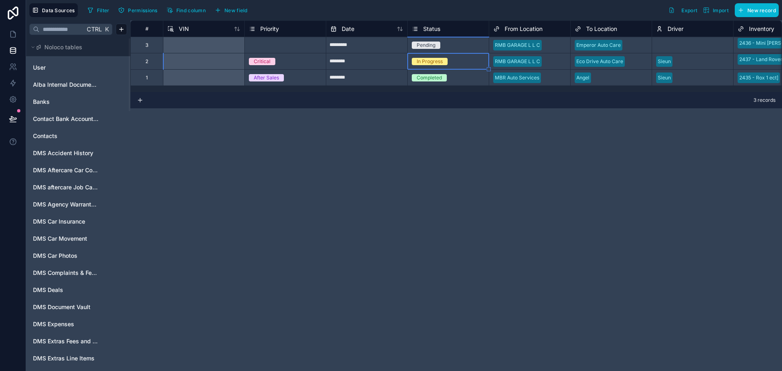
click at [462, 72] on div "Completed" at bounding box center [448, 78] width 81 height 16
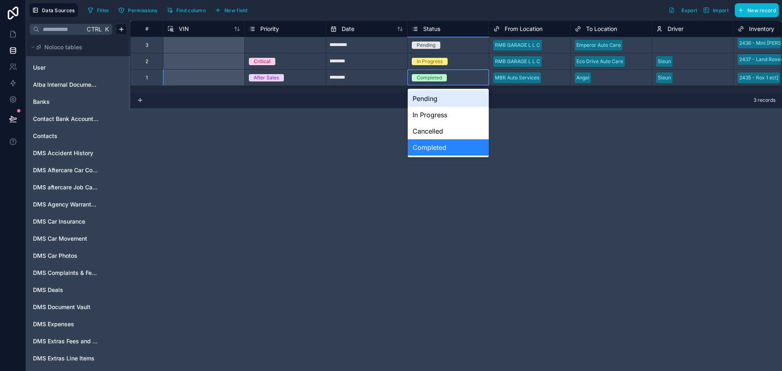
click at [462, 72] on div "Completed" at bounding box center [448, 78] width 81 height 16
click at [441, 112] on div "In Progress" at bounding box center [448, 115] width 81 height 16
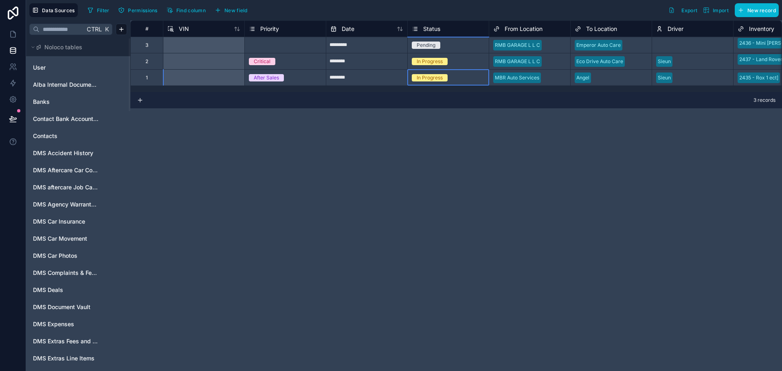
click at [508, 215] on div "# VIN Priority Date Status From Location To Location Driver Inventory Stock 3 S…" at bounding box center [456, 195] width 652 height 351
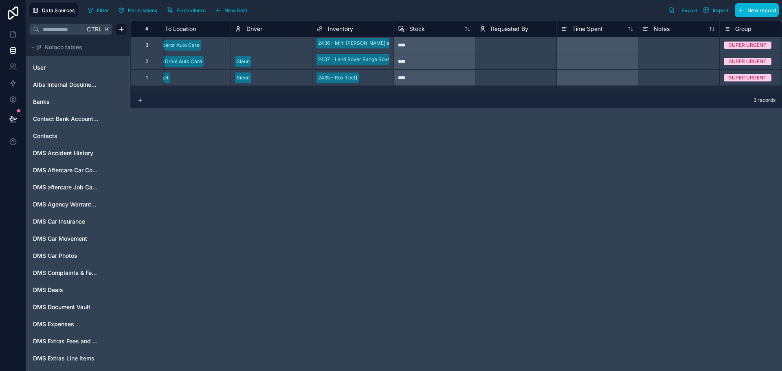
scroll to position [0, 489]
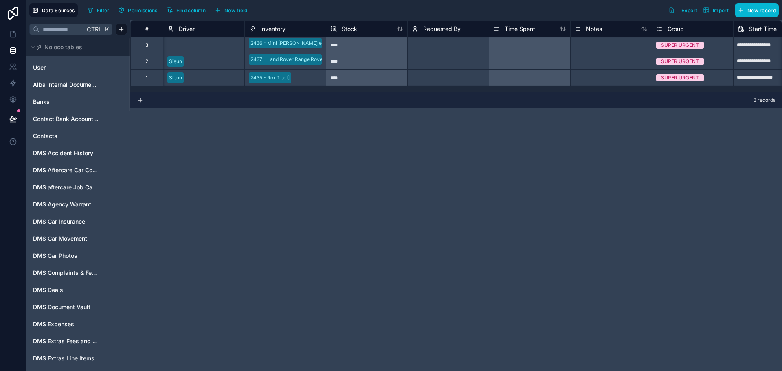
click at [505, 22] on div "Time Spent" at bounding box center [529, 28] width 81 height 16
click at [507, 26] on span "Time Spent" at bounding box center [520, 29] width 31 height 8
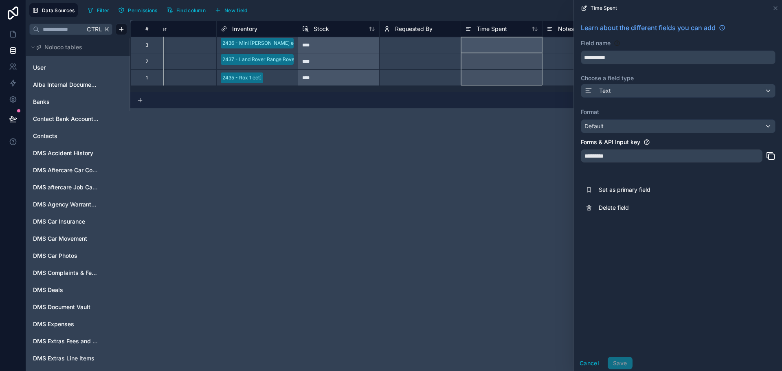
scroll to position [0, 529]
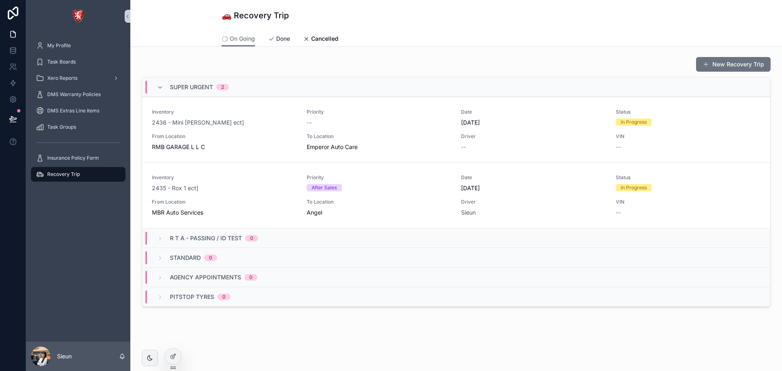
click at [276, 41] on span "Done" at bounding box center [283, 39] width 14 height 8
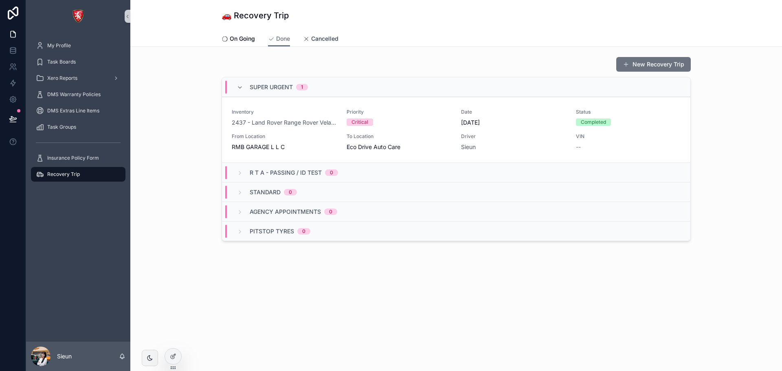
click at [329, 41] on span "Cancelled" at bounding box center [324, 39] width 27 height 8
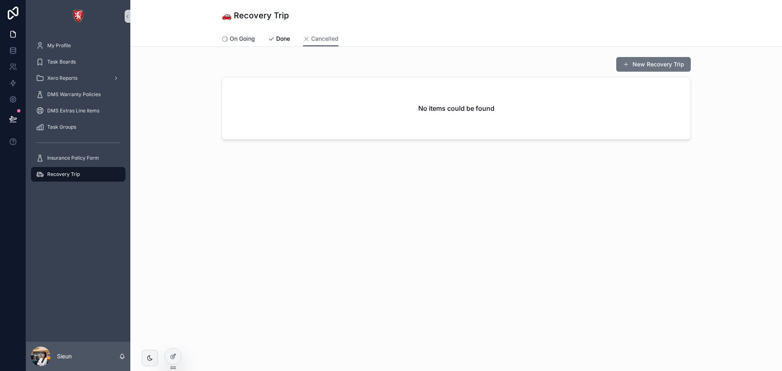
click at [228, 40] on icon "scrollable content" at bounding box center [225, 39] width 7 height 7
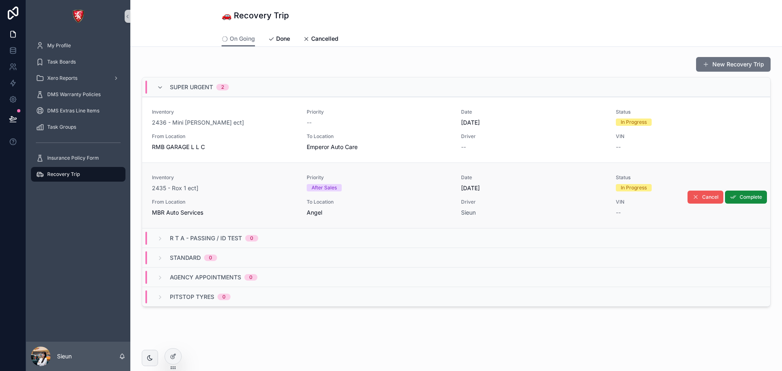
click at [704, 197] on span "Cancel" at bounding box center [710, 197] width 16 height 7
click at [326, 37] on span "Cancelled" at bounding box center [324, 39] width 27 height 8
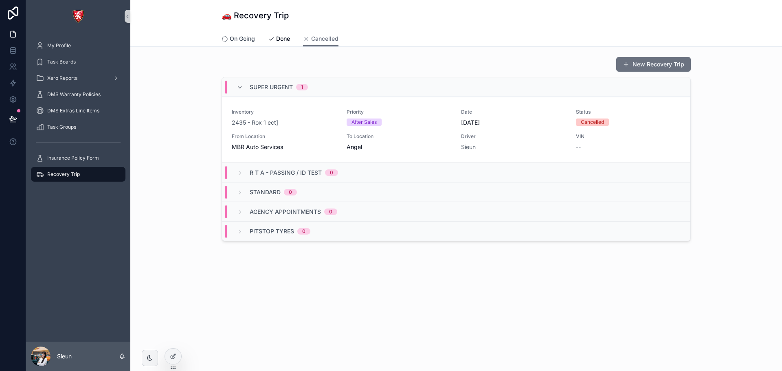
click at [254, 35] on span "On Going" at bounding box center [242, 39] width 25 height 8
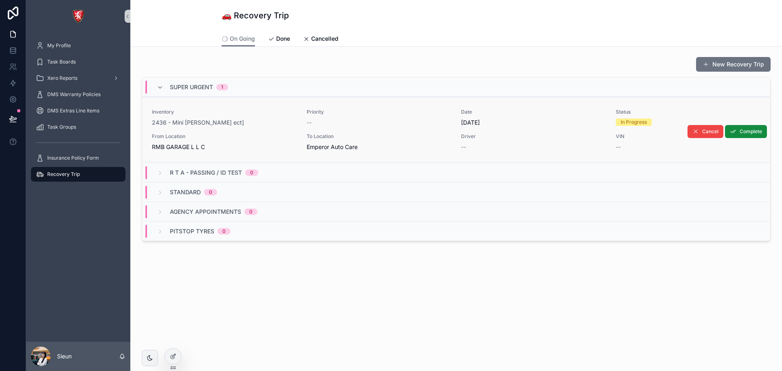
click at [339, 127] on div "Inventory 2436 - Mini [PERSON_NAME] ect] Priority -- Date [DATE] Status In Prog…" at bounding box center [456, 130] width 608 height 42
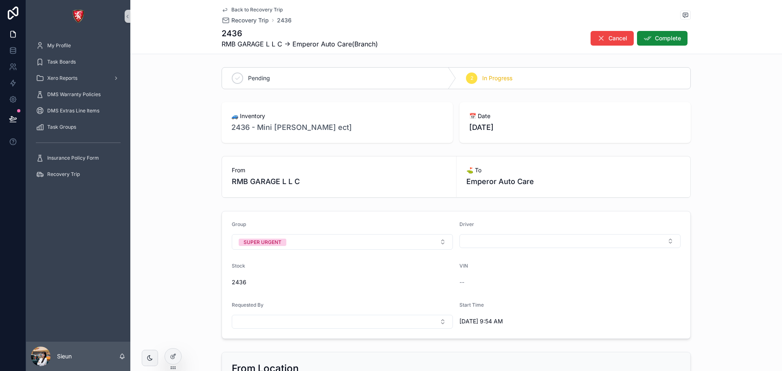
click at [231, 8] on span "Back to Recovery Trip" at bounding box center [256, 10] width 51 height 7
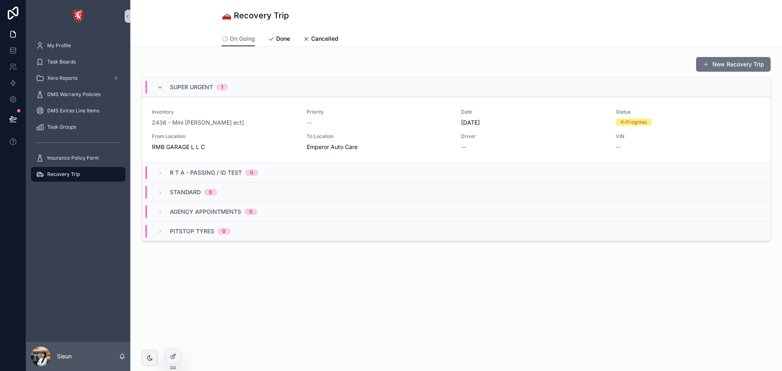
click at [330, 294] on div "New Recovery Trip SUPER URGENT 1 Inventory 2436 - Mini [PERSON_NAME] ect] Prior…" at bounding box center [456, 172] width 652 height 250
click at [208, 134] on span "From Location" at bounding box center [224, 136] width 145 height 7
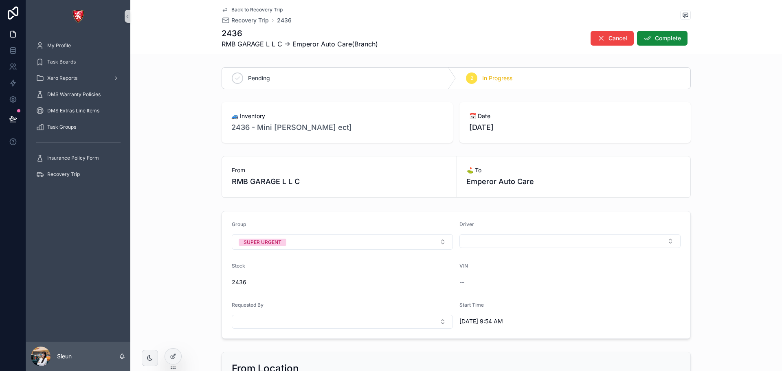
click at [243, 7] on span "Back to Recovery Trip" at bounding box center [256, 10] width 51 height 7
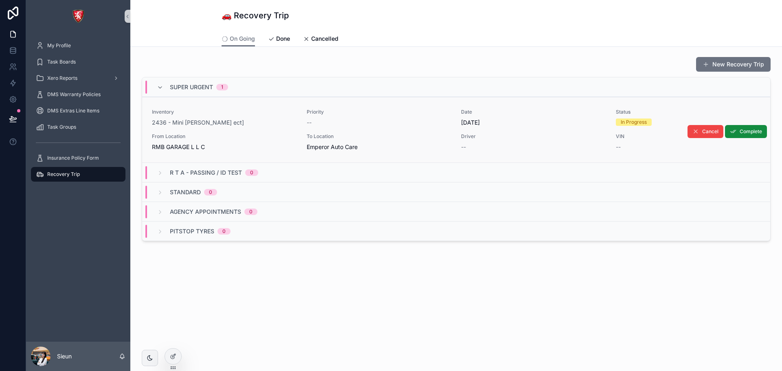
click at [302, 114] on div "Inventory 2436 - Mini [PERSON_NAME] ect] Priority -- Date [DATE] Status In Prog…" at bounding box center [456, 130] width 608 height 42
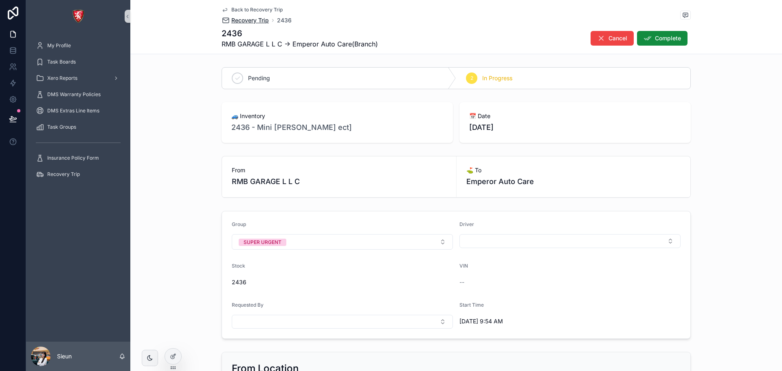
click at [243, 20] on span "Recovery Trip" at bounding box center [249, 20] width 37 height 8
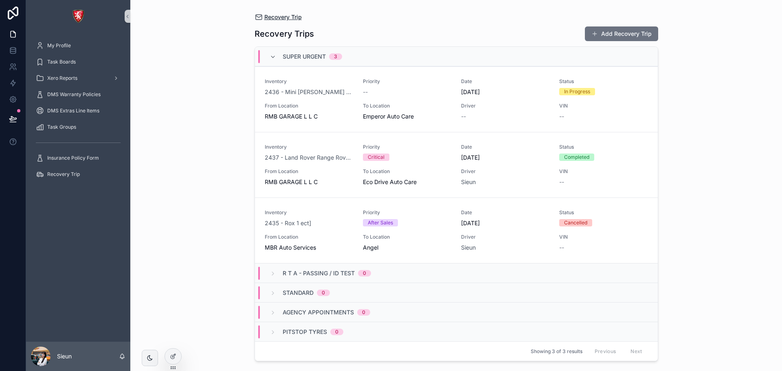
click at [282, 14] on span "Recovery Trip" at bounding box center [282, 17] width 37 height 8
click at [14, 35] on icon at bounding box center [13, 34] width 8 height 8
click at [171, 358] on icon at bounding box center [173, 356] width 7 height 7
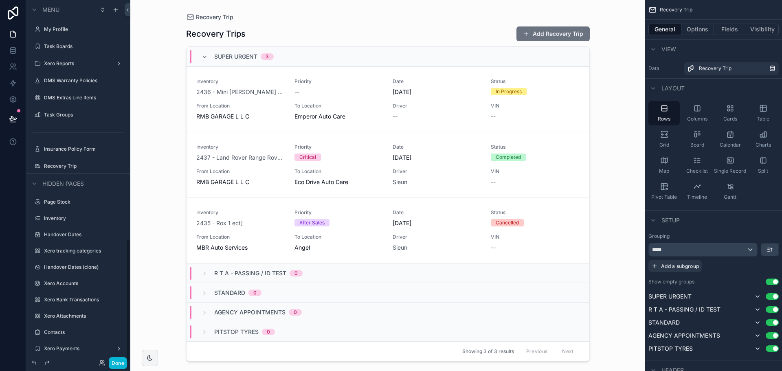
scroll to position [707, 0]
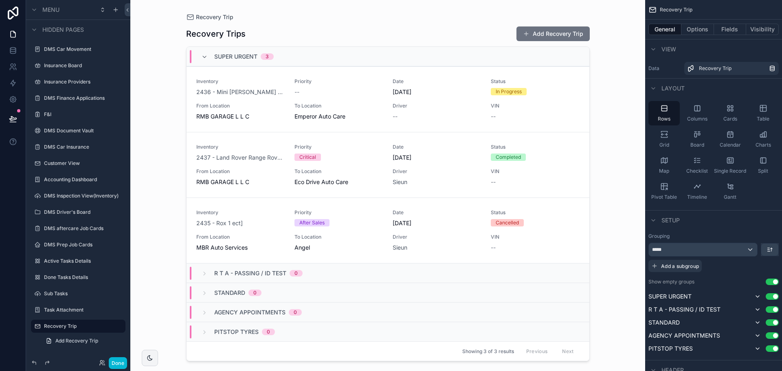
click at [149, 70] on div "Recovery Trip Recovery Trips Add Recovery Trip SUPER URGENT 3 Inventory 2436 - …" at bounding box center [387, 185] width 515 height 371
